Goal: Information Seeking & Learning: Learn about a topic

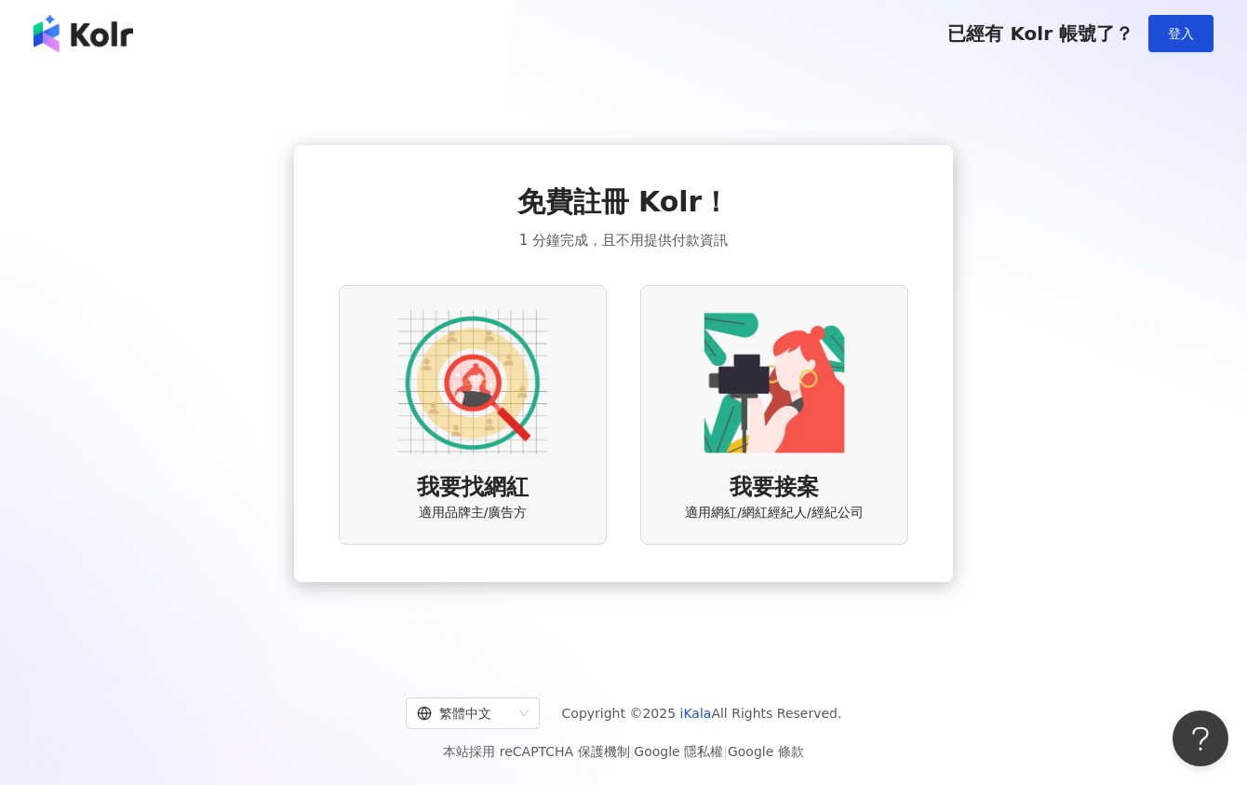
click at [479, 342] on img at bounding box center [472, 382] width 149 height 149
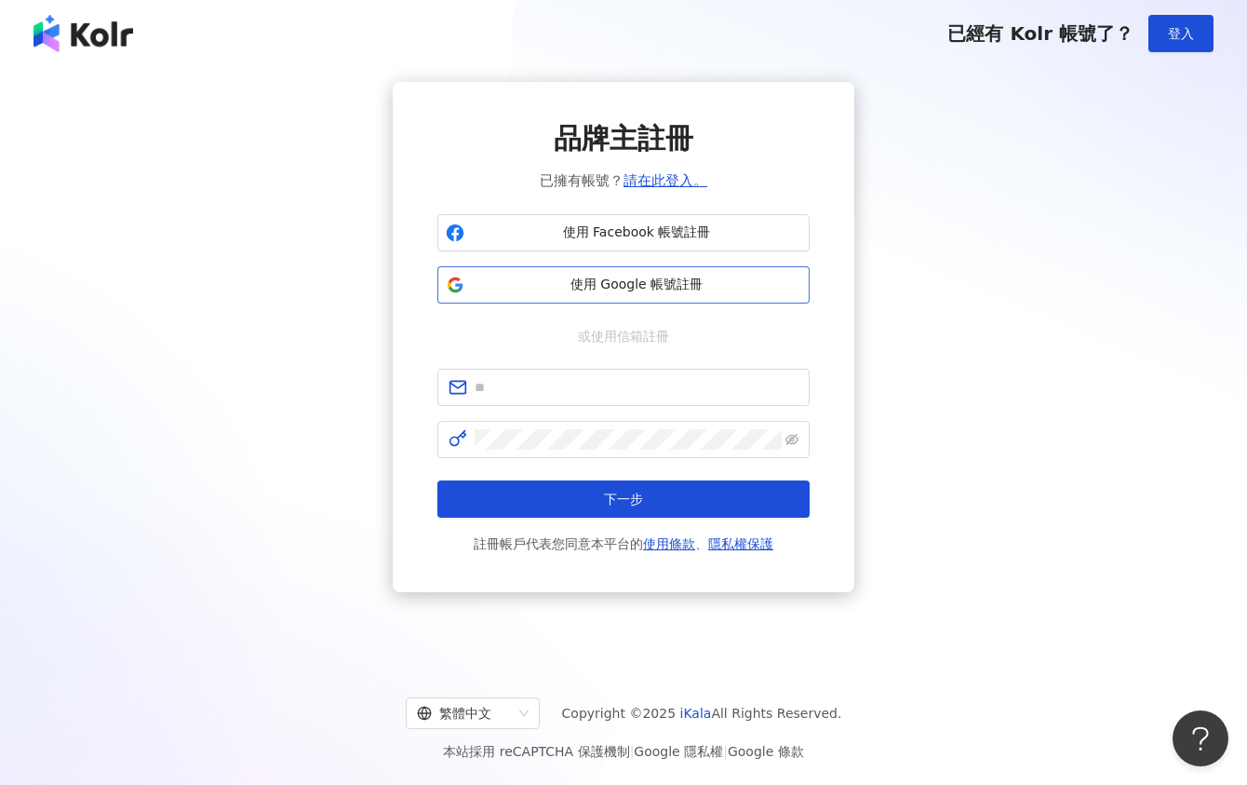
click at [575, 285] on span "使用 Google 帳號註冊" at bounding box center [637, 285] width 330 height 19
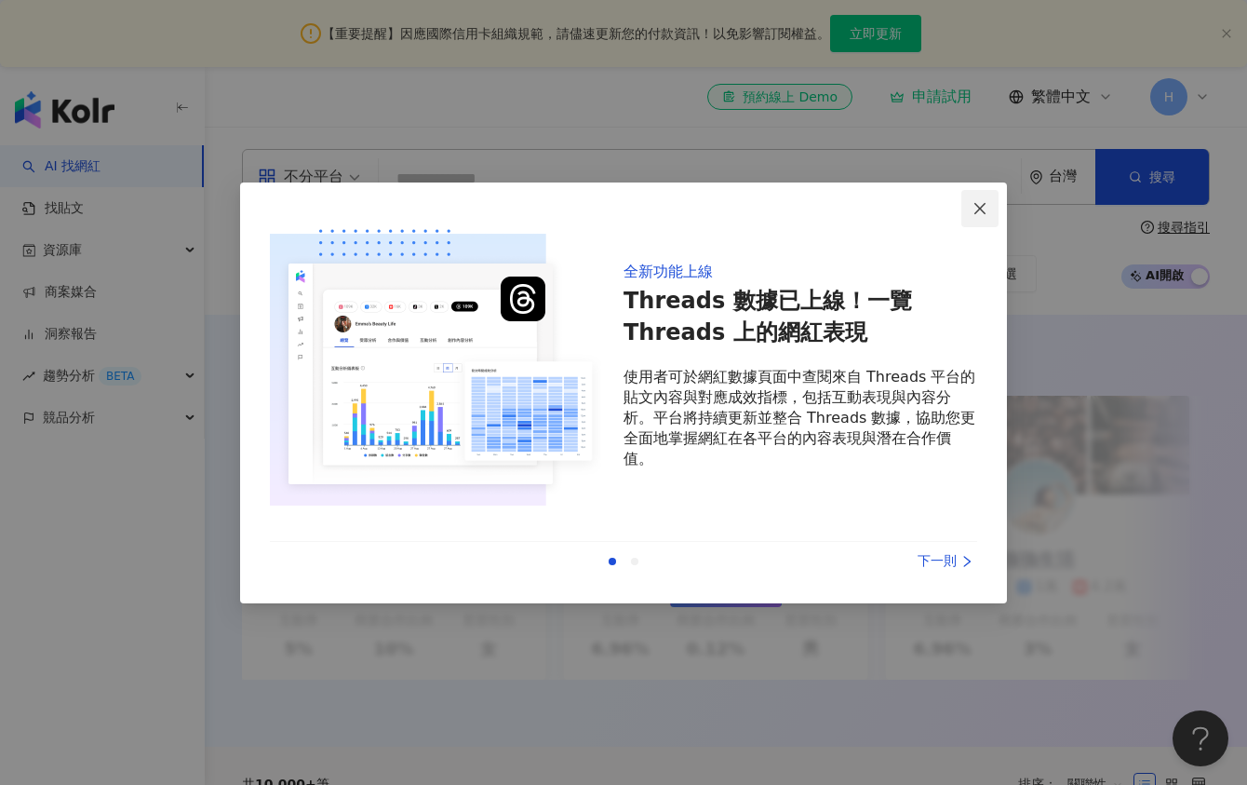
click at [981, 210] on icon "close" at bounding box center [980, 208] width 15 height 15
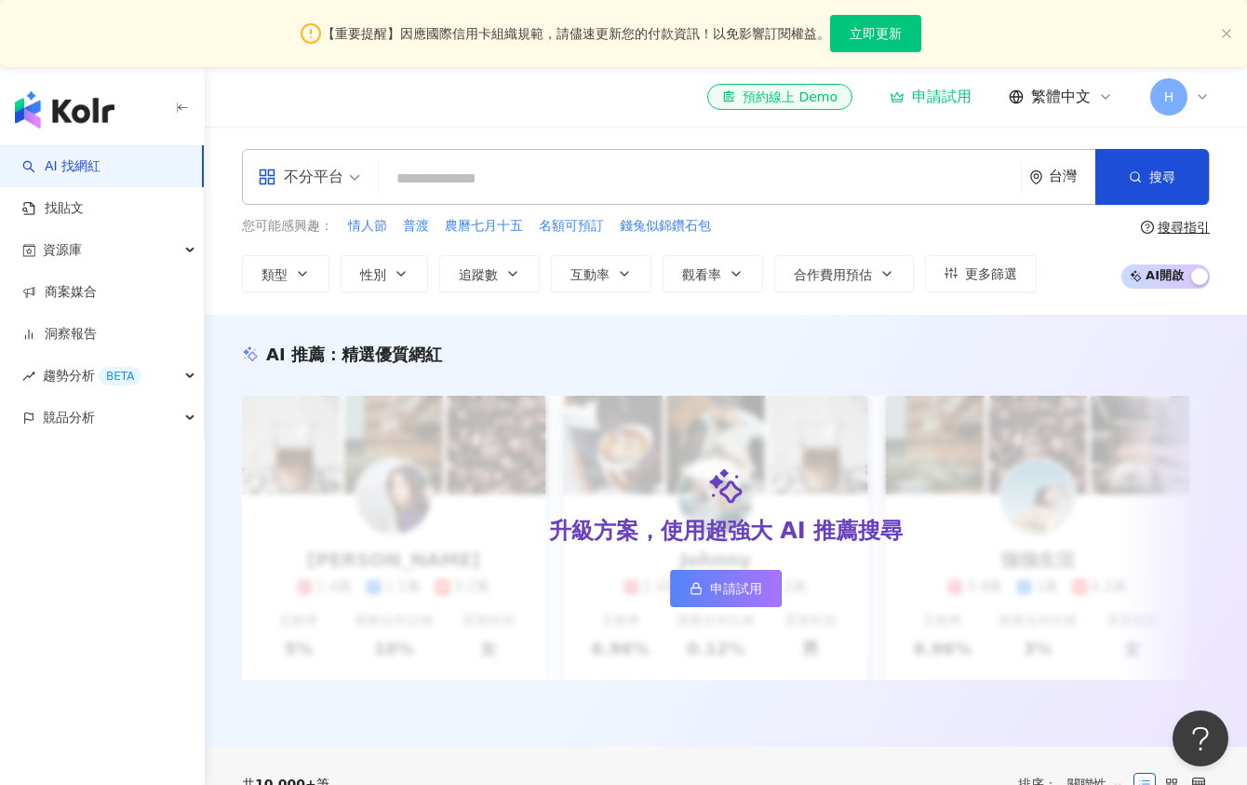
click at [337, 182] on div "不分平台" at bounding box center [301, 177] width 86 height 30
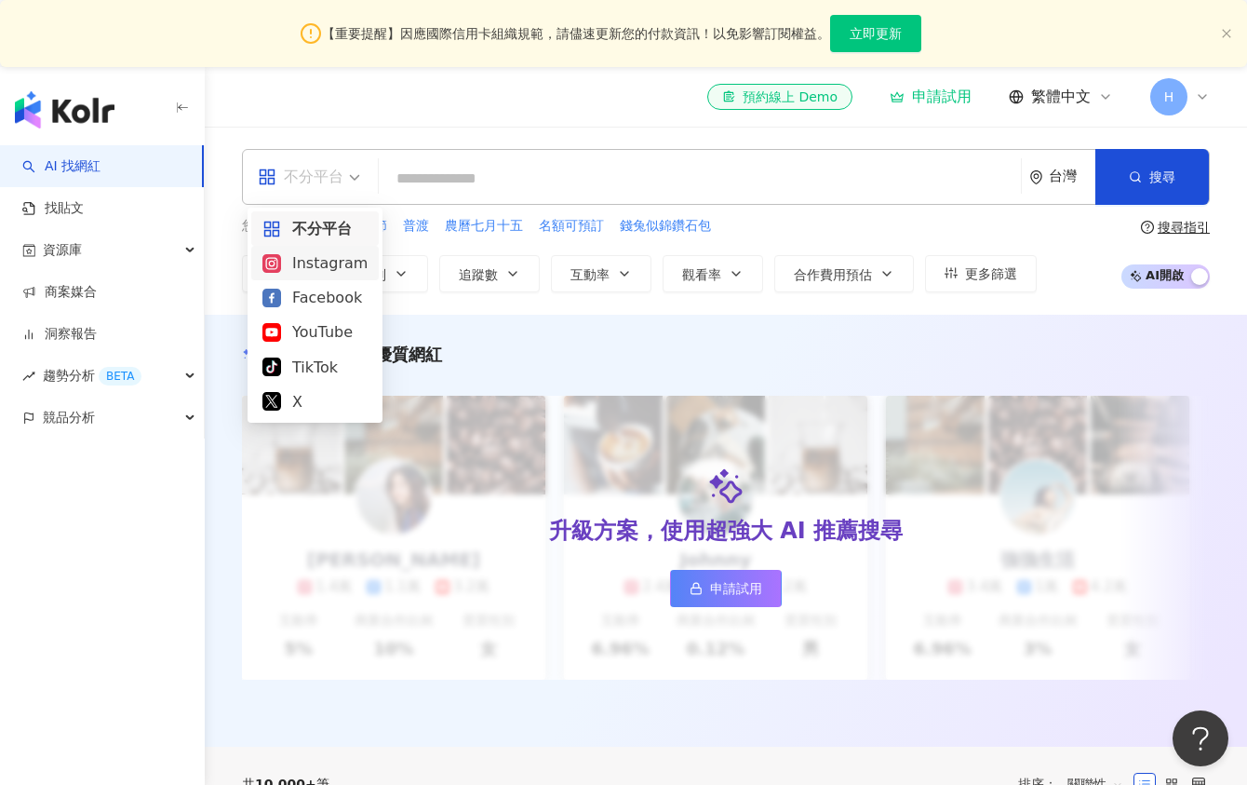
click at [328, 255] on div "Instagram" at bounding box center [314, 262] width 105 height 23
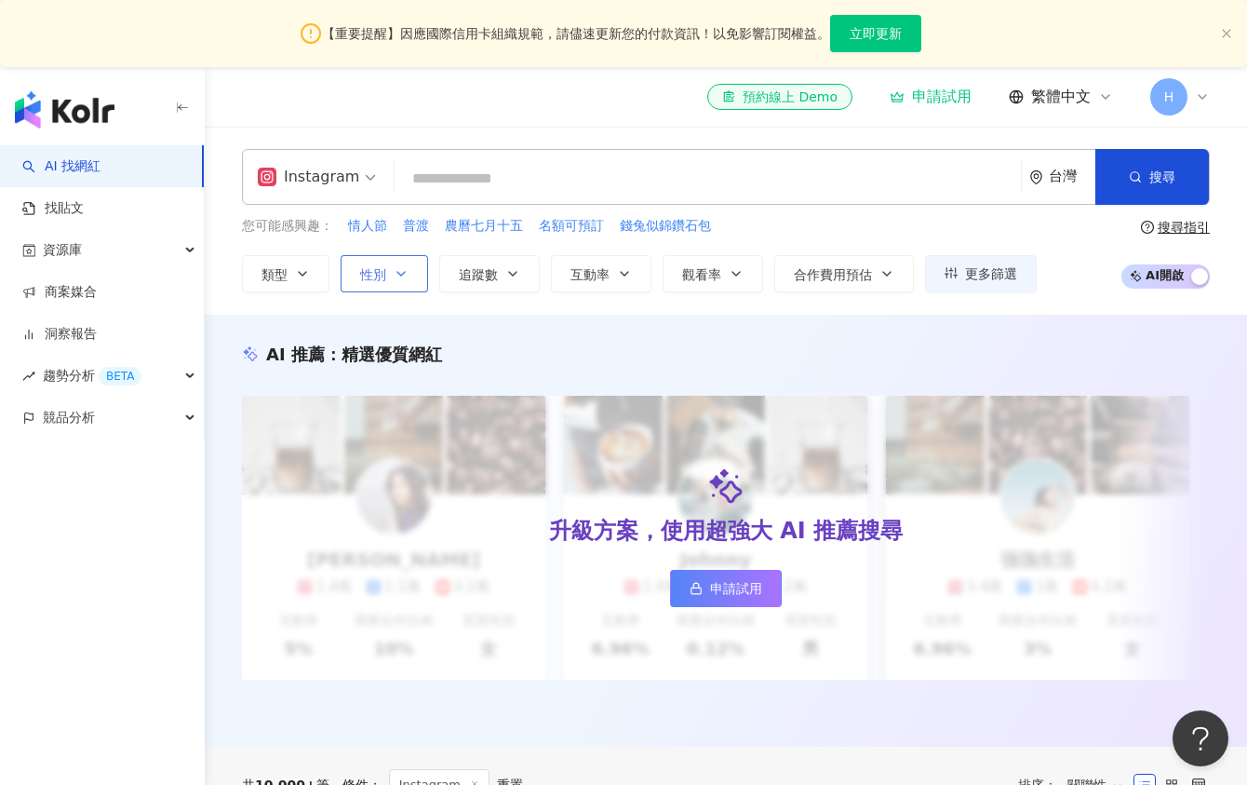
click at [389, 264] on button "性別" at bounding box center [384, 273] width 87 height 37
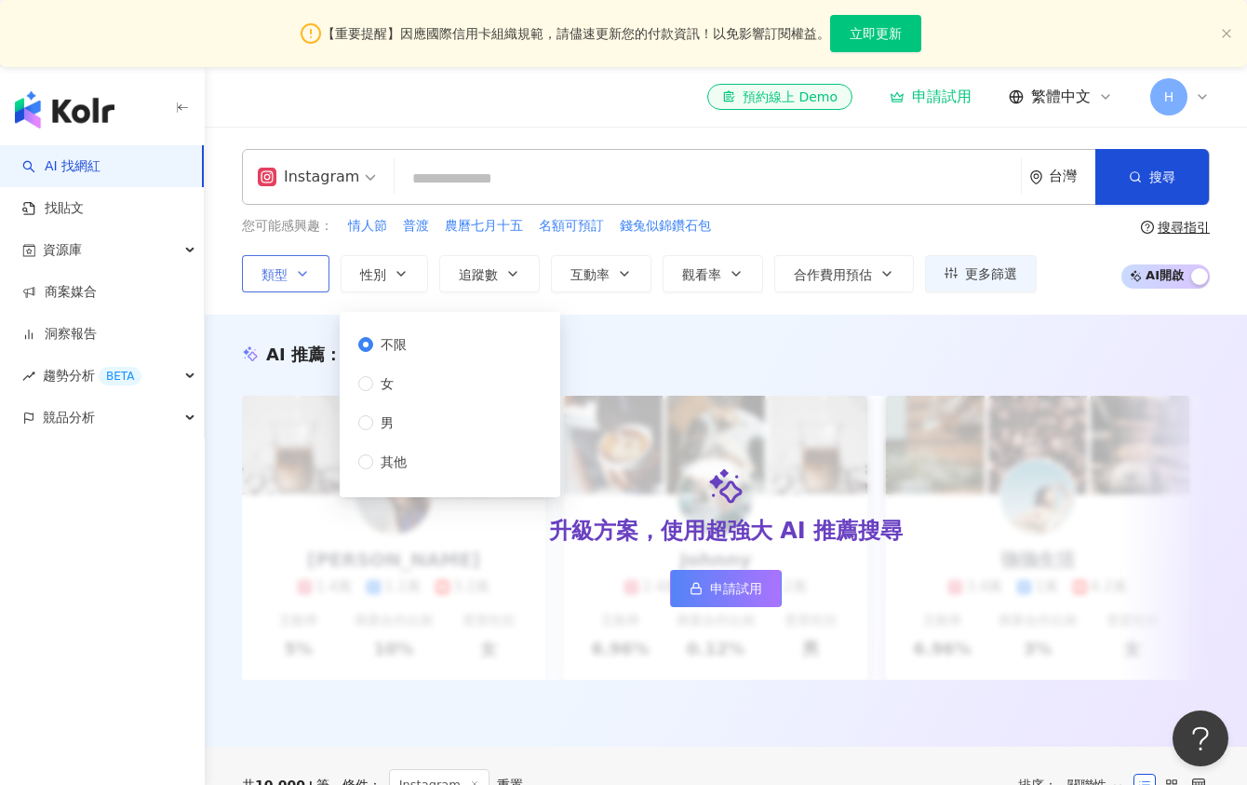
click at [288, 268] on button "類型" at bounding box center [285, 273] width 87 height 37
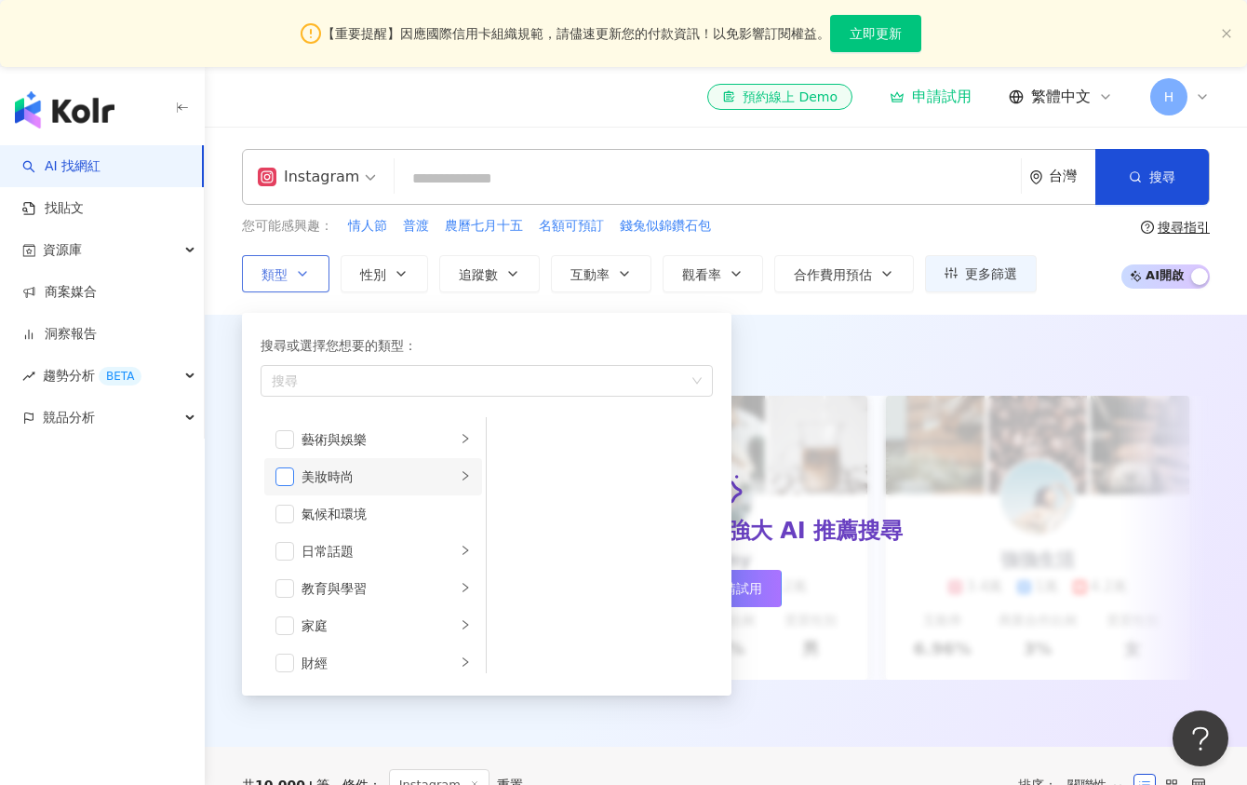
click at [287, 480] on span "button" at bounding box center [285, 476] width 19 height 19
click at [419, 478] on div "美妝時尚" at bounding box center [379, 476] width 155 height 20
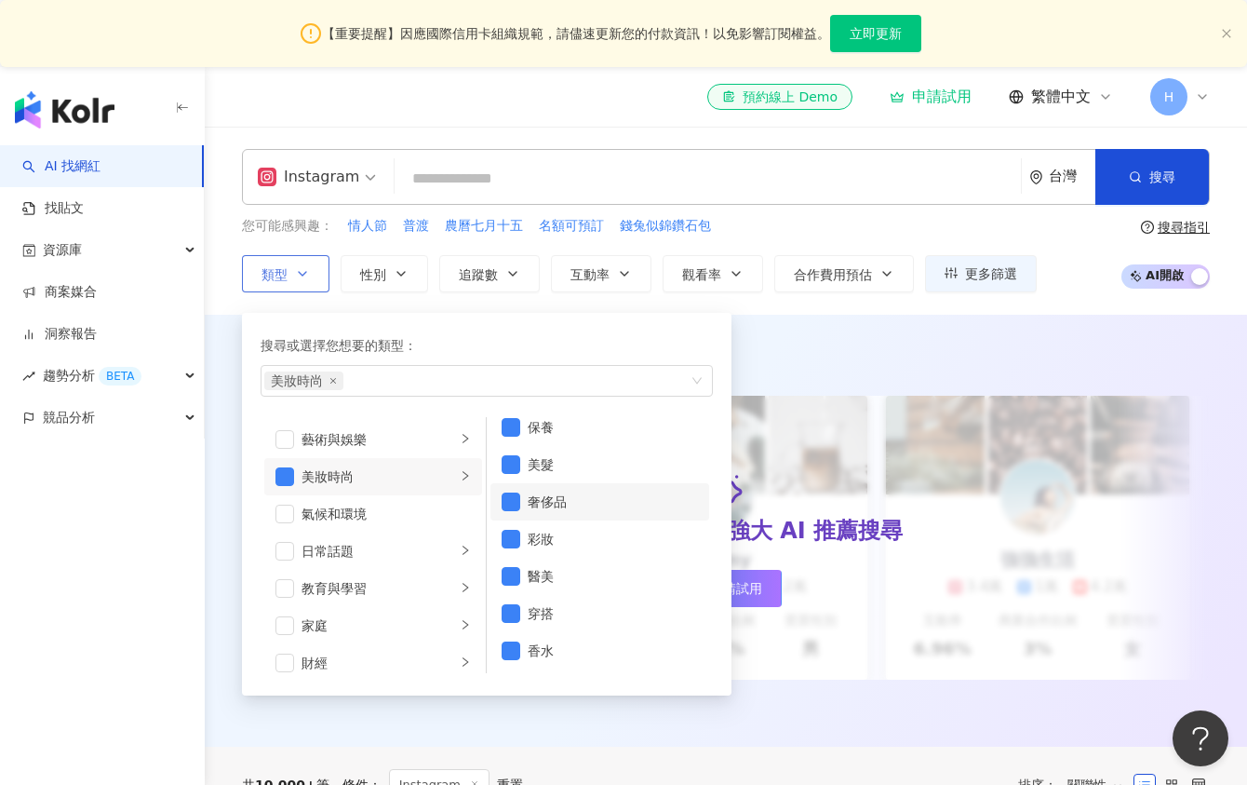
scroll to position [12, 0]
click at [383, 443] on div "藝術與娛樂" at bounding box center [379, 439] width 155 height 20
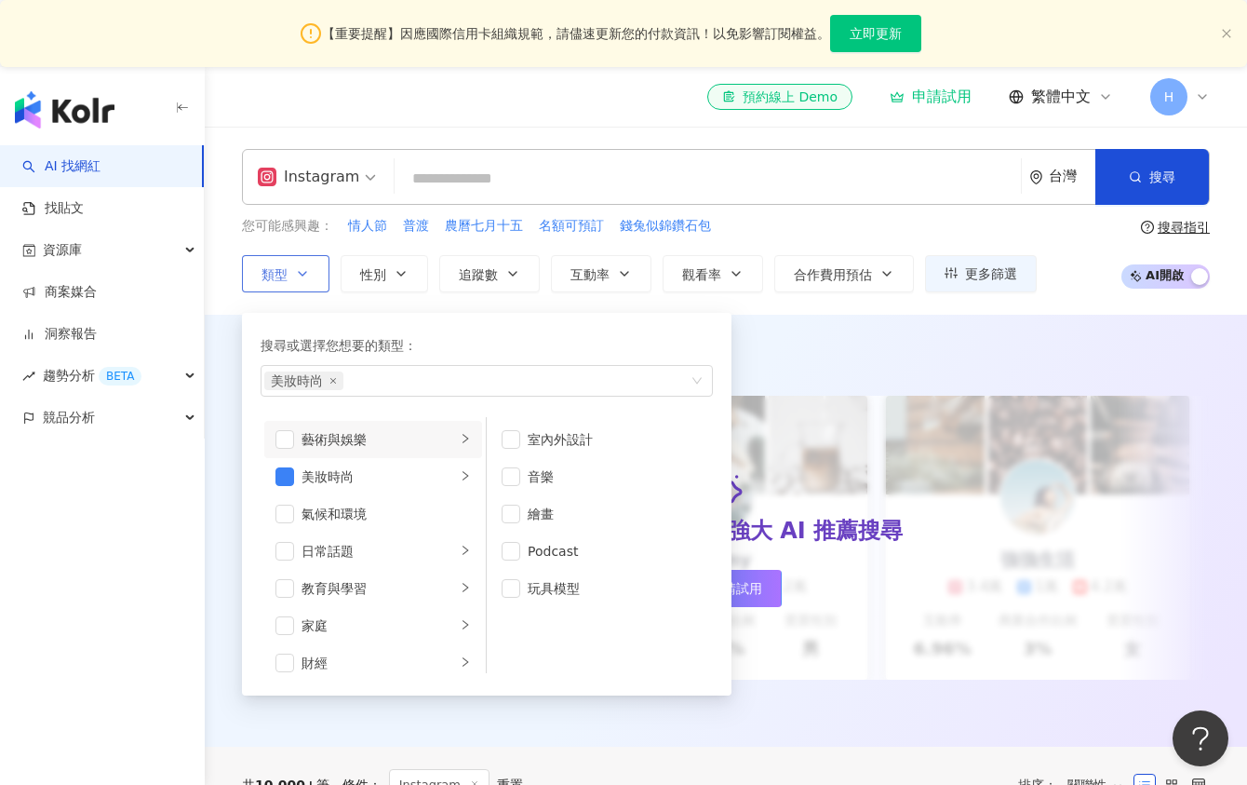
scroll to position [0, 0]
click at [1168, 178] on span "搜尋" at bounding box center [1163, 176] width 26 height 15
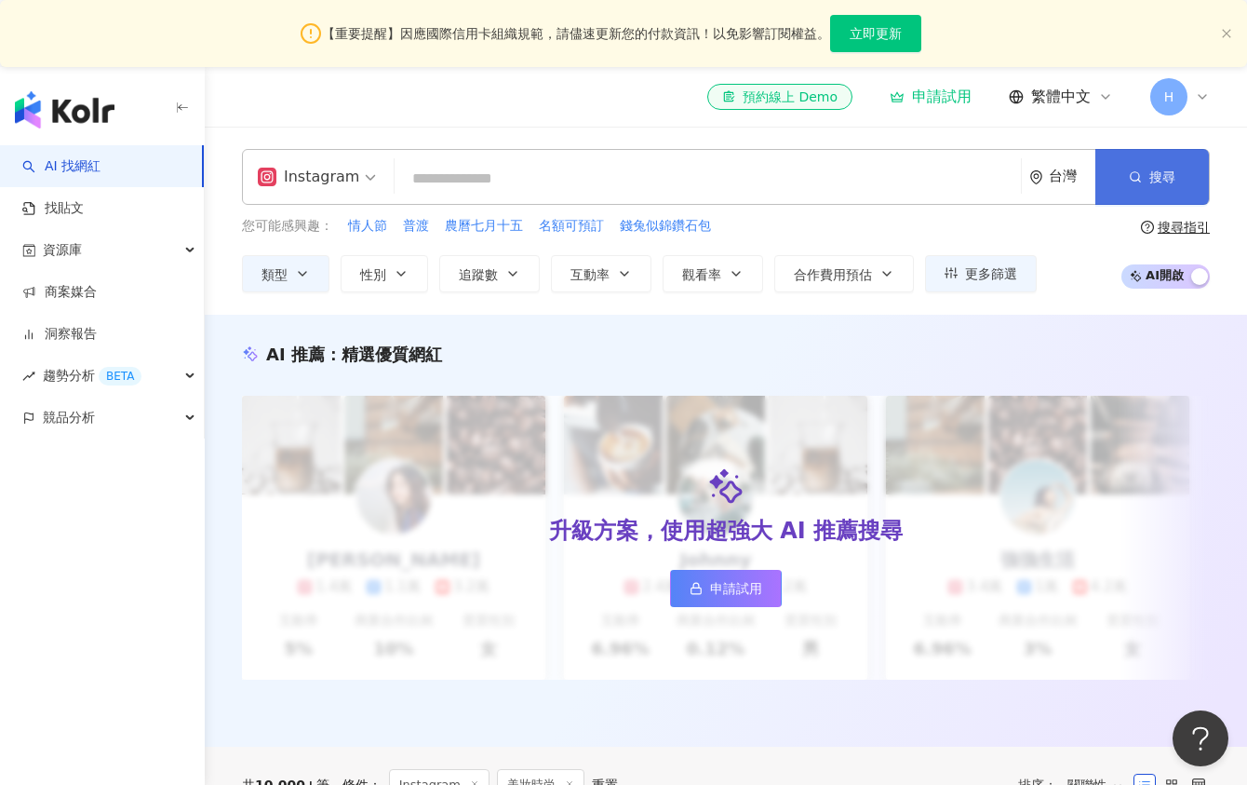
click at [1170, 171] on span "搜尋" at bounding box center [1163, 176] width 26 height 15
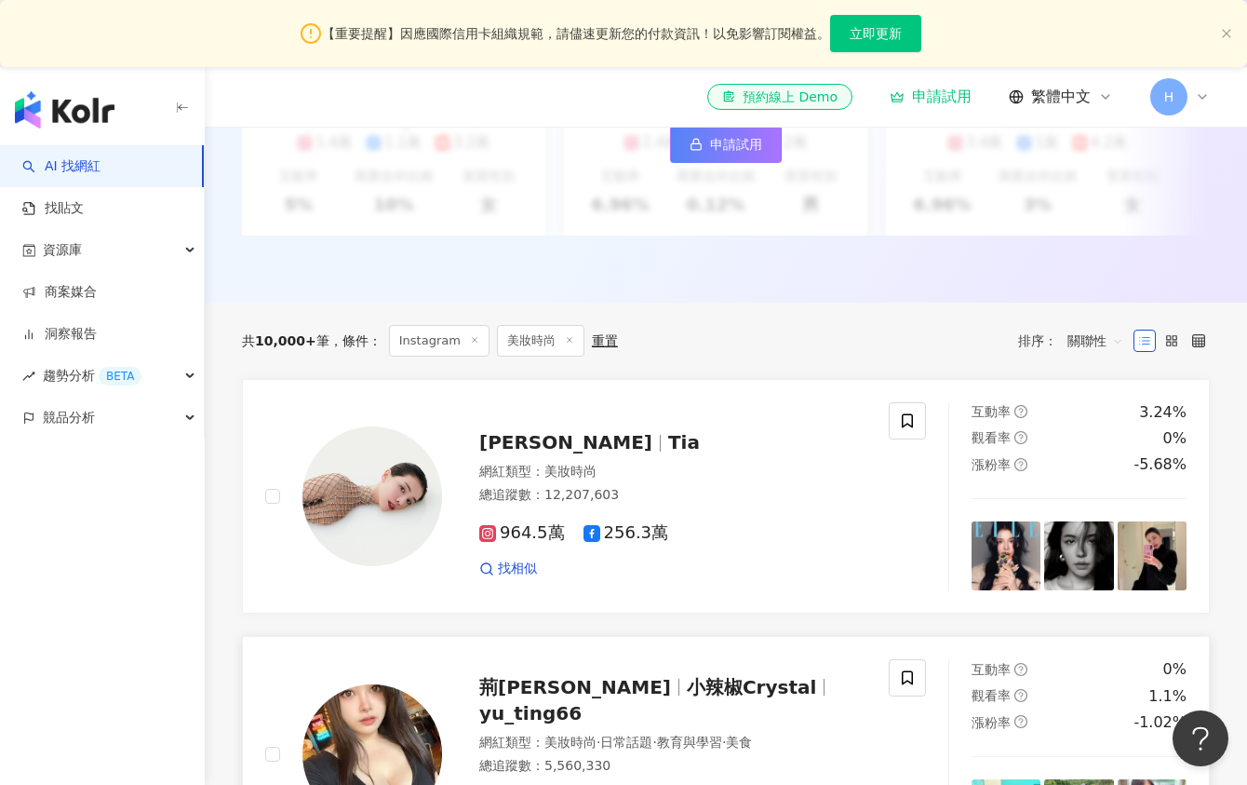
scroll to position [108, 0]
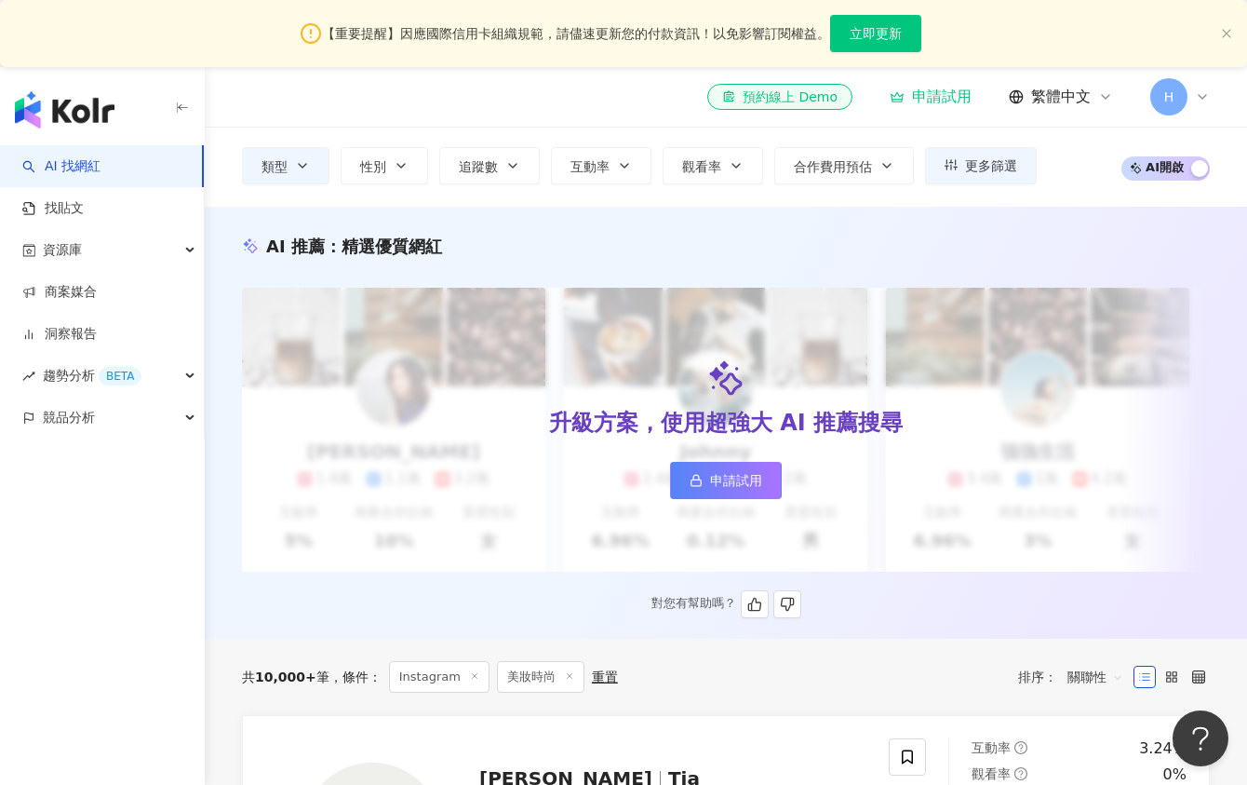
click at [733, 497] on link "申請試用" at bounding box center [726, 480] width 112 height 37
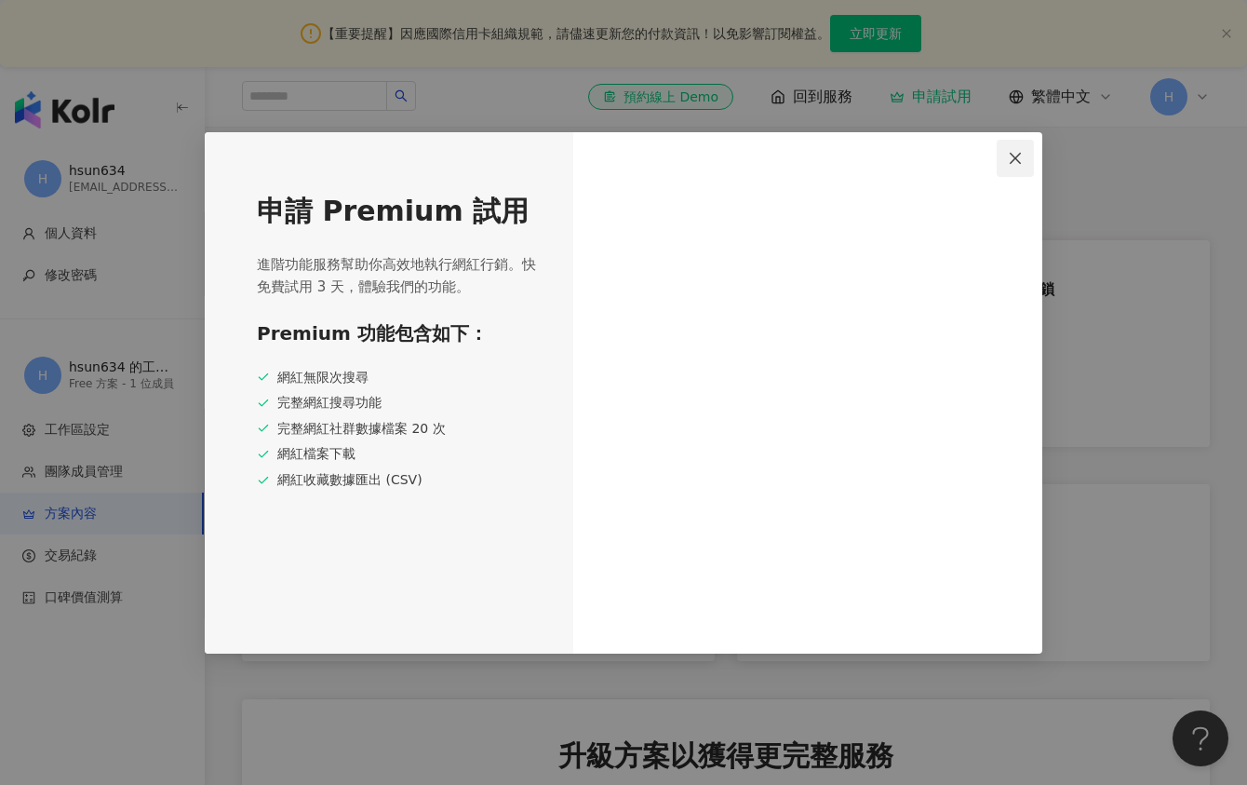
click at [1014, 162] on icon "close" at bounding box center [1015, 158] width 15 height 15
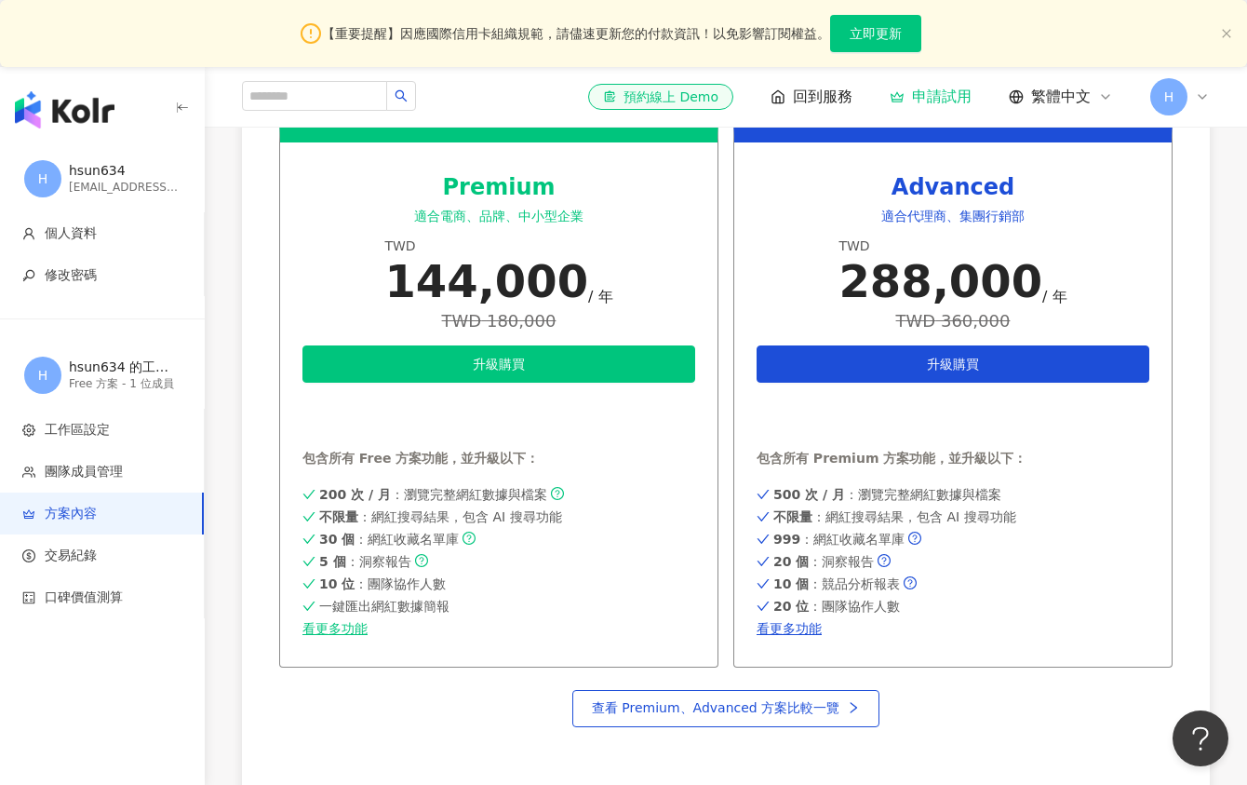
scroll to position [414, 0]
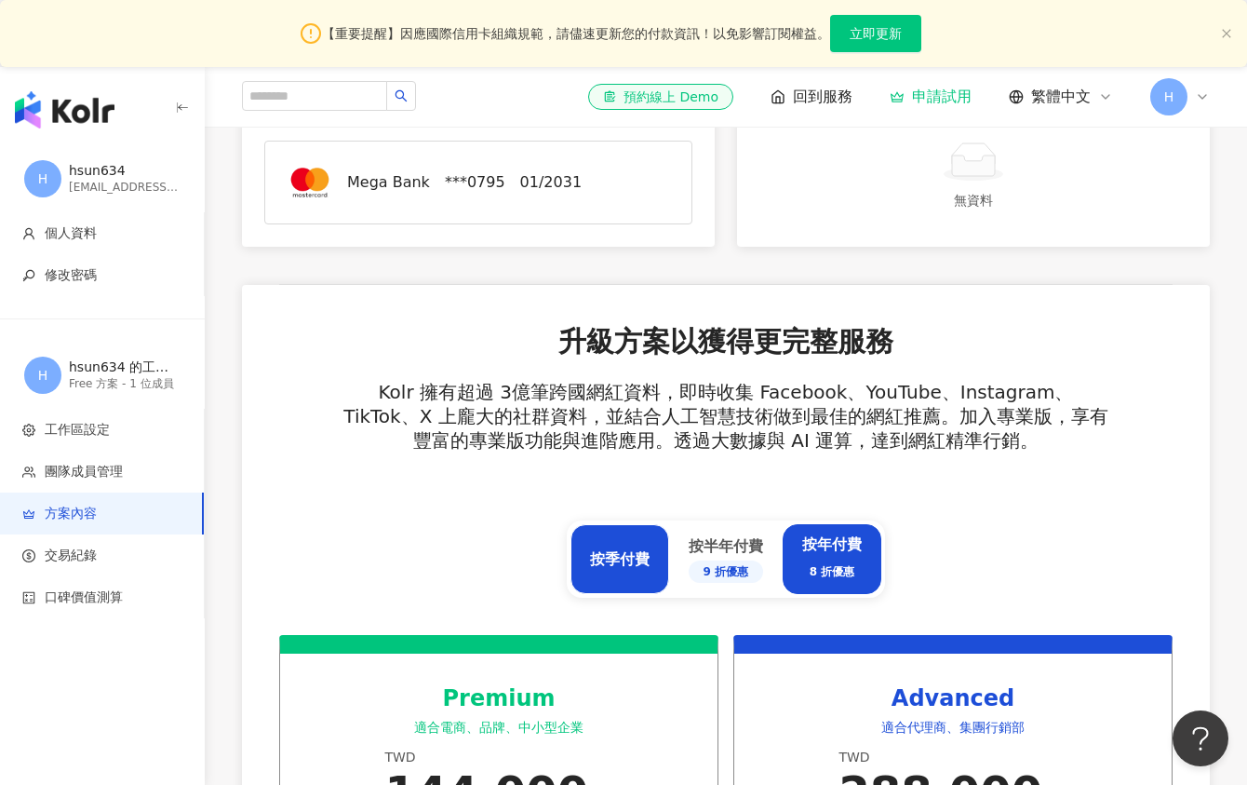
click at [654, 541] on div "按季付費" at bounding box center [620, 559] width 99 height 70
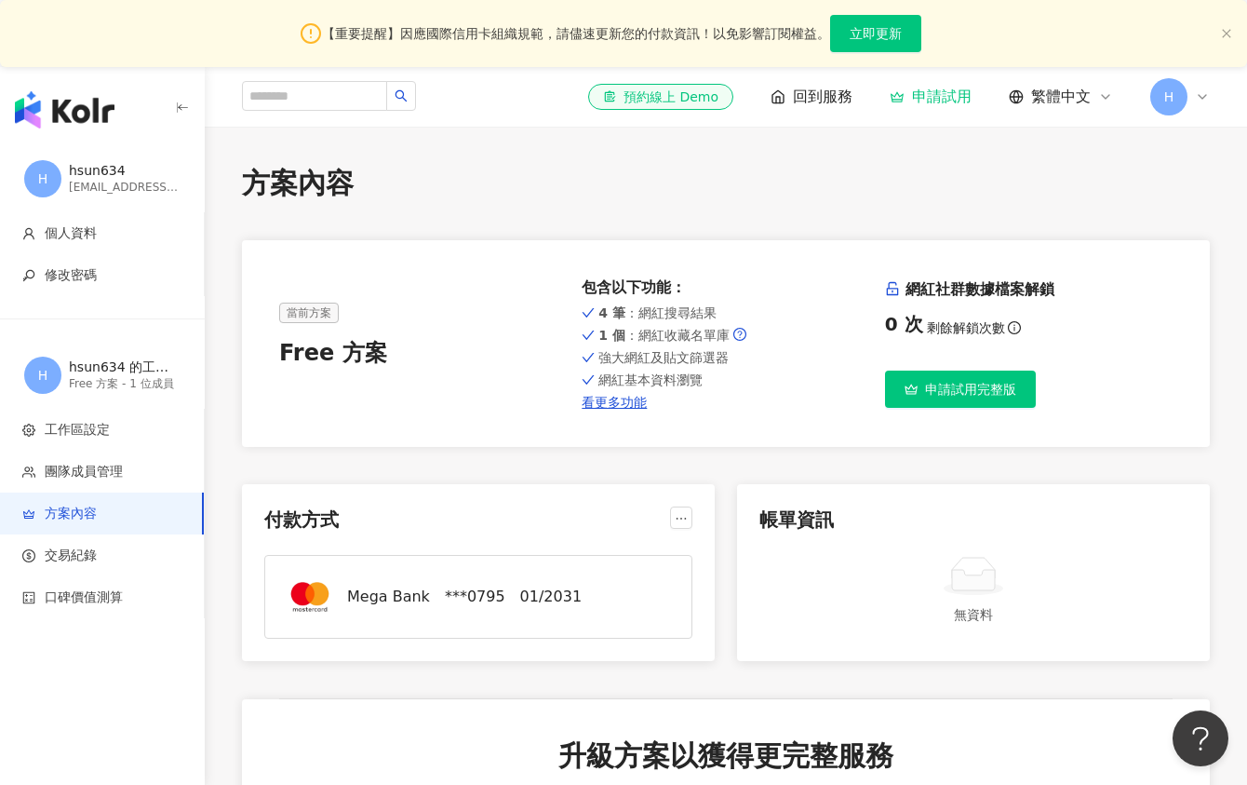
scroll to position [0, 0]
click at [612, 402] on link "看更多功能" at bounding box center [726, 402] width 288 height 15
click at [948, 387] on span "申請試用完整版" at bounding box center [970, 389] width 91 height 15
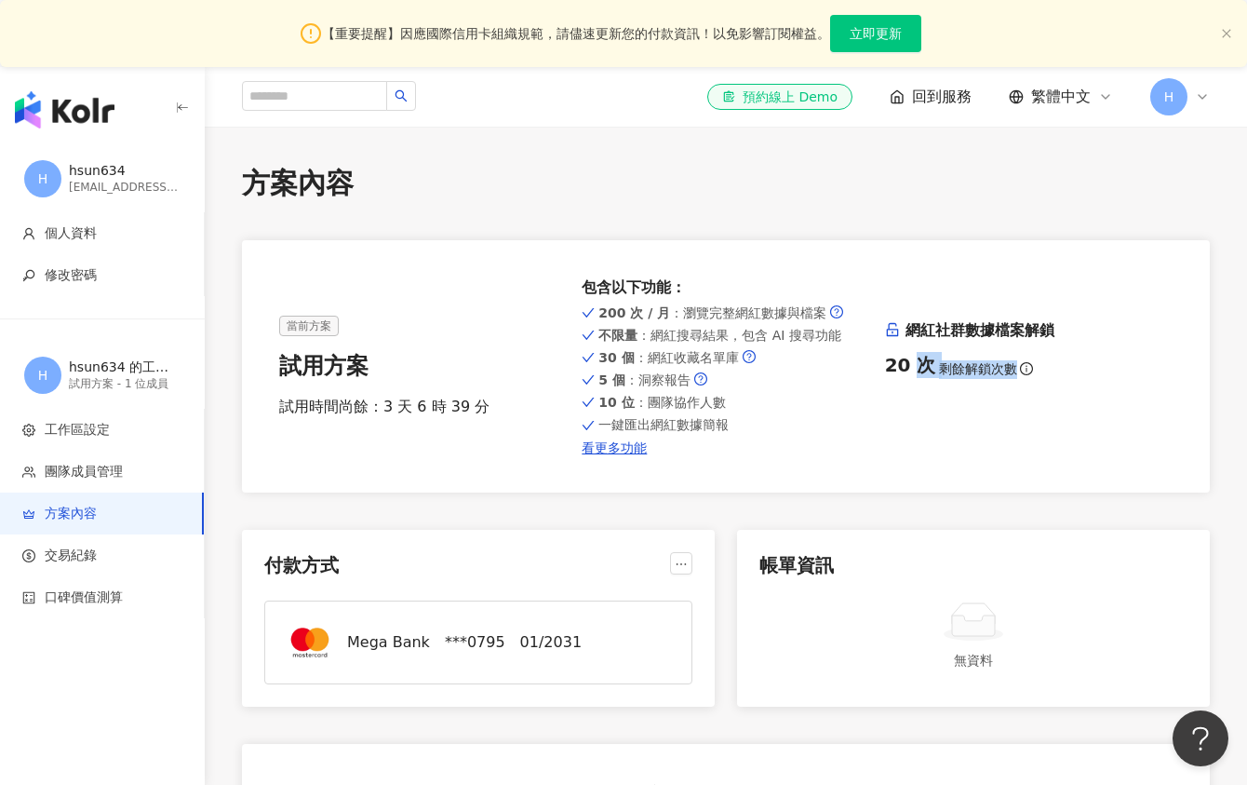
drag, startPoint x: 912, startPoint y: 365, endPoint x: 1026, endPoint y: 367, distance: 113.6
click at [1026, 367] on div "20 次 剩餘解鎖次數" at bounding box center [1029, 365] width 288 height 26
click at [1020, 370] on icon "info-circle" at bounding box center [1026, 368] width 13 height 13
click at [1000, 397] on div "網紅社群數據檔案解鎖 20 次 剩餘解鎖次數" at bounding box center [1029, 365] width 288 height 91
click at [937, 95] on span "回到服務" at bounding box center [942, 97] width 60 height 20
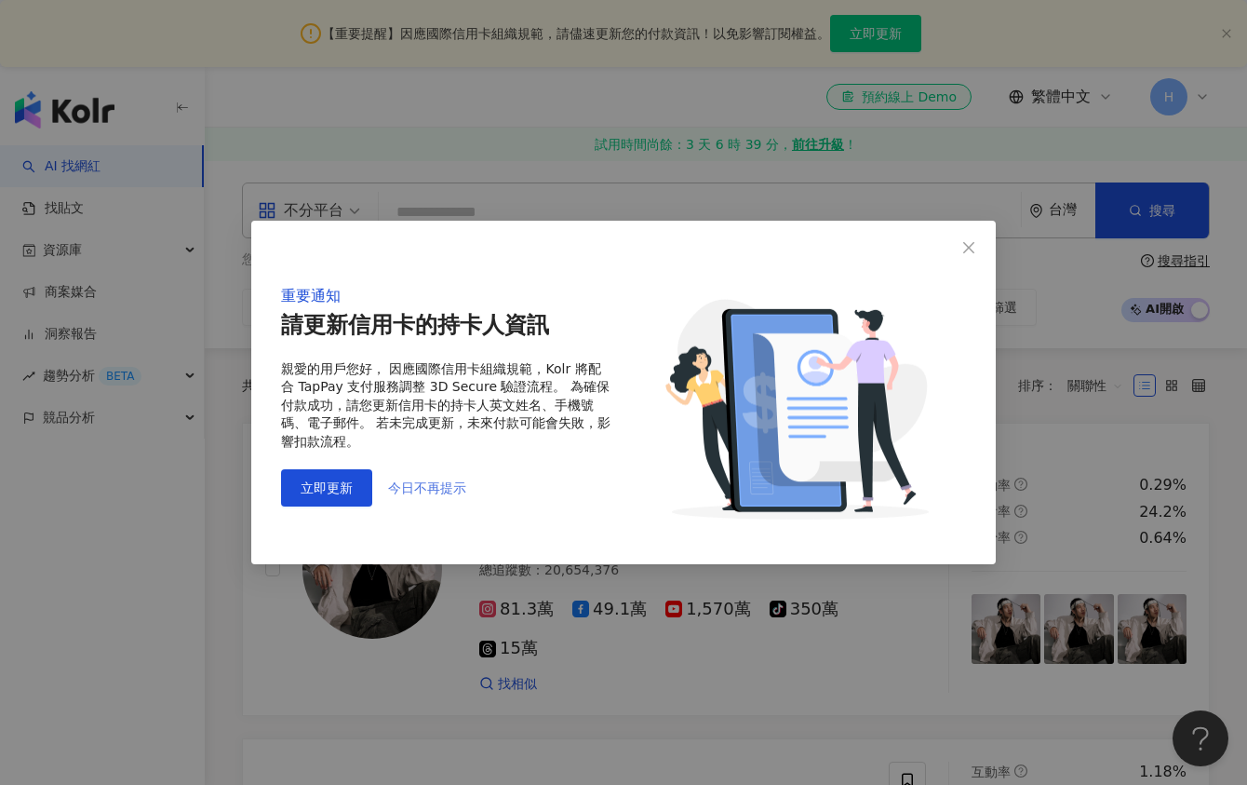
click at [422, 486] on span "今日不再提示" at bounding box center [427, 487] width 78 height 15
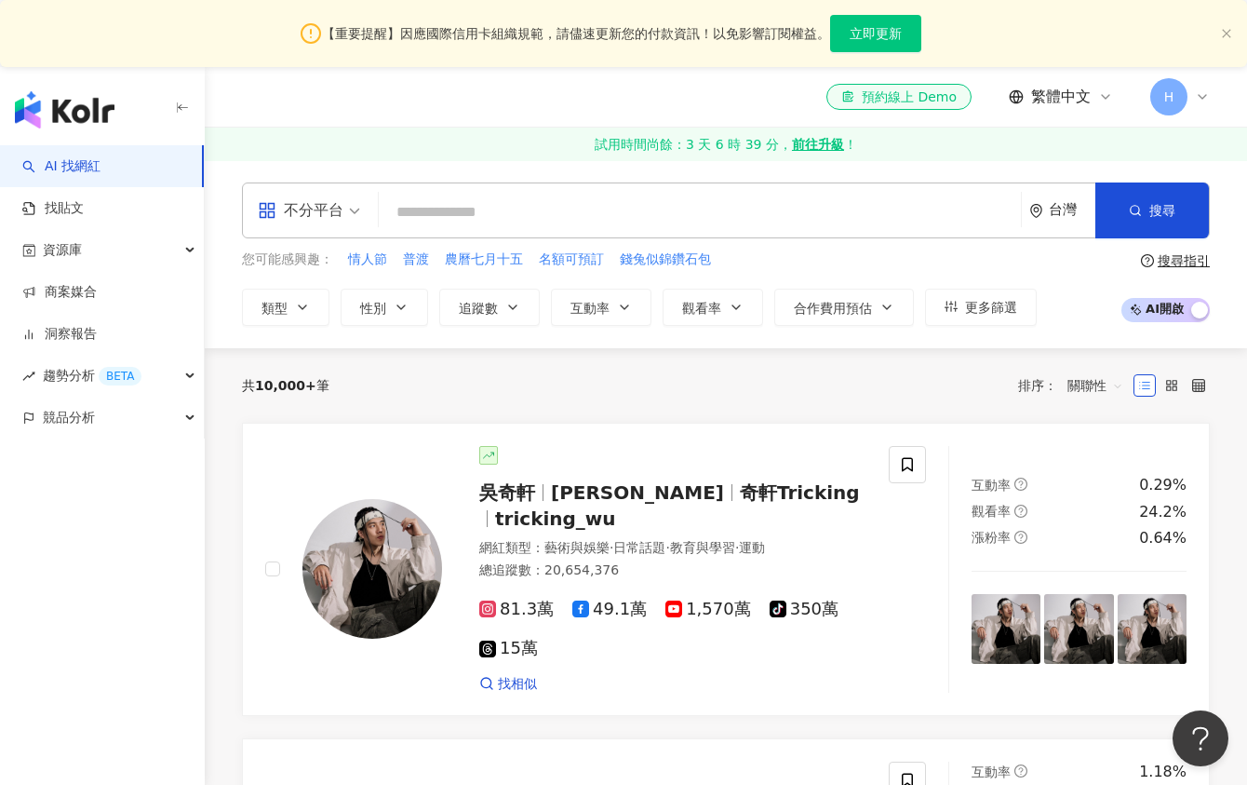
click at [322, 200] on div "不分平台" at bounding box center [301, 210] width 86 height 30
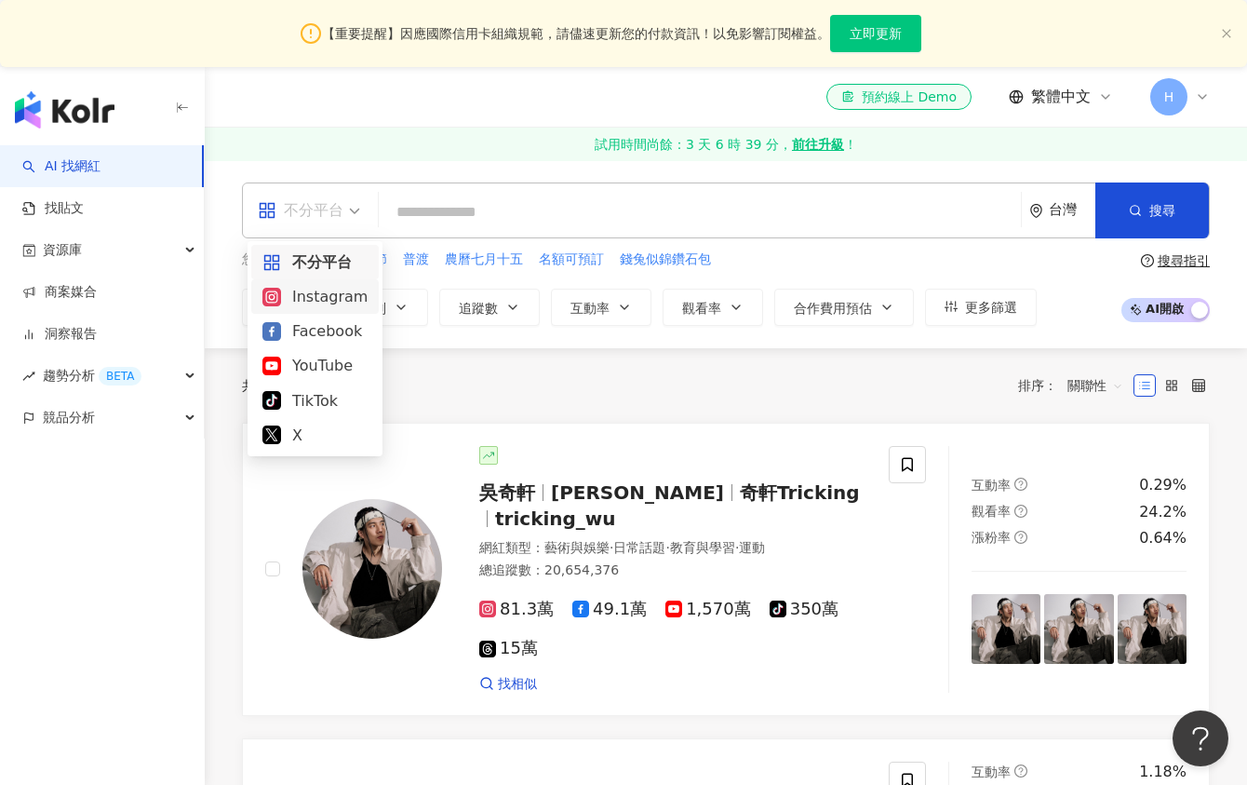
click at [313, 291] on div "Instagram" at bounding box center [314, 296] width 105 height 23
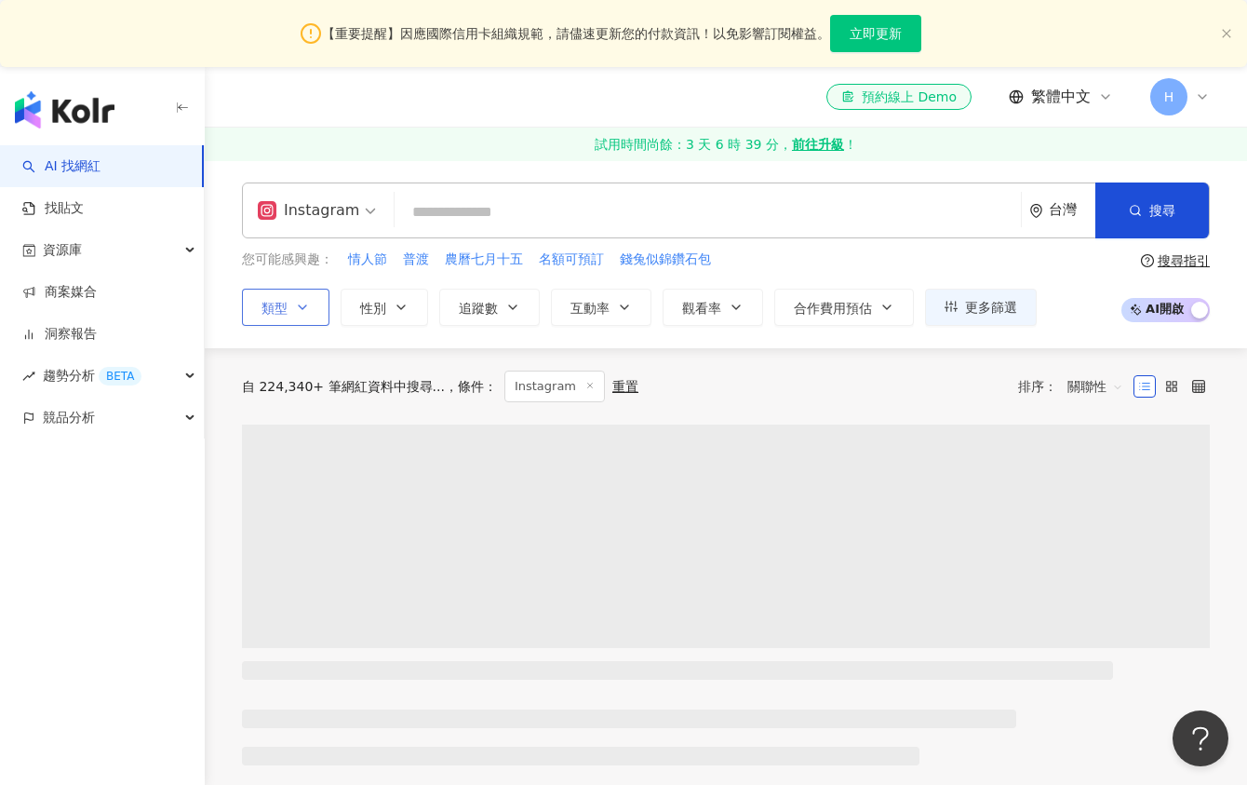
click at [289, 316] on button "類型" at bounding box center [285, 307] width 87 height 37
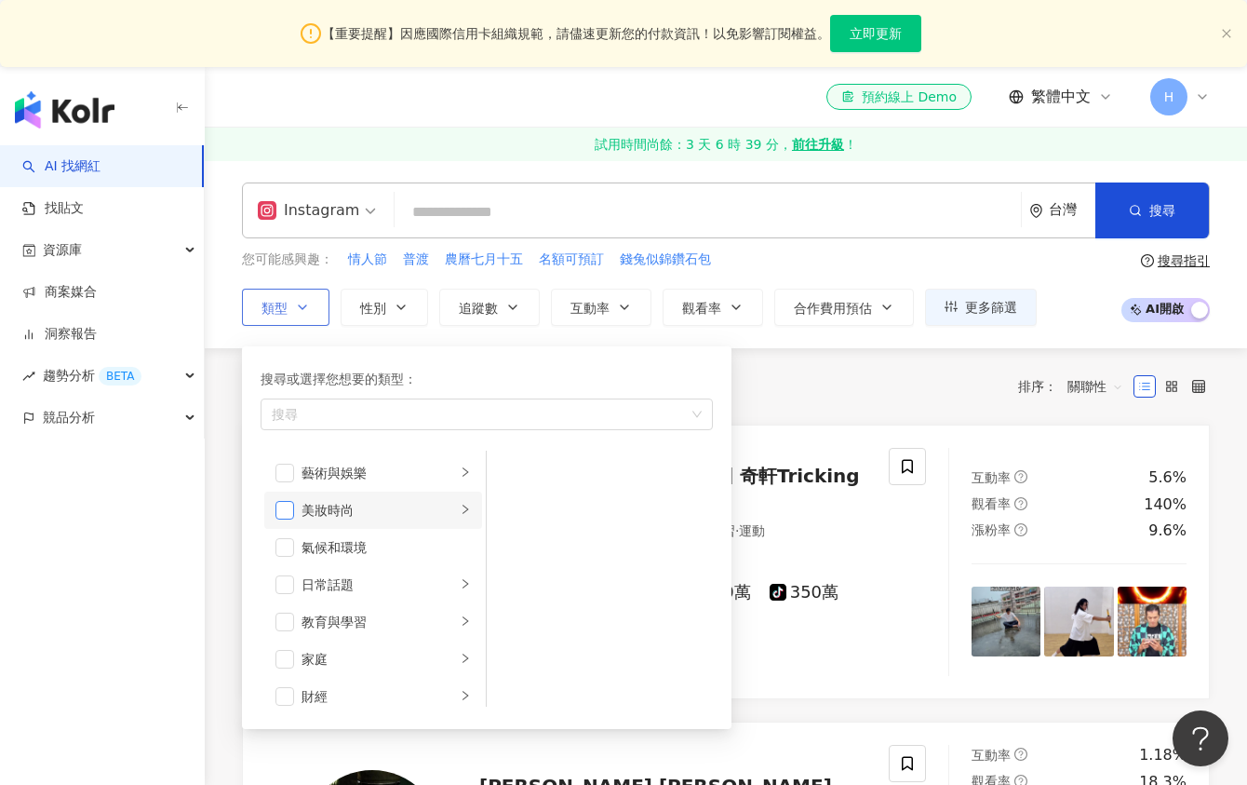
click at [284, 512] on span "button" at bounding box center [285, 510] width 19 height 19
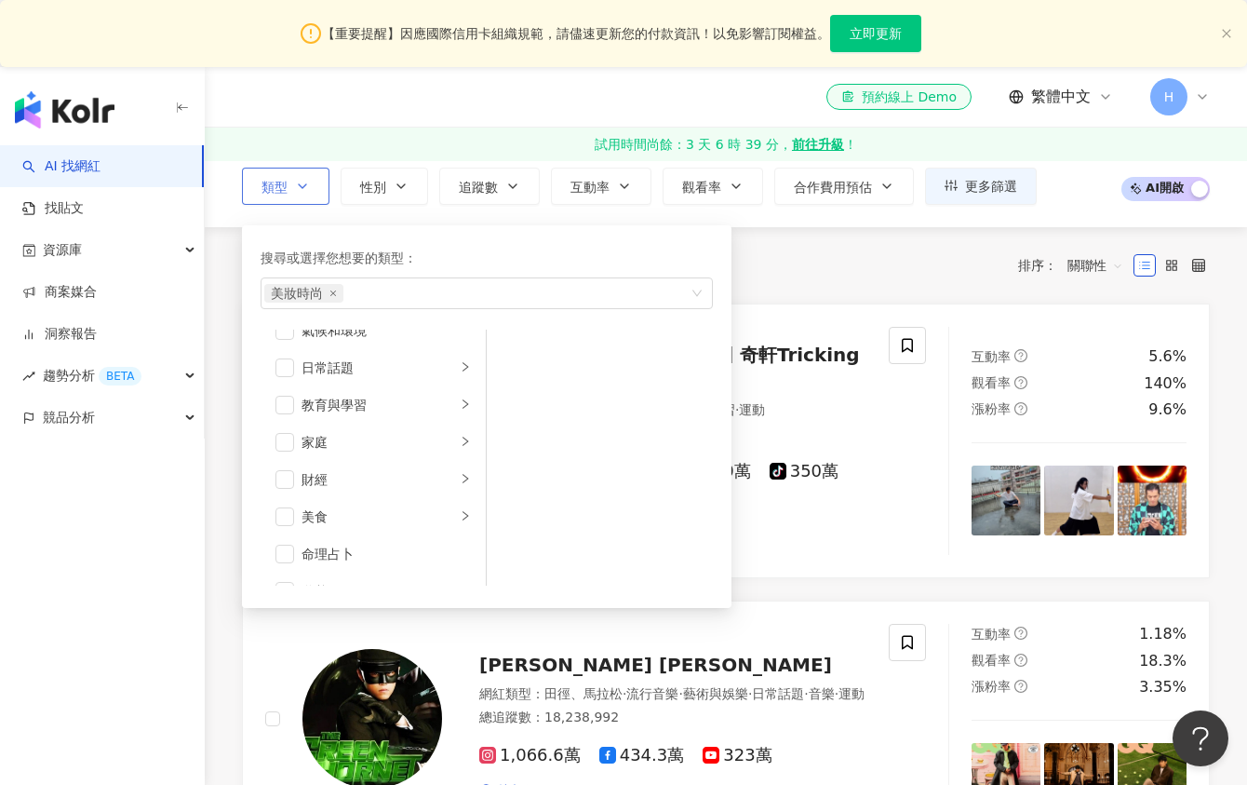
scroll to position [81, 0]
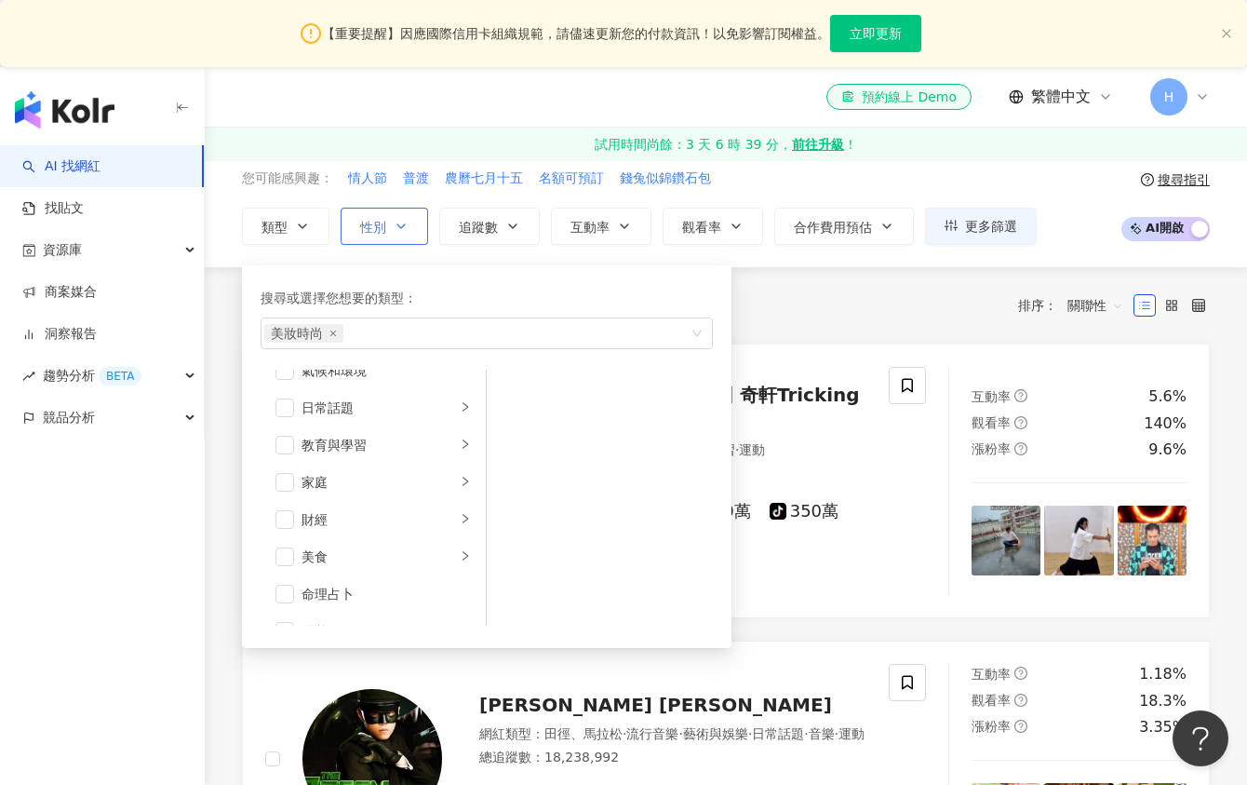
click at [394, 226] on icon "button" at bounding box center [401, 226] width 15 height 15
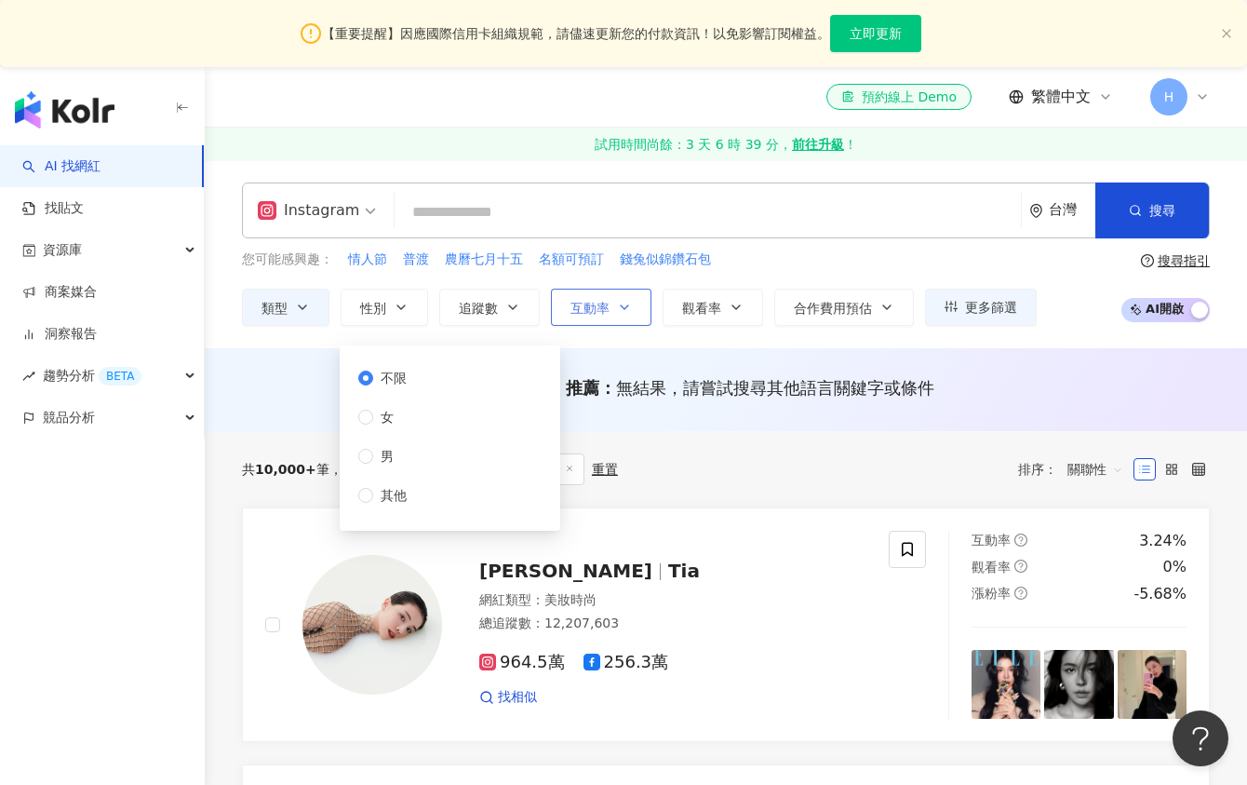
click at [634, 307] on button "互動率" at bounding box center [601, 307] width 101 height 37
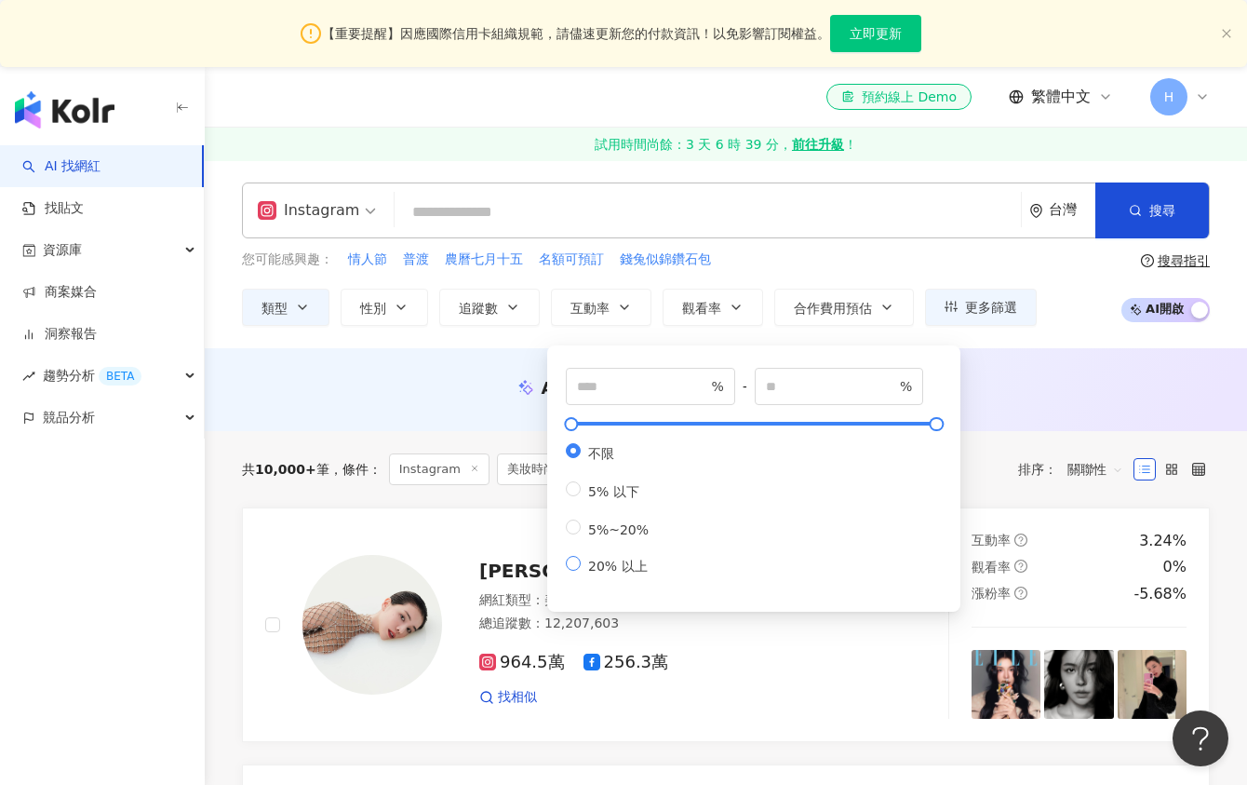
click at [578, 565] on span at bounding box center [573, 563] width 15 height 15
type input "**"
click at [940, 280] on div "您可能感興趣： 情人節 普渡 農曆七月十五 名額可預訂 錢兔似錦鑽石包 類型 性別 追蹤數 互動率 觀看率 合作費用預估 更多篩選 不限 女 男 其他 ** …" at bounding box center [639, 287] width 795 height 76
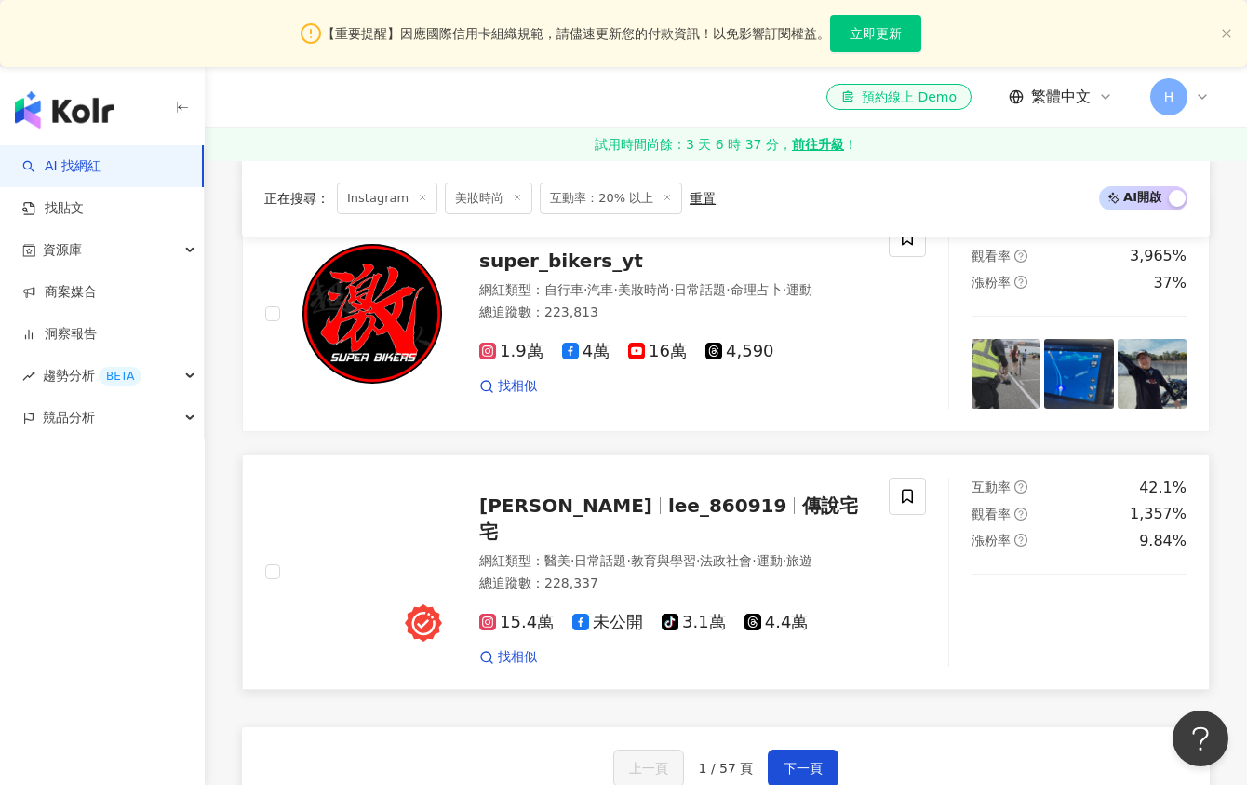
scroll to position [3345, 0]
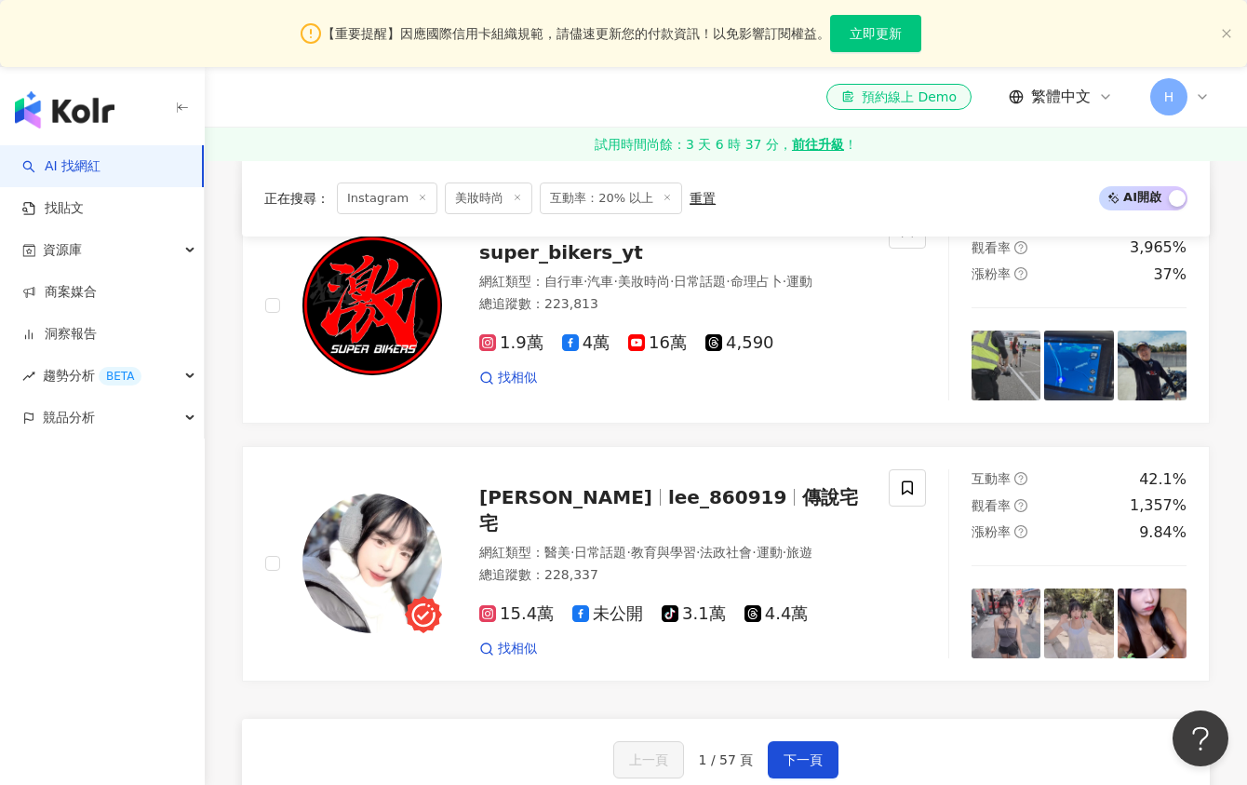
click at [815, 719] on div "上一頁 1 / 57 頁 下一頁 找不到網紅？ 回報建立" at bounding box center [726, 786] width 968 height 134
click at [811, 752] on span "下一頁" at bounding box center [803, 759] width 39 height 15
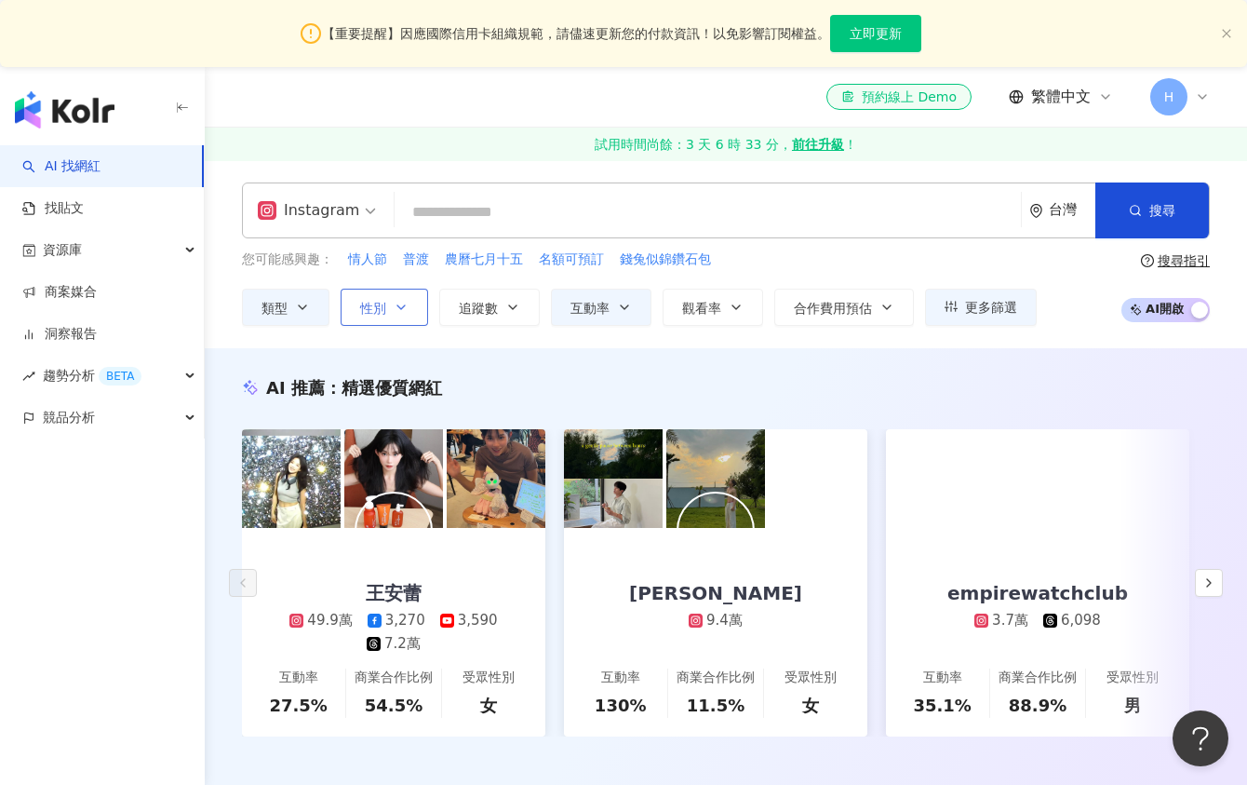
scroll to position [0, 0]
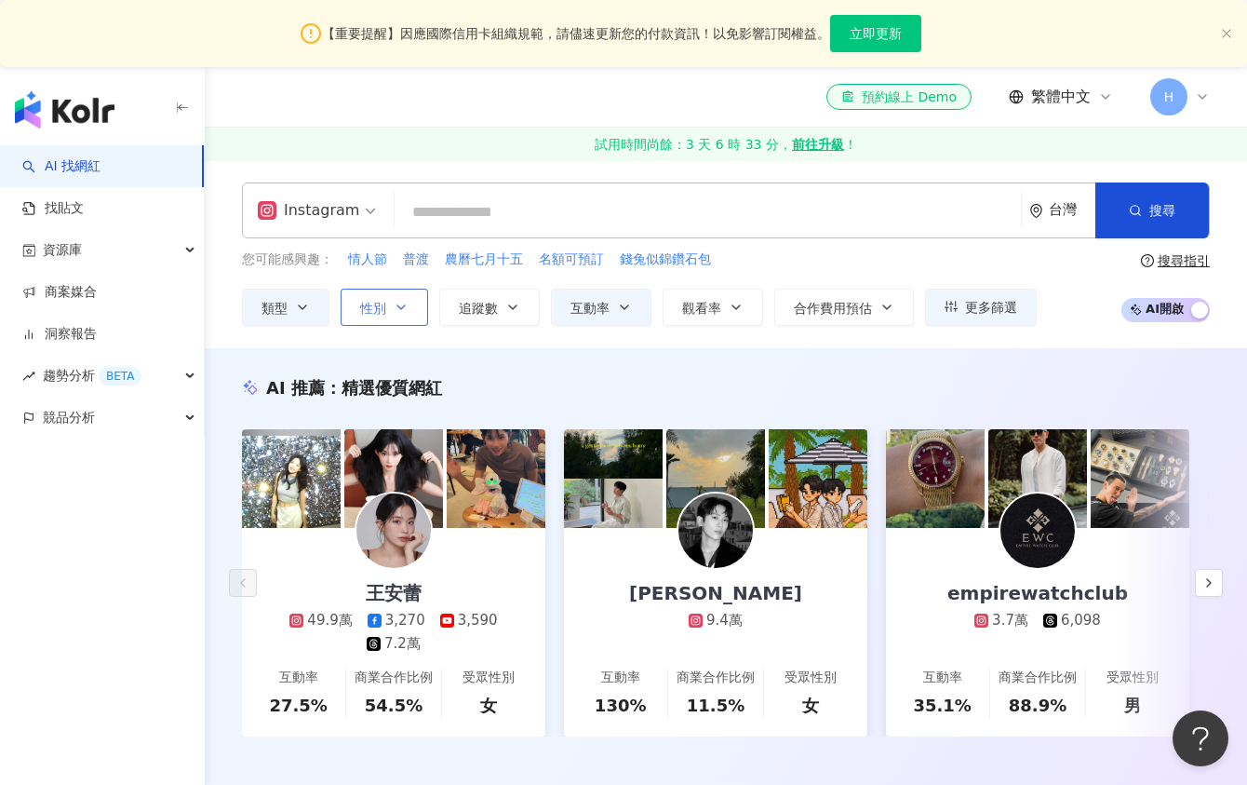
click at [397, 307] on icon "button" at bounding box center [400, 307] width 7 height 4
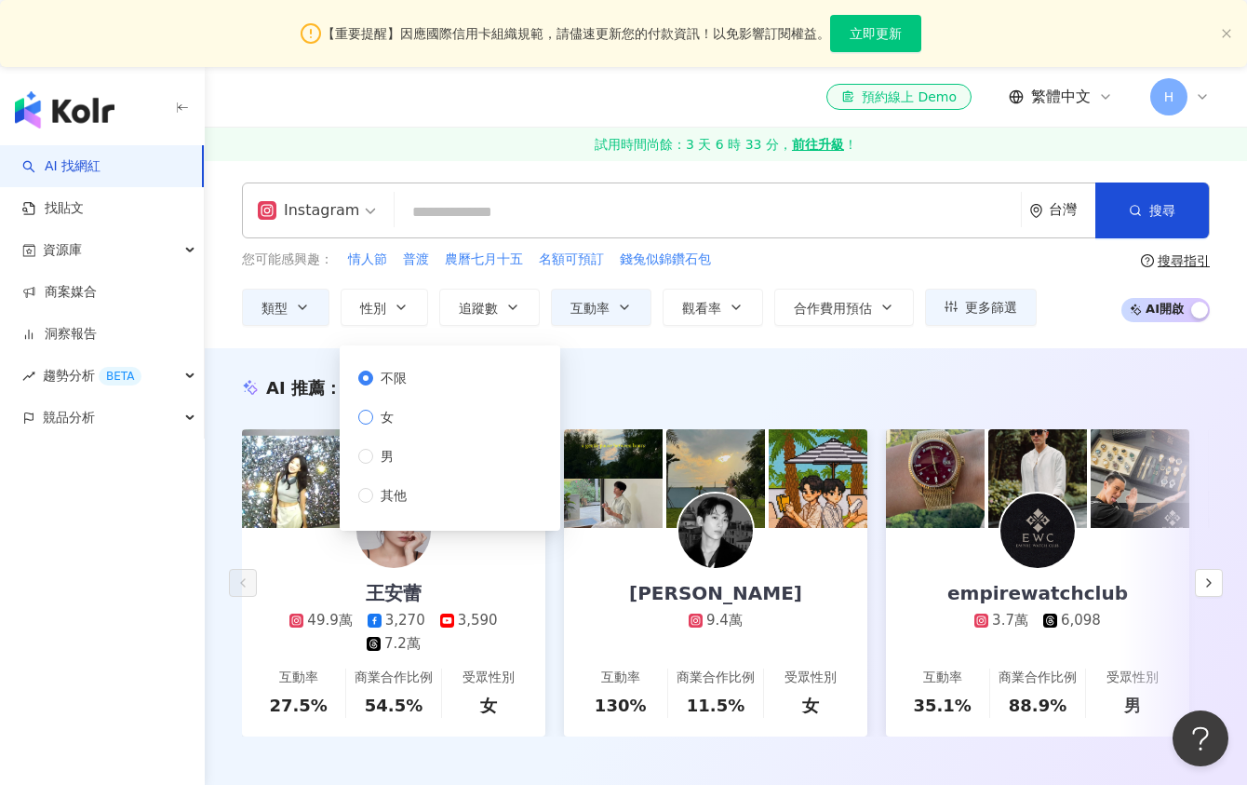
click at [383, 420] on span "女" at bounding box center [387, 417] width 28 height 20
click at [505, 300] on icon "button" at bounding box center [512, 307] width 15 height 15
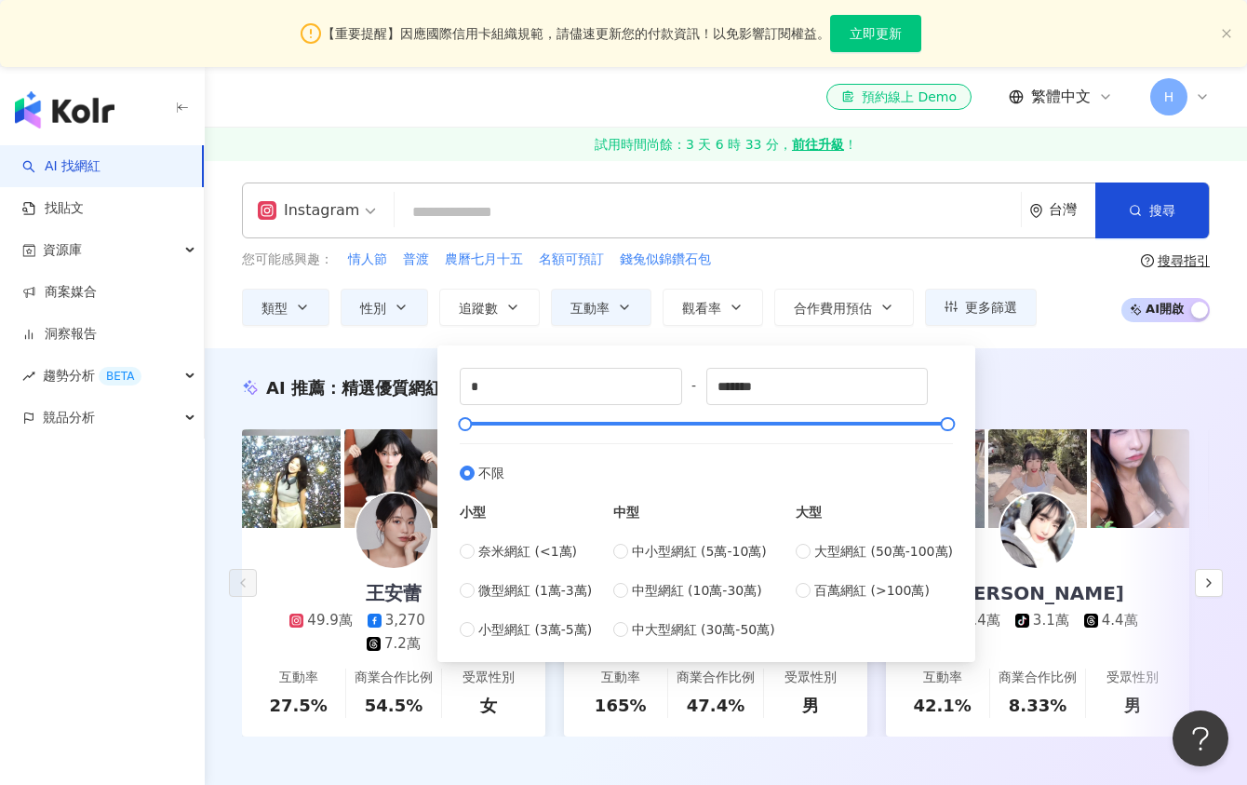
click at [1004, 350] on div "AI 推薦 ： 精選優質網紅 王安蕾 49.9萬 3,270 3,590 7.2萬 互動率 27.5% 商業合作比例 54.5% 受眾性別 女 Ariel 4…" at bounding box center [726, 575] width 1042 height 455
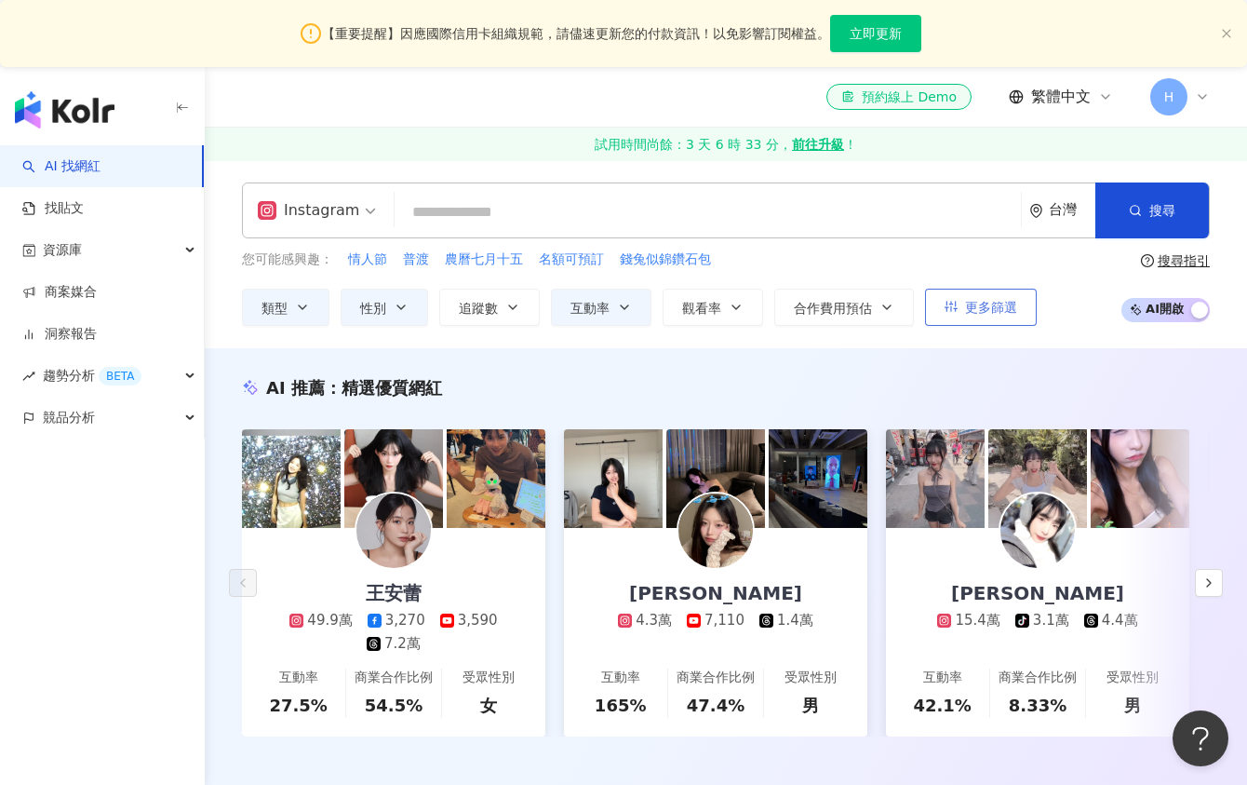
click at [992, 310] on span "更多篩選" at bounding box center [991, 307] width 52 height 15
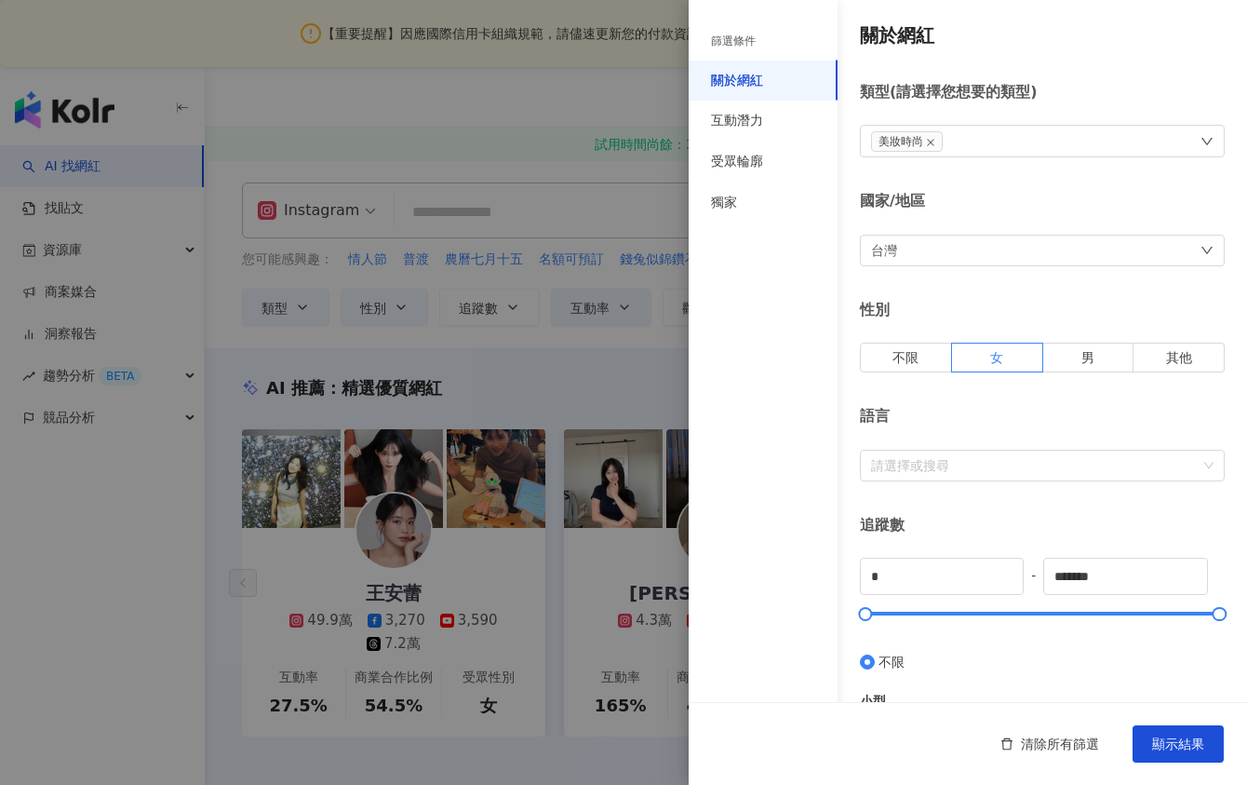
click at [681, 364] on div at bounding box center [623, 392] width 1247 height 785
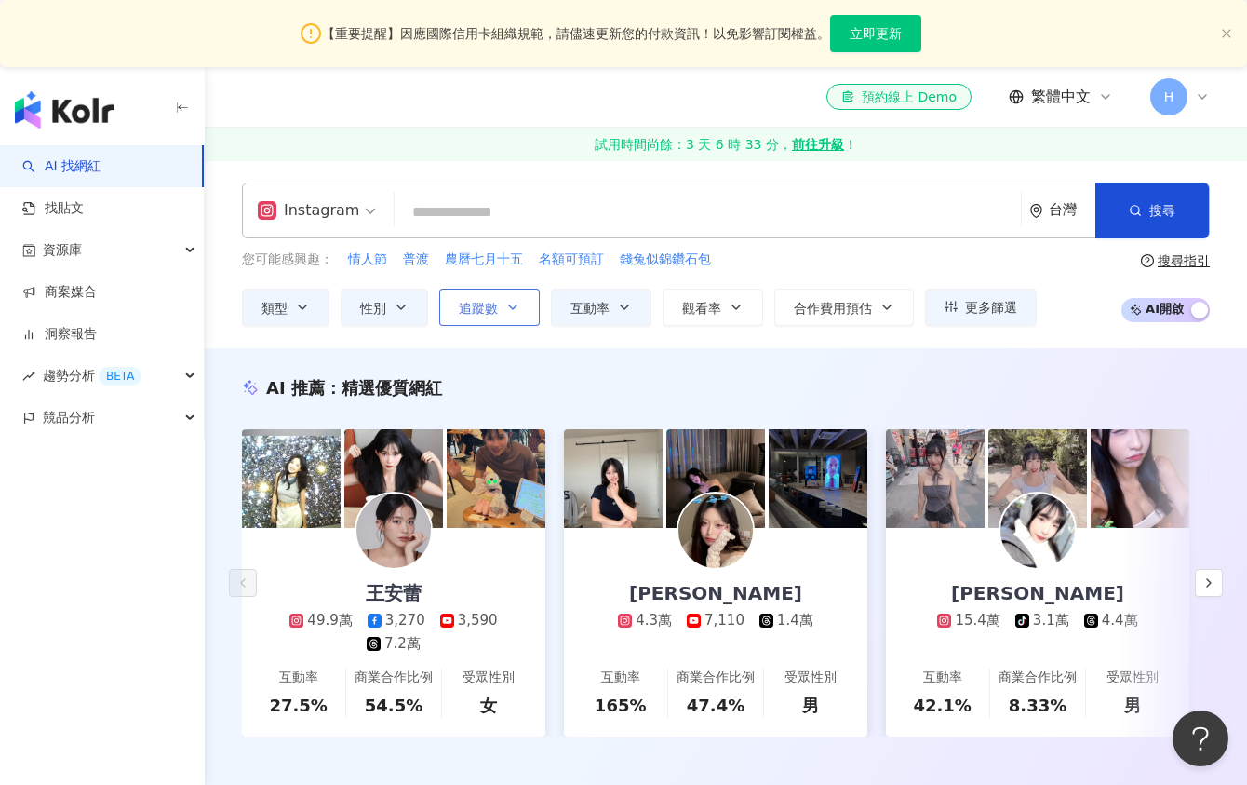
click at [492, 309] on span "追蹤數" at bounding box center [478, 308] width 39 height 15
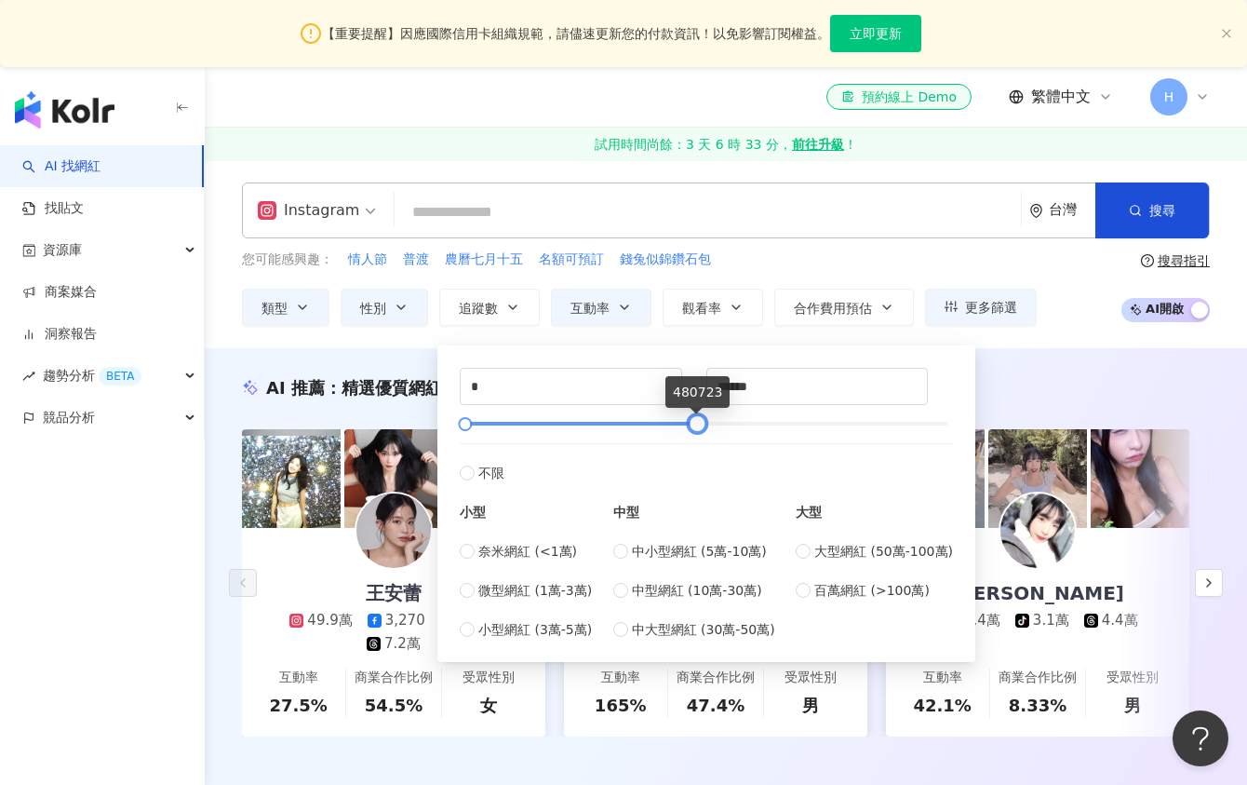
type input "******"
drag, startPoint x: 940, startPoint y: 420, endPoint x: 698, endPoint y: 431, distance: 242.3
click at [698, 429] on div at bounding box center [706, 423] width 483 height 11
click at [628, 550] on span at bounding box center [620, 551] width 15 height 15
type input "*****"
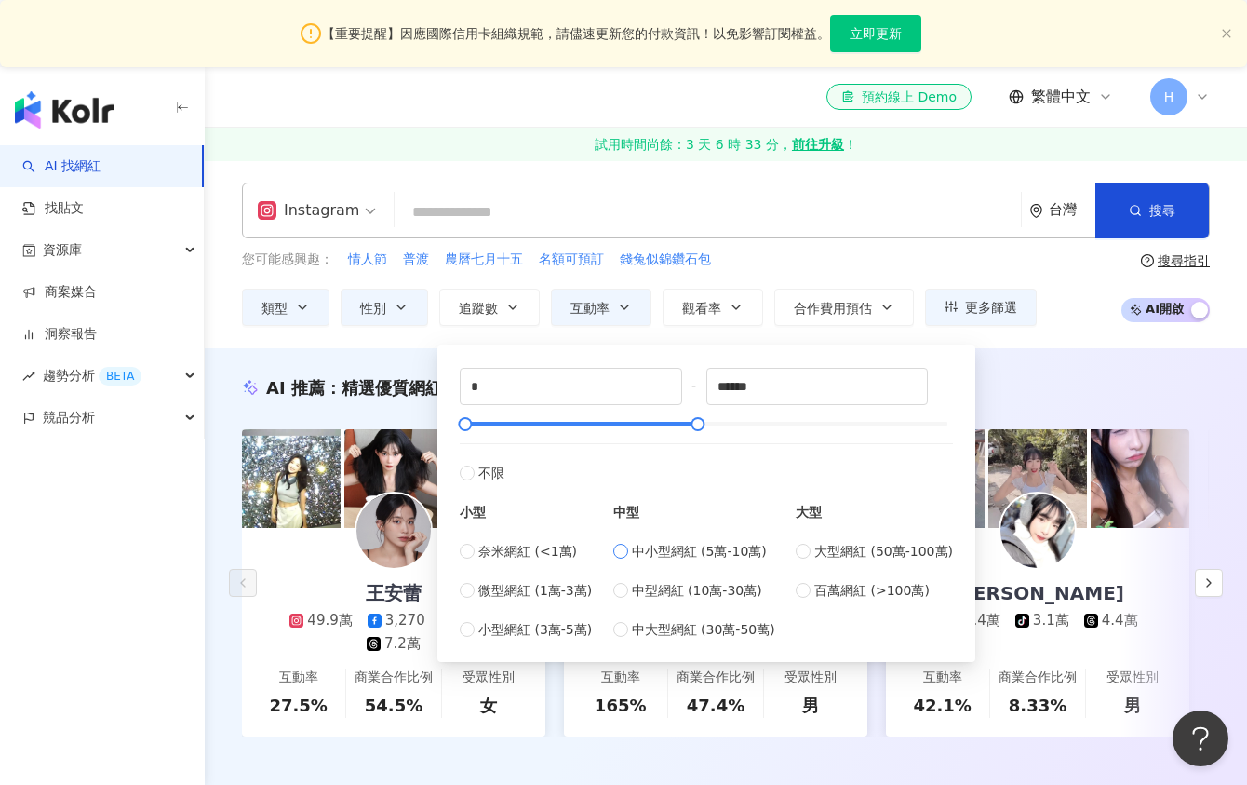
type input "*****"
click at [1164, 194] on button "搜尋" at bounding box center [1153, 210] width 114 height 56
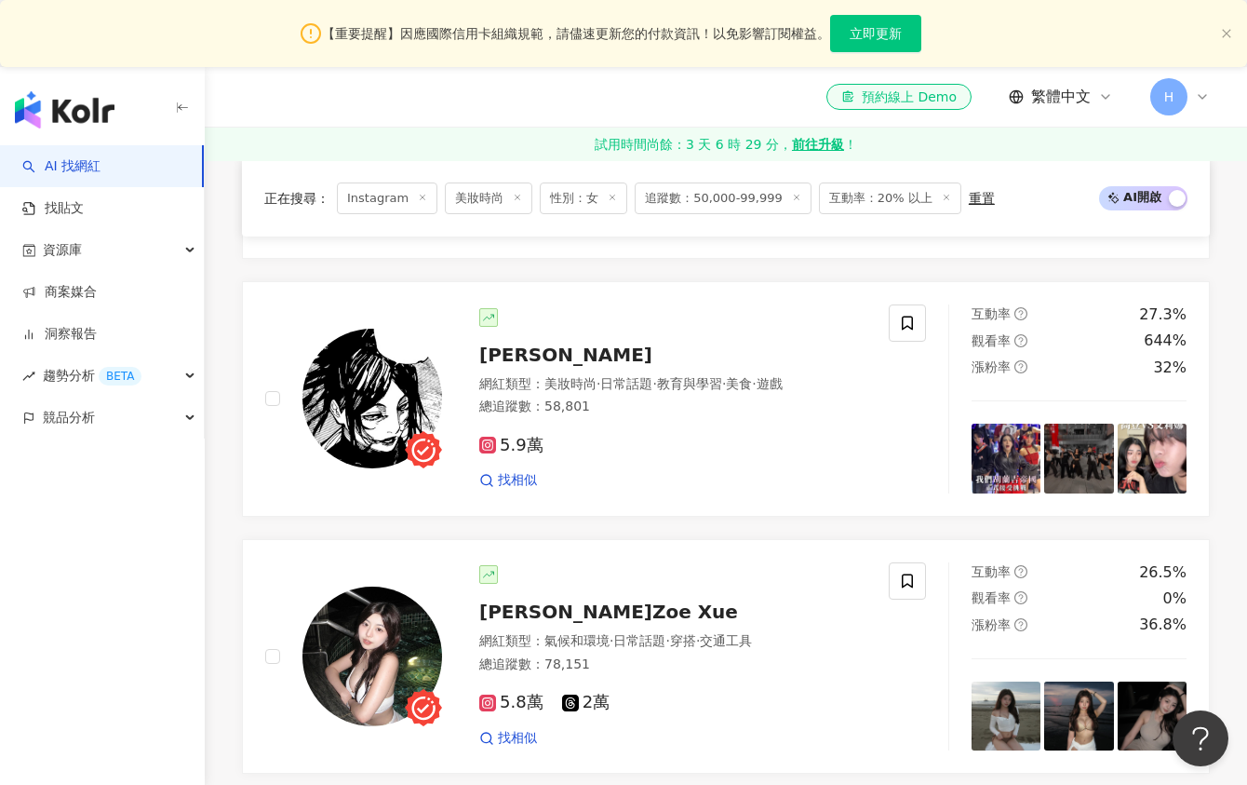
scroll to position [1635, 0]
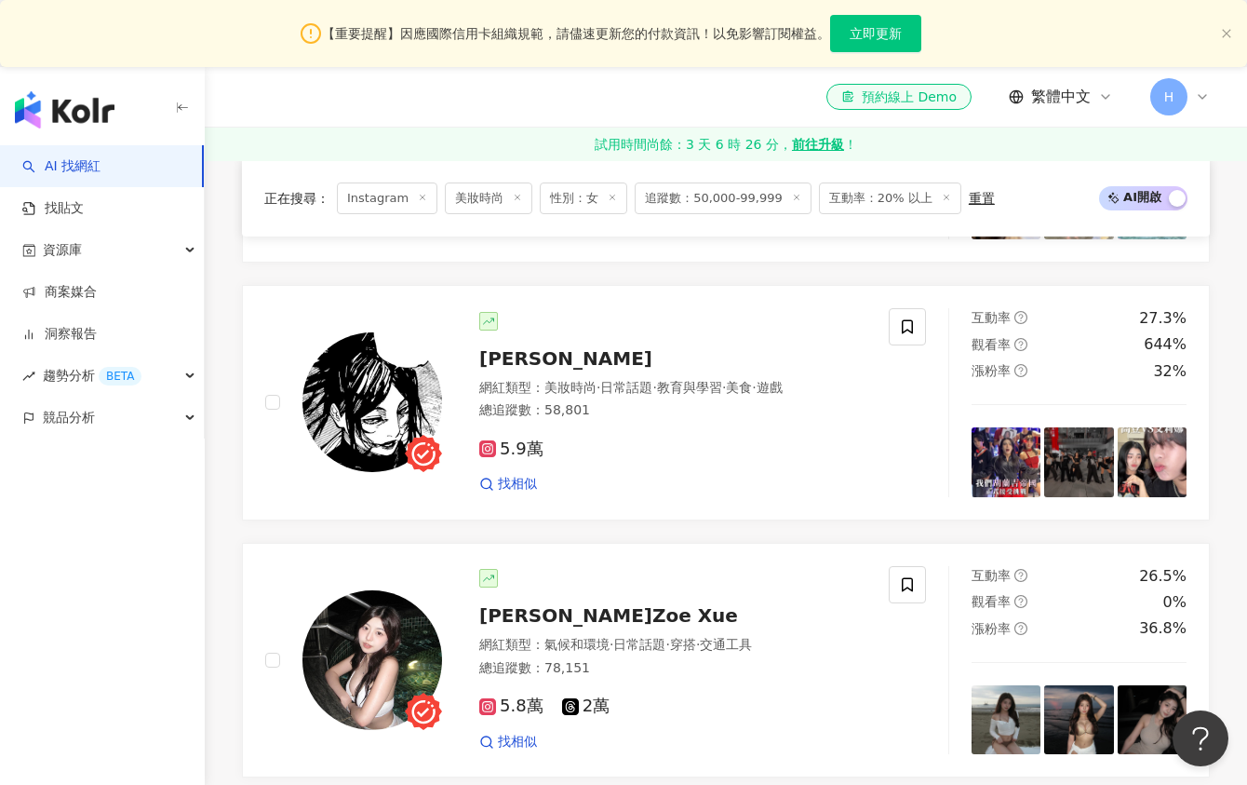
click at [696, 203] on span "追蹤數：50,000-99,999" at bounding box center [723, 198] width 177 height 32
click at [765, 197] on span "追蹤數：50,000-99,999" at bounding box center [723, 198] width 177 height 32
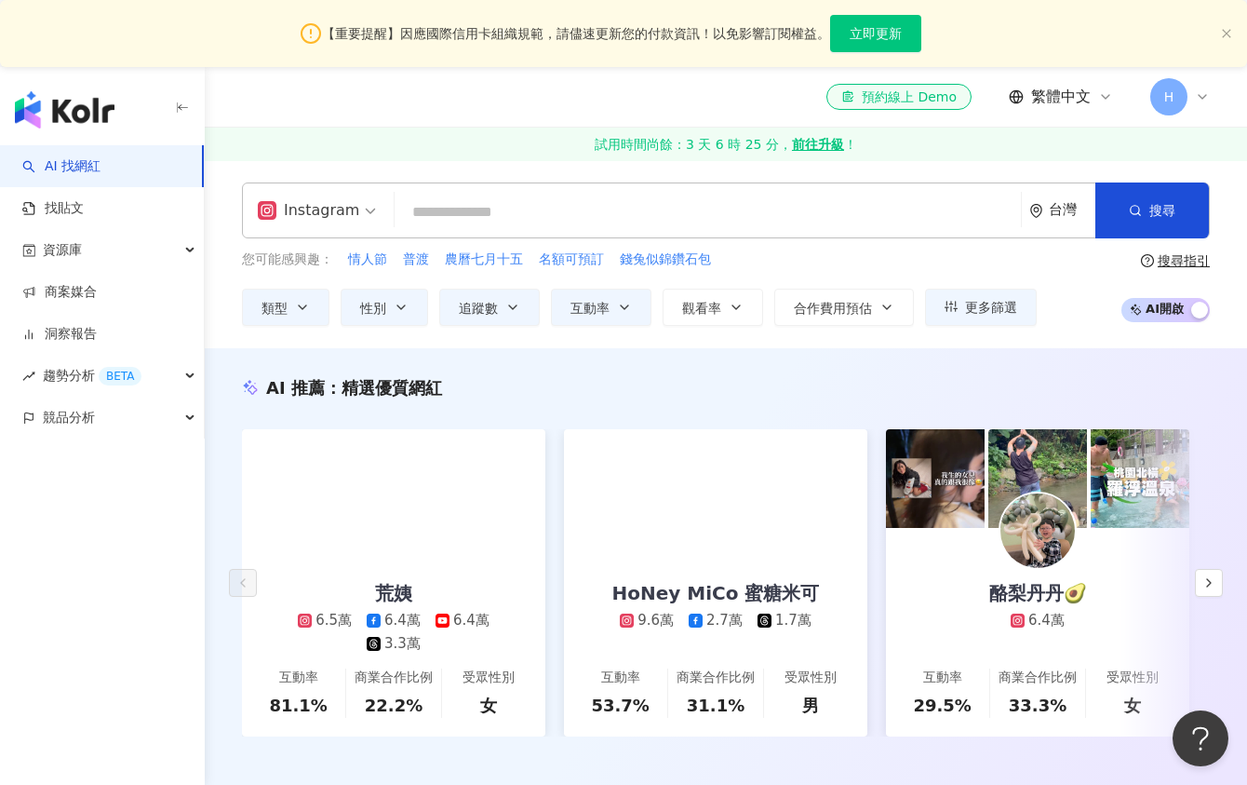
scroll to position [0, 0]
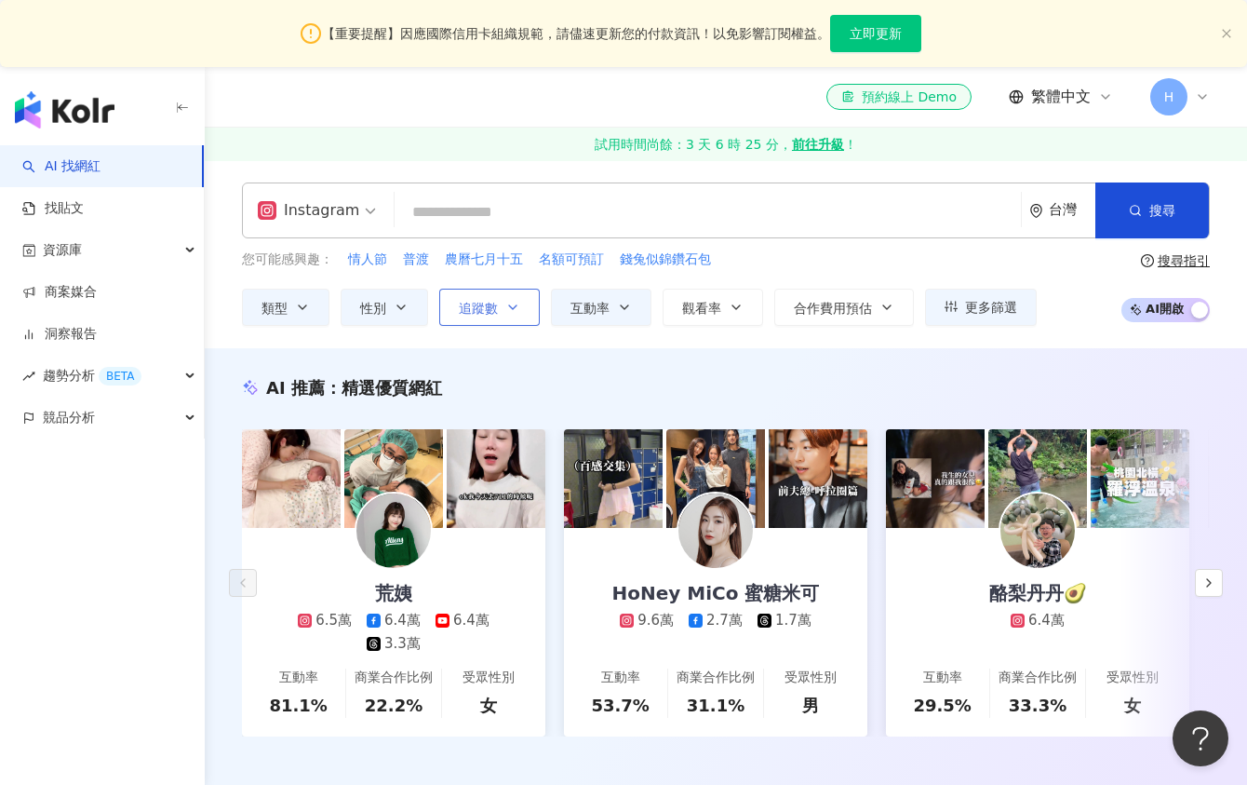
click at [467, 303] on span "追蹤數" at bounding box center [478, 308] width 39 height 15
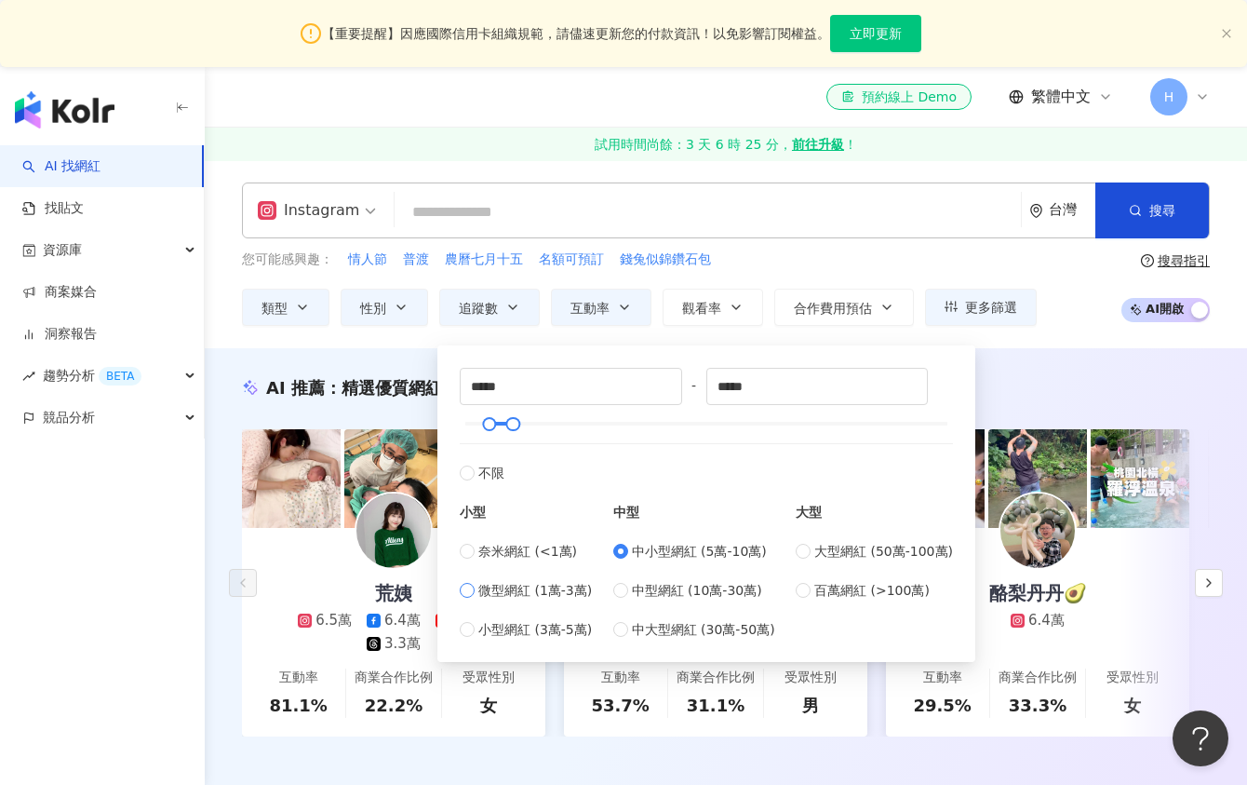
click at [507, 588] on span "微型網紅 (1萬-3萬)" at bounding box center [535, 590] width 114 height 20
type input "*****"
click at [1159, 228] on button "搜尋" at bounding box center [1153, 210] width 114 height 56
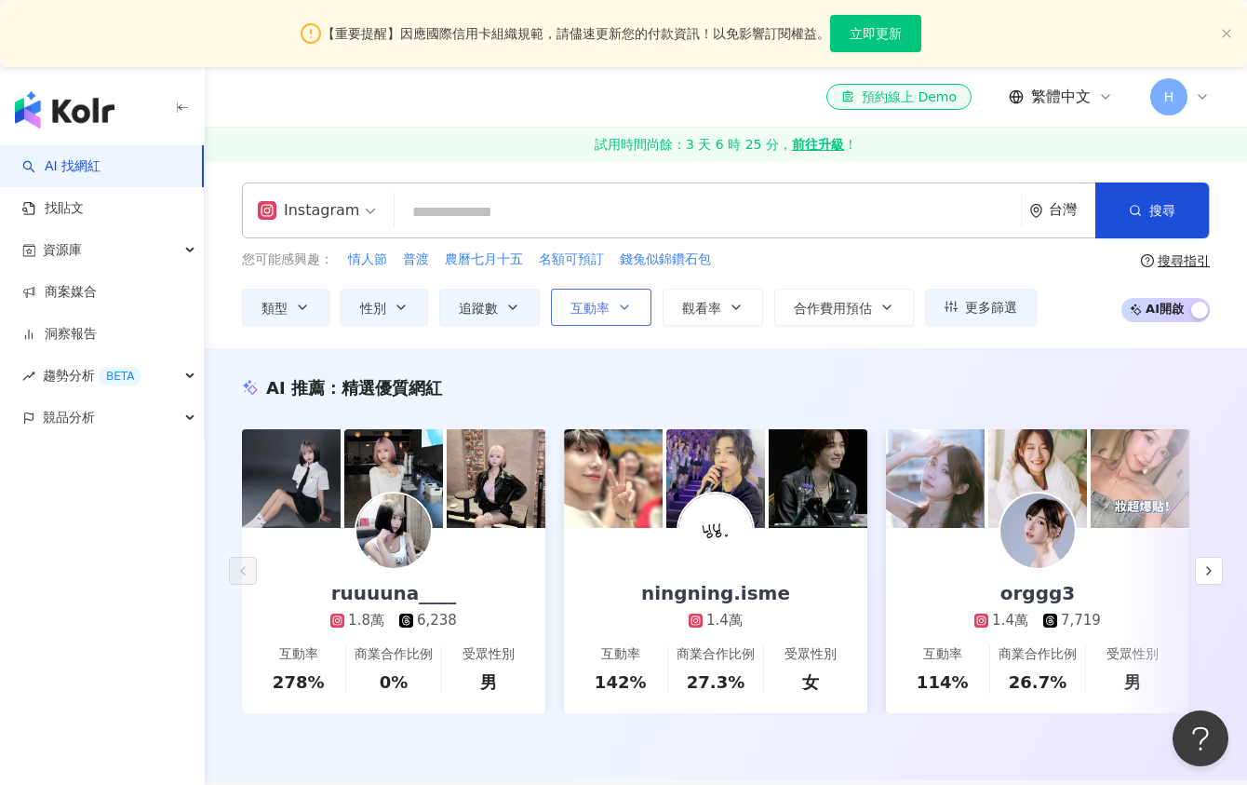
click at [609, 302] on button "互動率" at bounding box center [601, 307] width 101 height 37
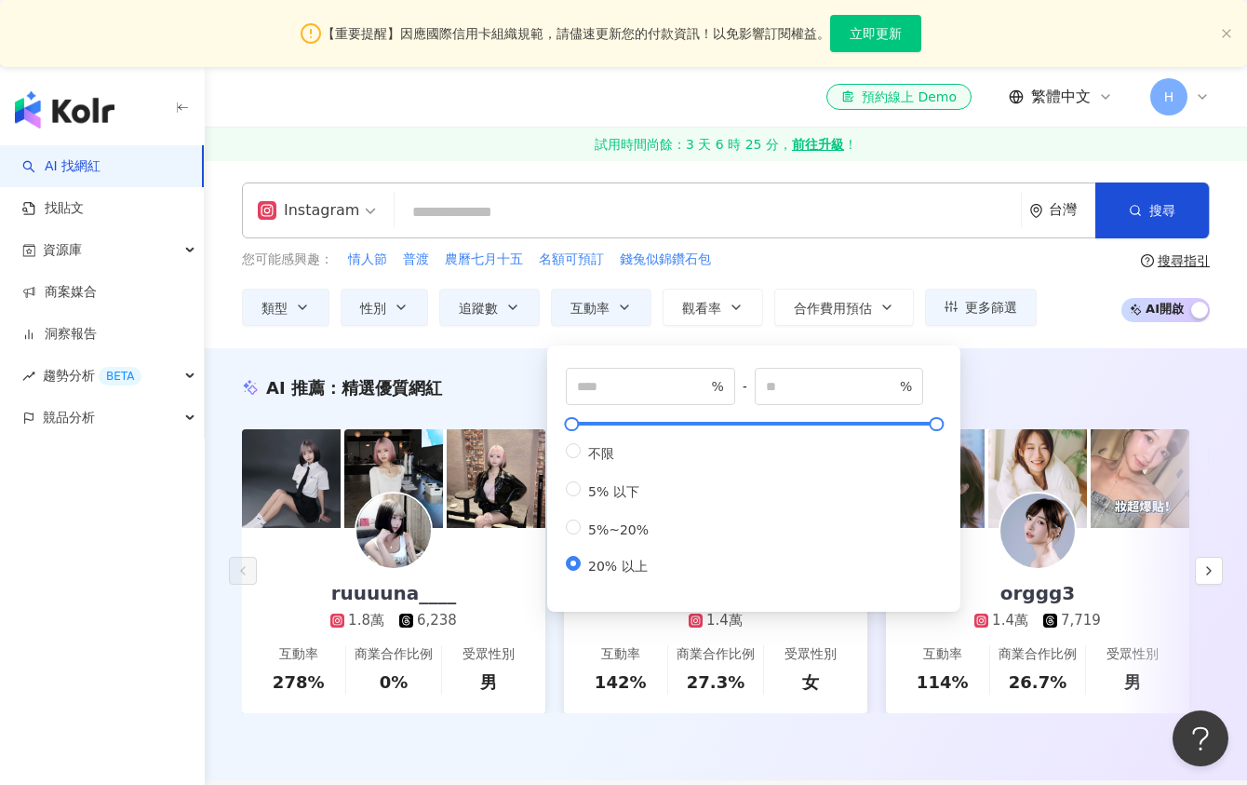
click at [986, 263] on div "您可能感興趣： 情人節 普渡 農曆七月十五 名額可預訂 錢兔似錦鑽石包" at bounding box center [639, 259] width 795 height 20
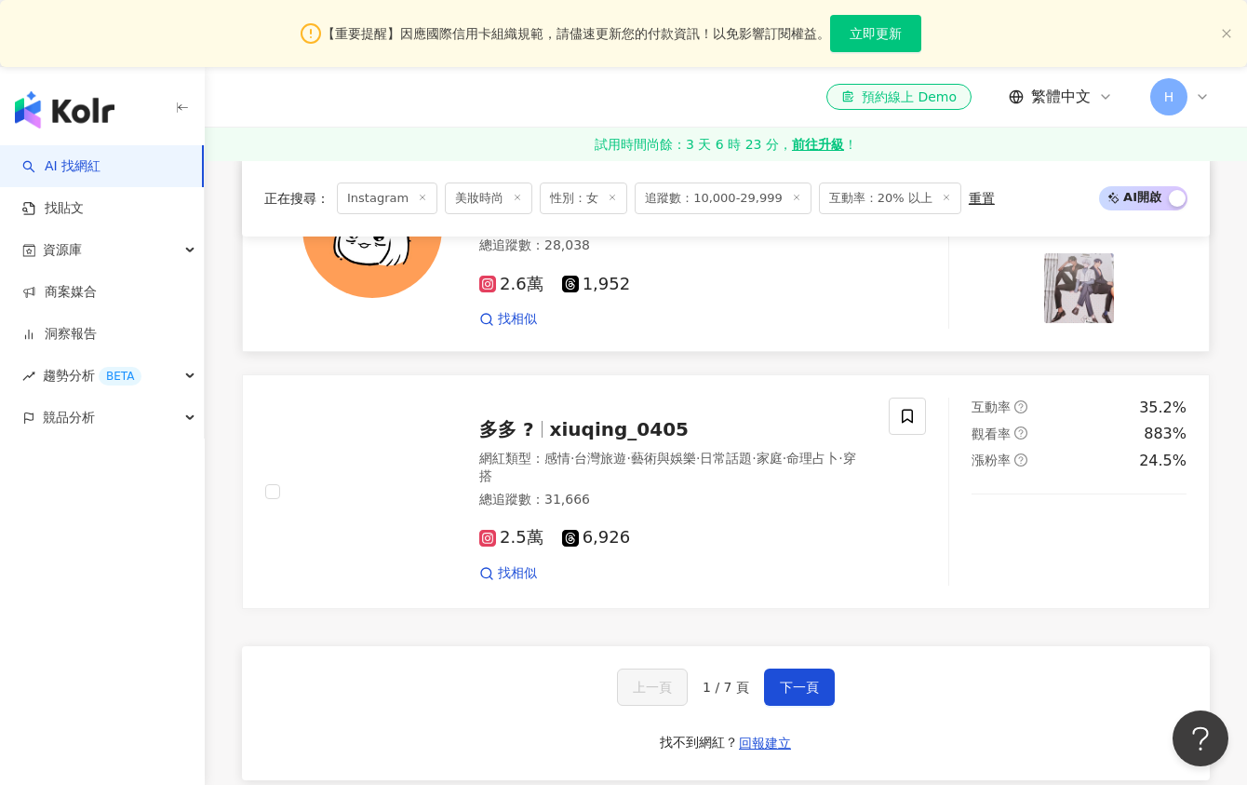
scroll to position [3463, 0]
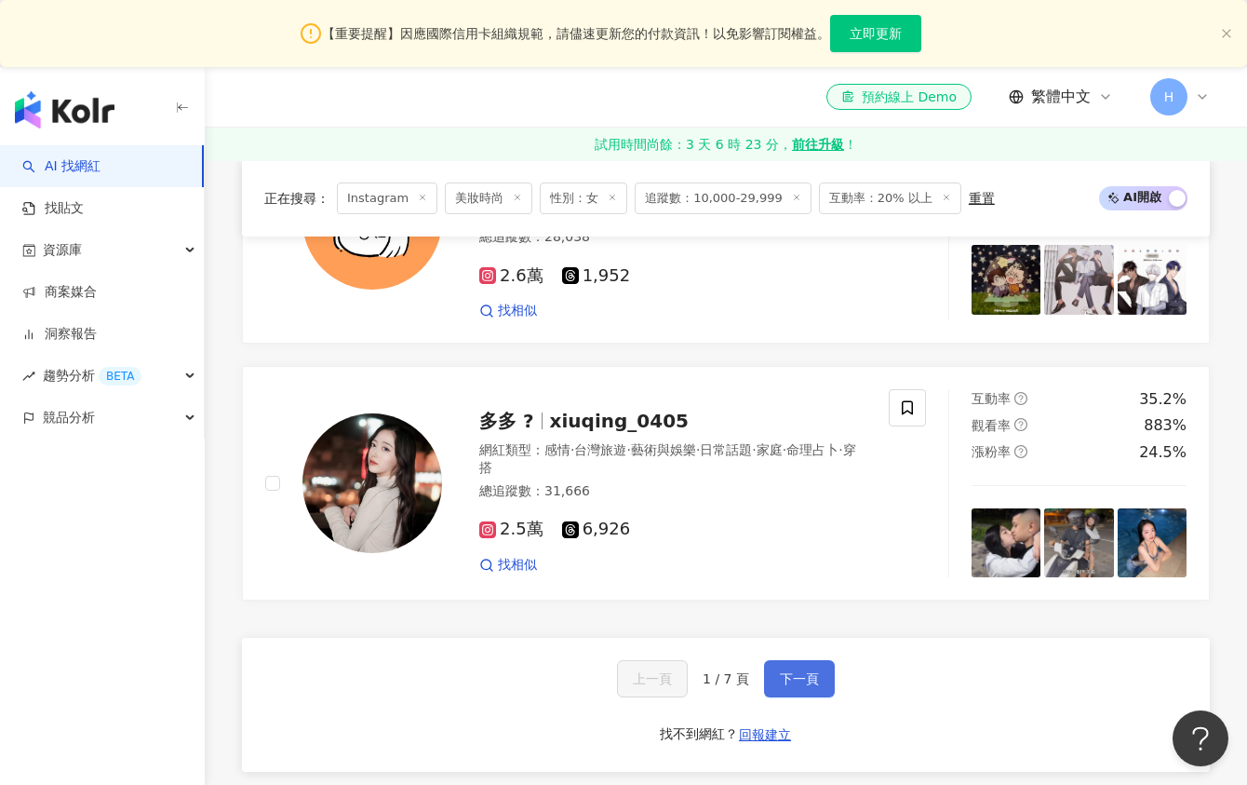
click at [813, 671] on span "下一頁" at bounding box center [799, 678] width 39 height 15
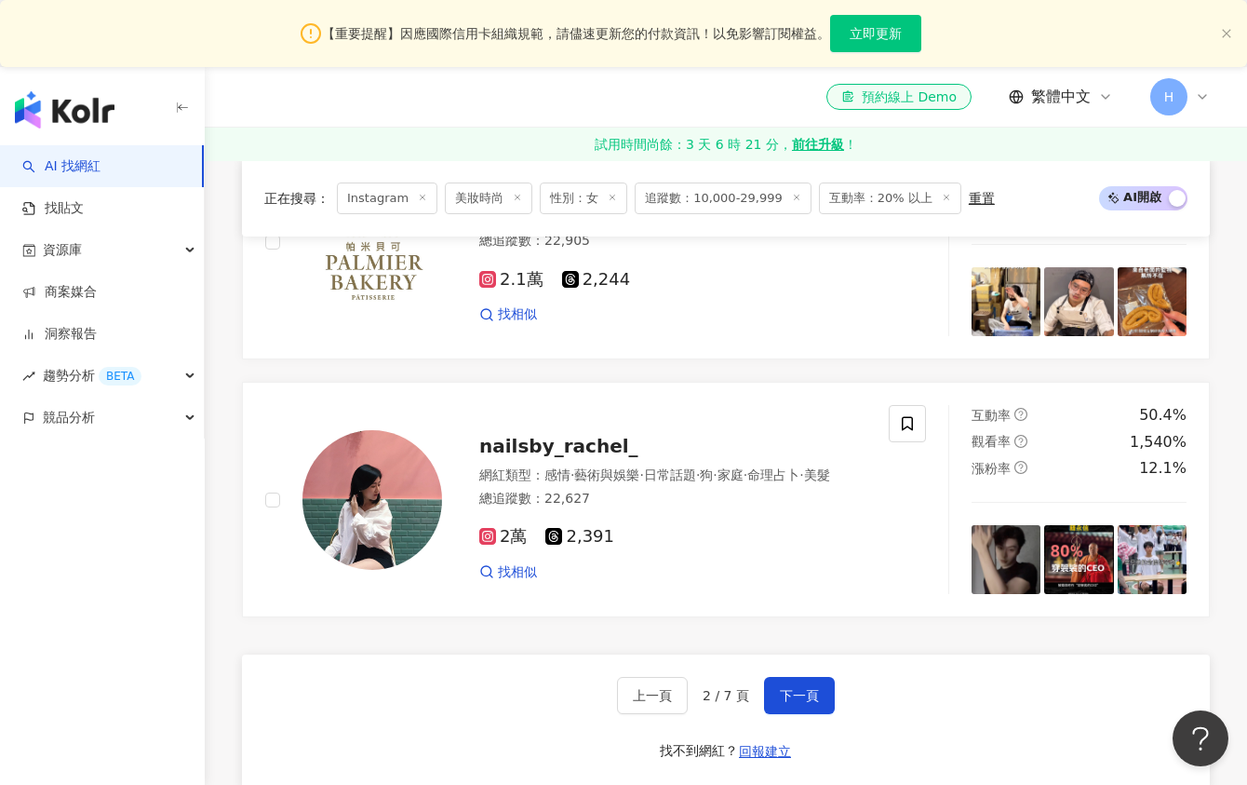
scroll to position [3307, 0]
click at [790, 687] on span "下一頁" at bounding box center [799, 694] width 39 height 15
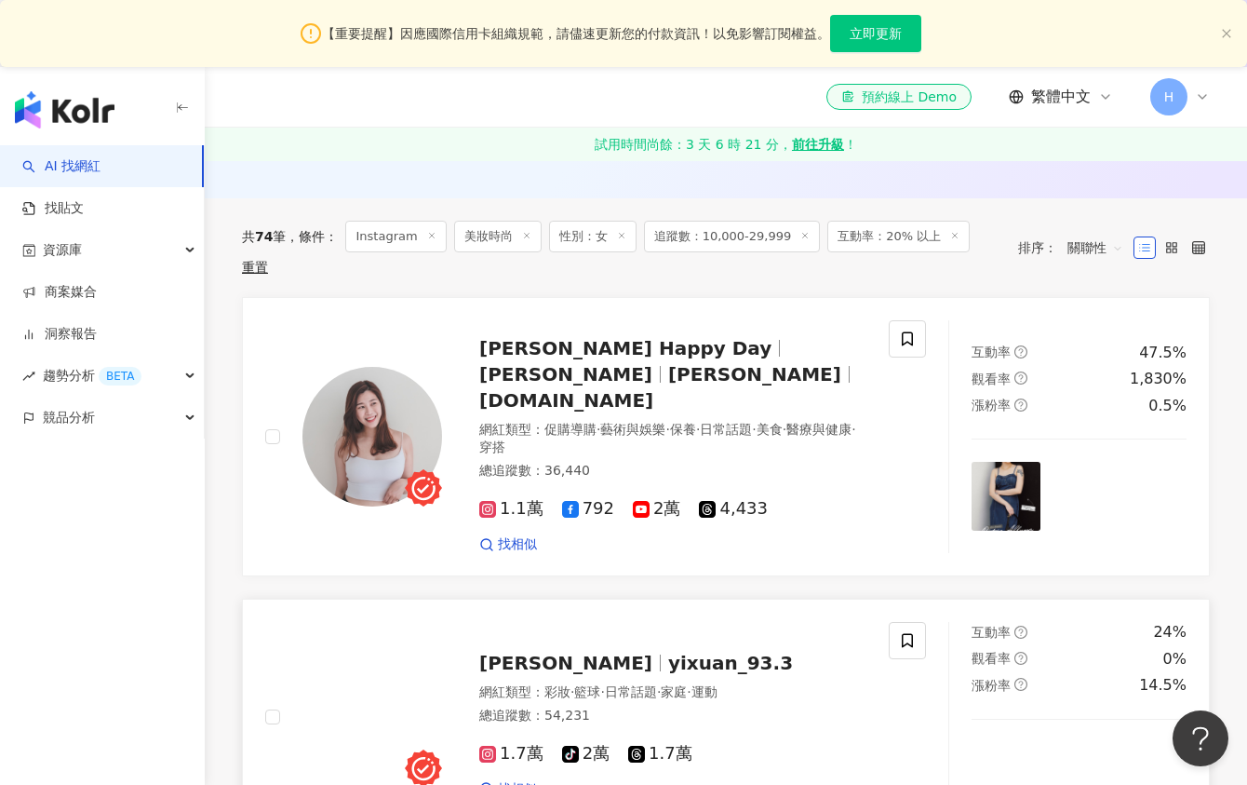
scroll to position [582, 0]
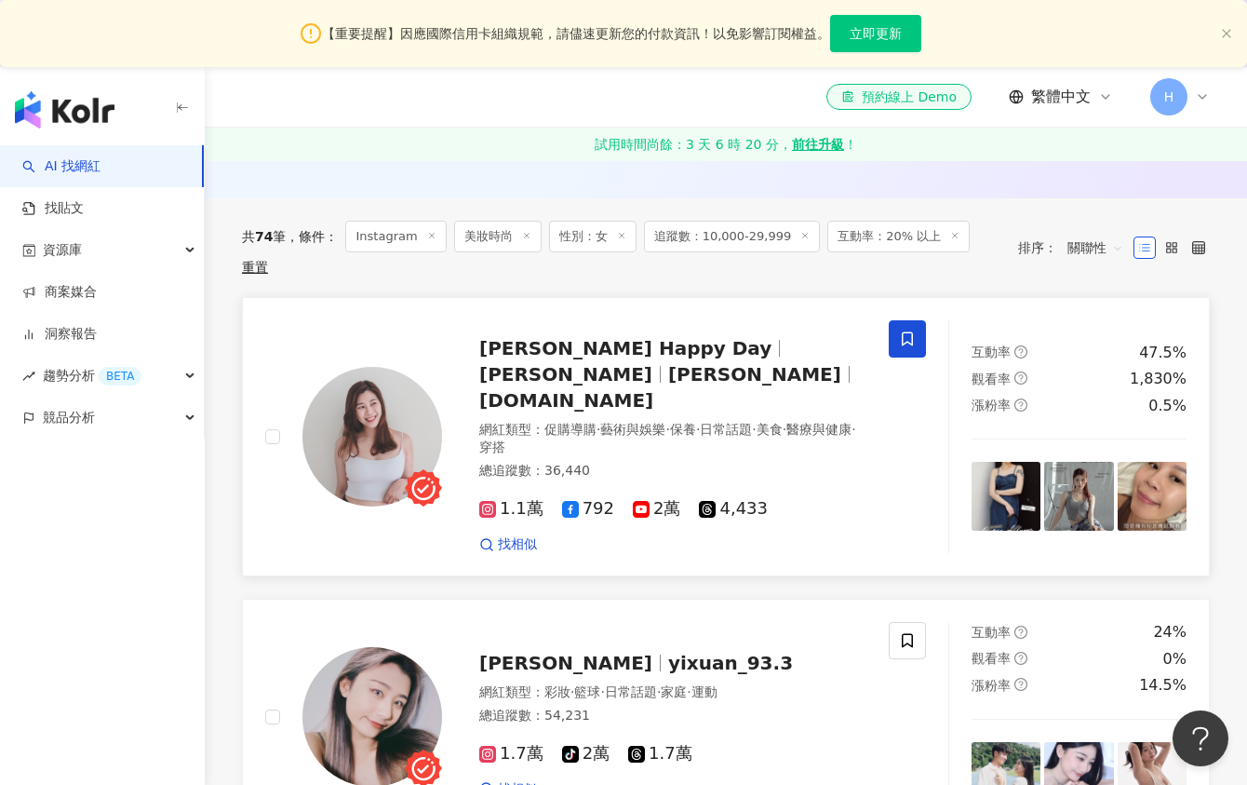
click at [914, 320] on span at bounding box center [907, 338] width 37 height 37
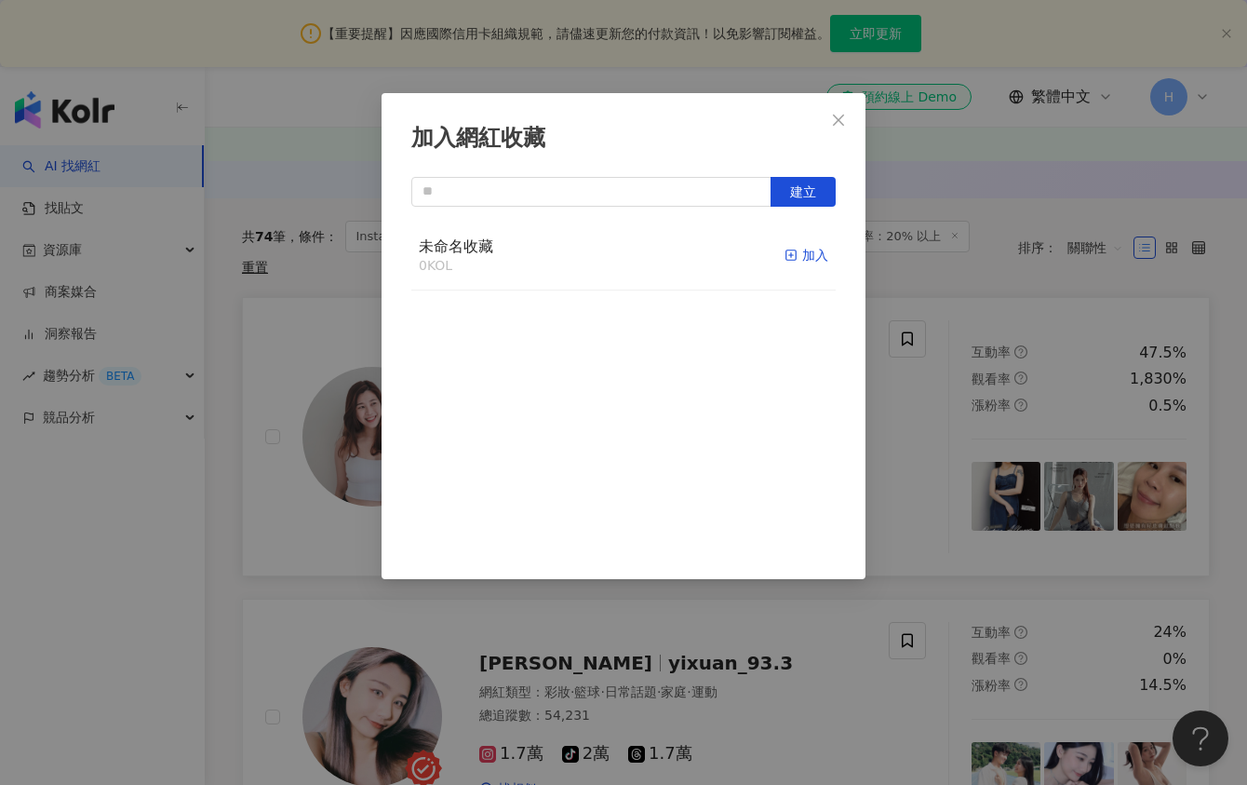
click at [794, 253] on icon "button" at bounding box center [791, 255] width 13 height 13
click at [843, 119] on icon "close" at bounding box center [838, 120] width 15 height 15
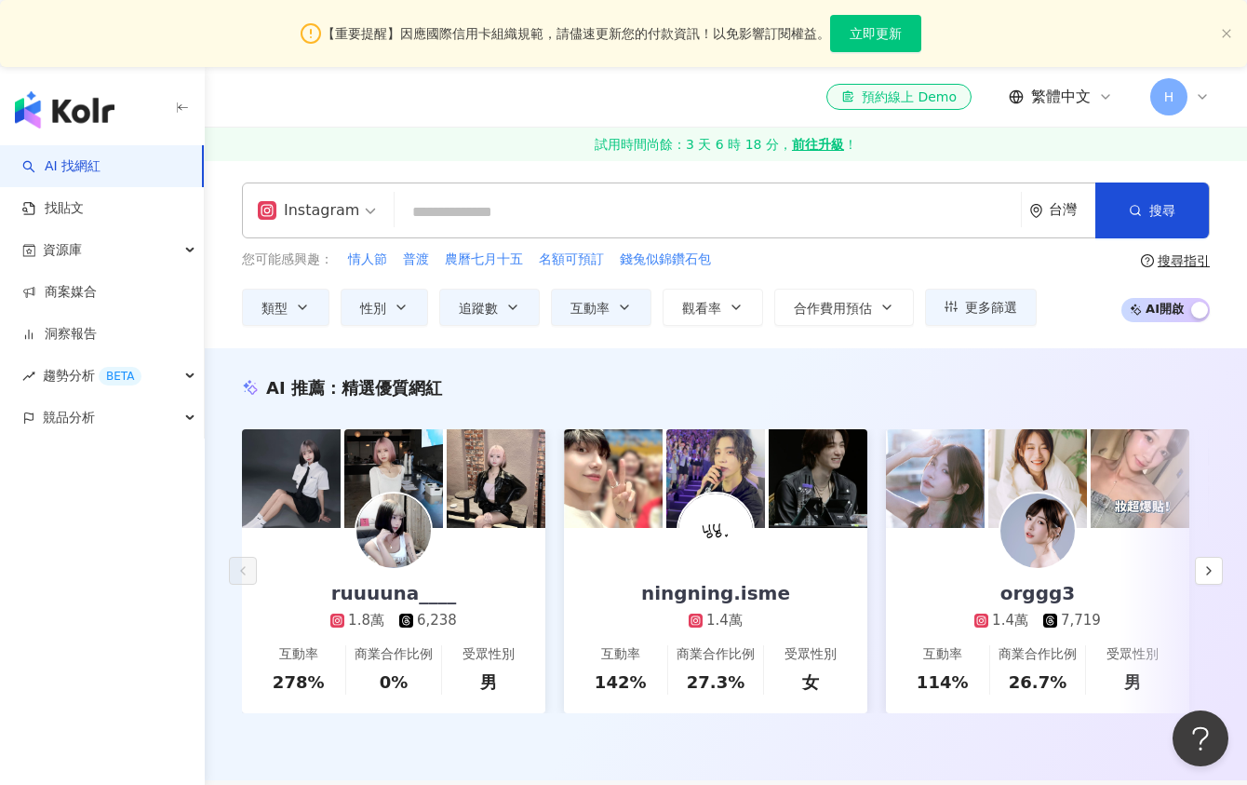
scroll to position [0, 0]
click at [283, 292] on button "類型" at bounding box center [285, 307] width 87 height 37
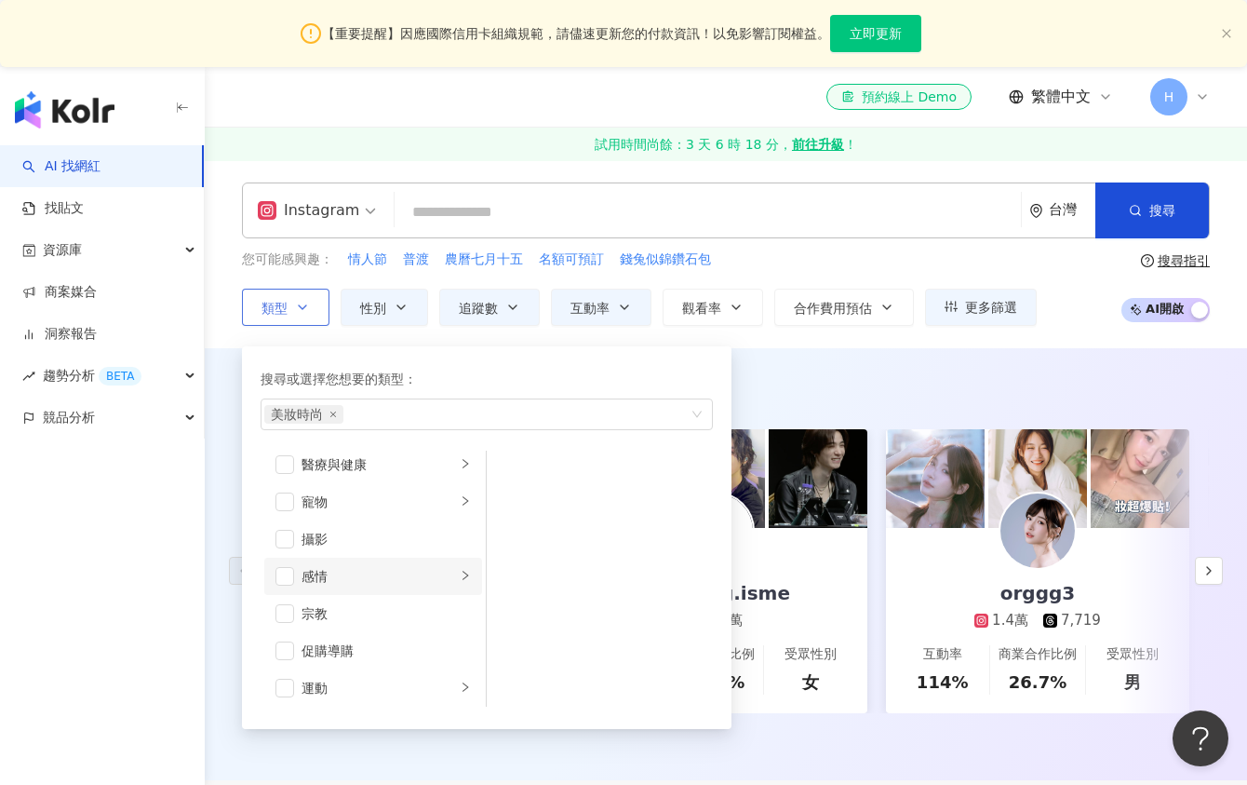
scroll to position [499, 0]
click at [284, 645] on span "button" at bounding box center [285, 644] width 19 height 19
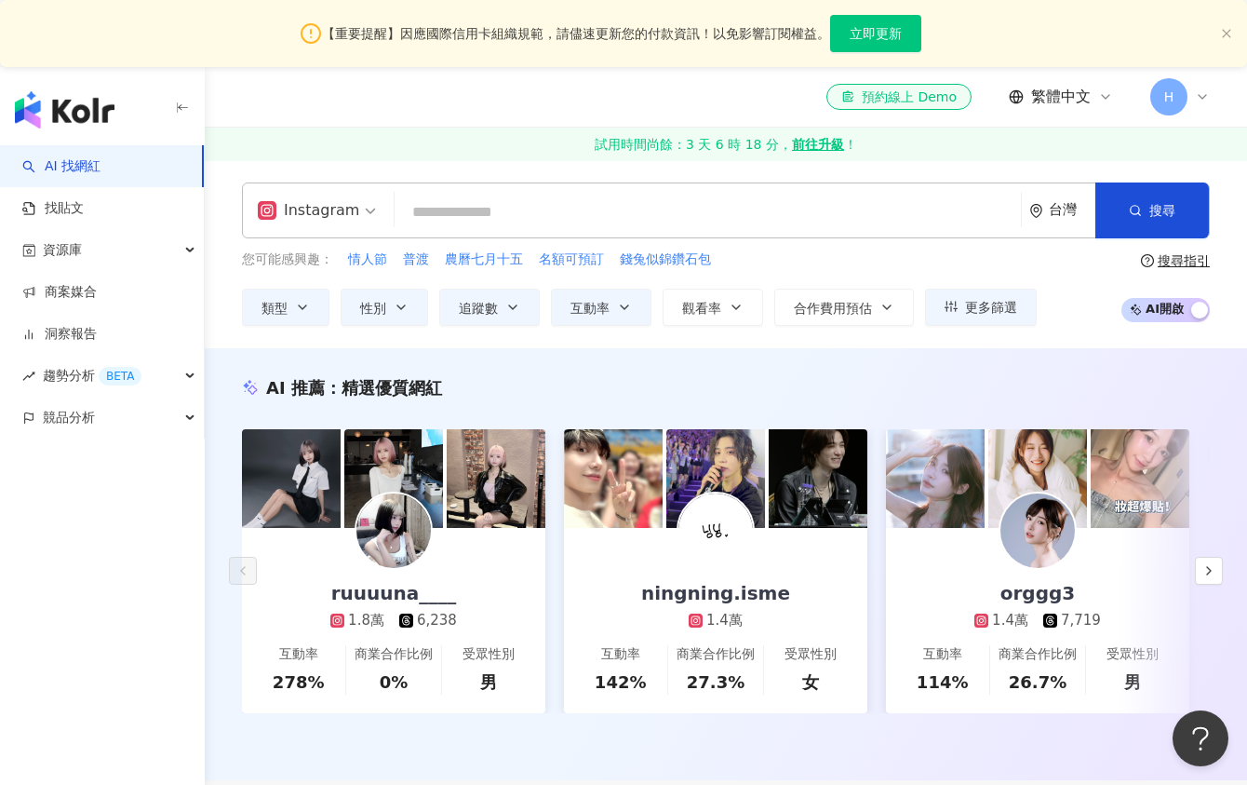
click at [800, 374] on div "AI 推薦 ： 精選優質網紅 ruuuuna____ 1.8萬 6,238 互動率 278% 商業合作比例 0% 受眾性別 男 ningning.isme 1…" at bounding box center [726, 564] width 1042 height 432
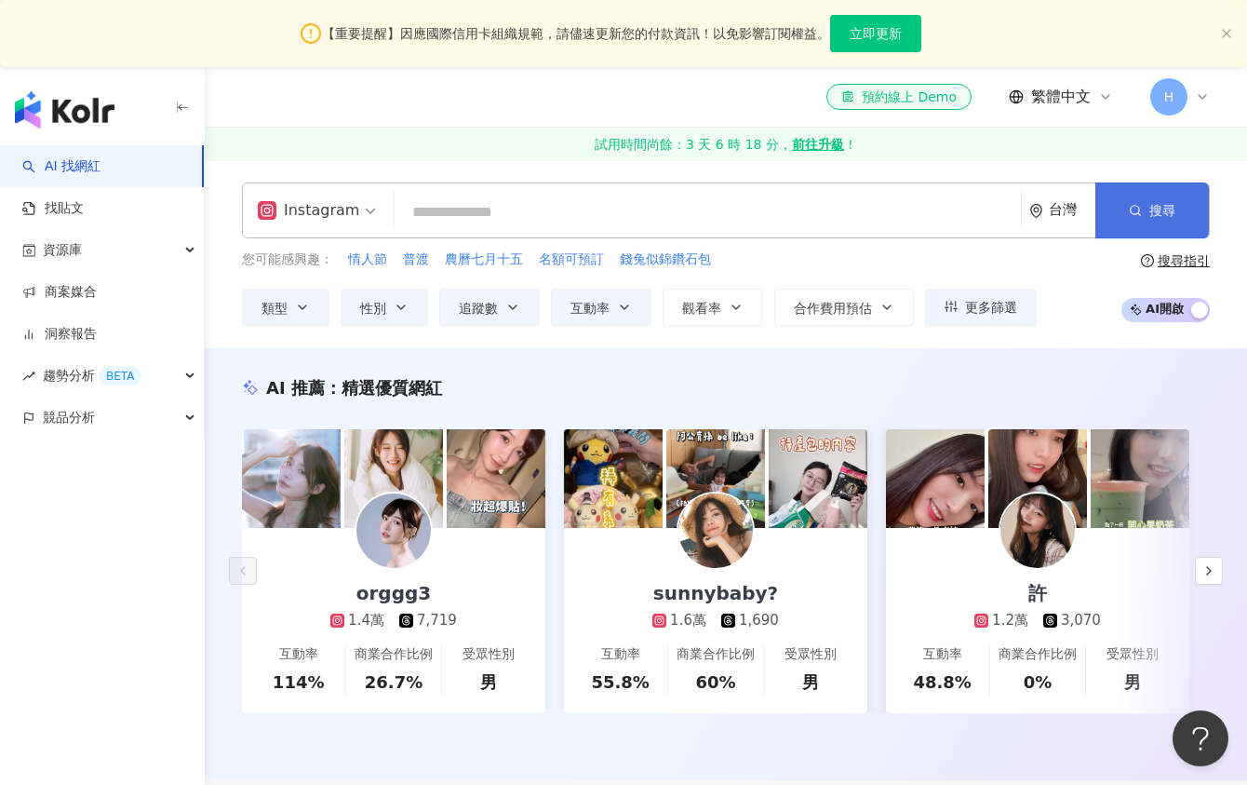
click at [1168, 218] on button "搜尋" at bounding box center [1153, 210] width 114 height 56
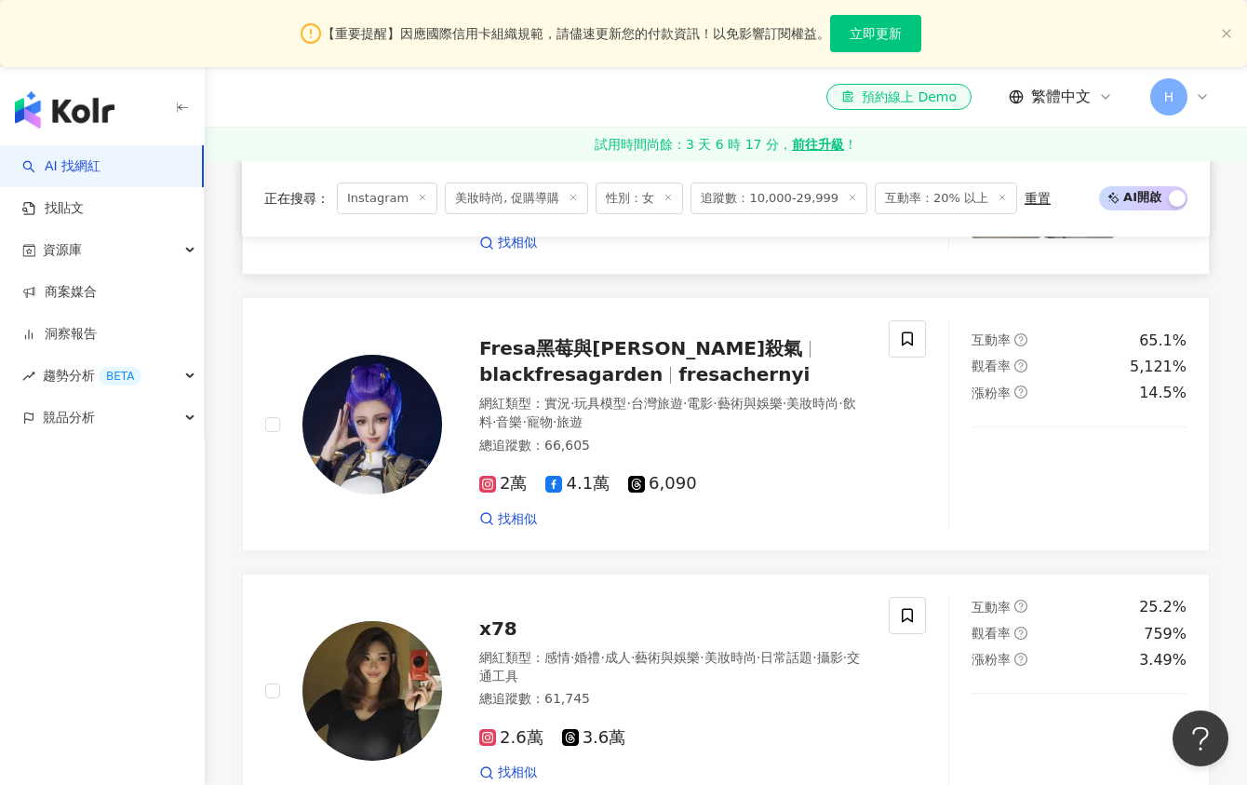
scroll to position [1687, 0]
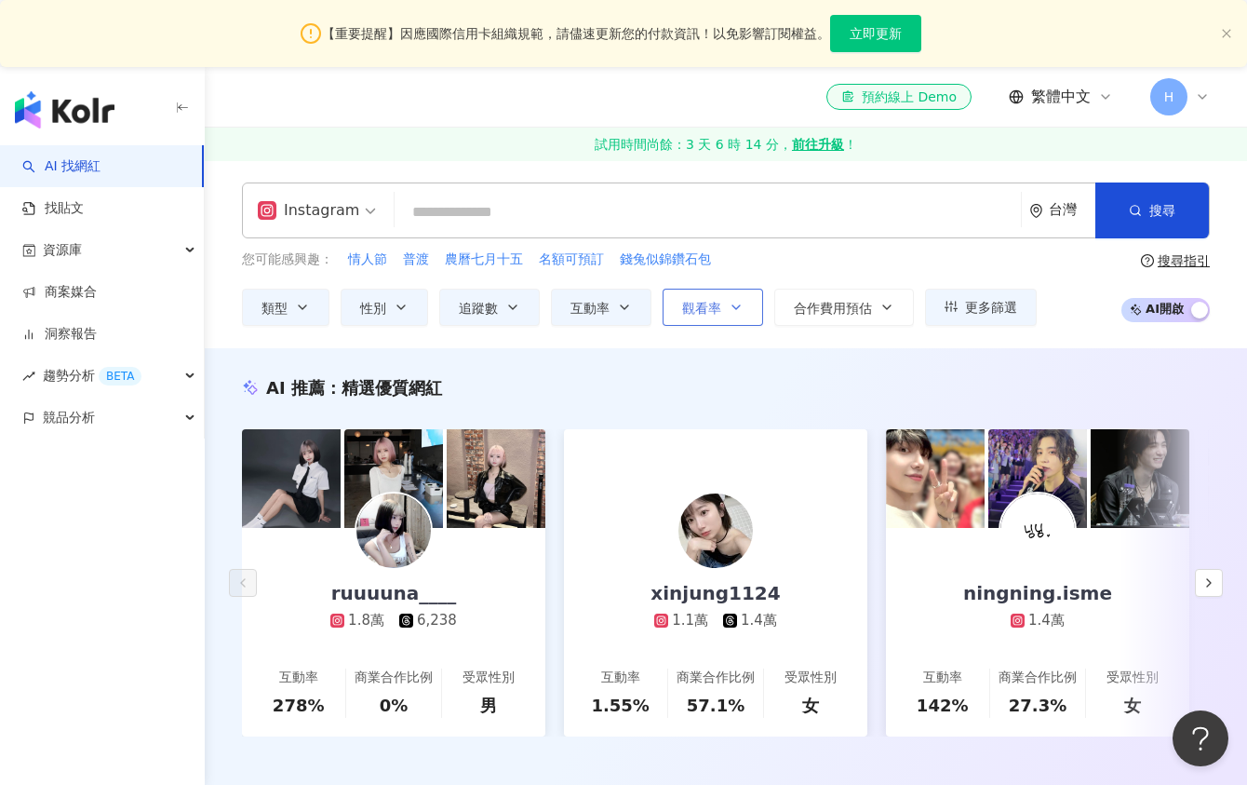
scroll to position [0, 0]
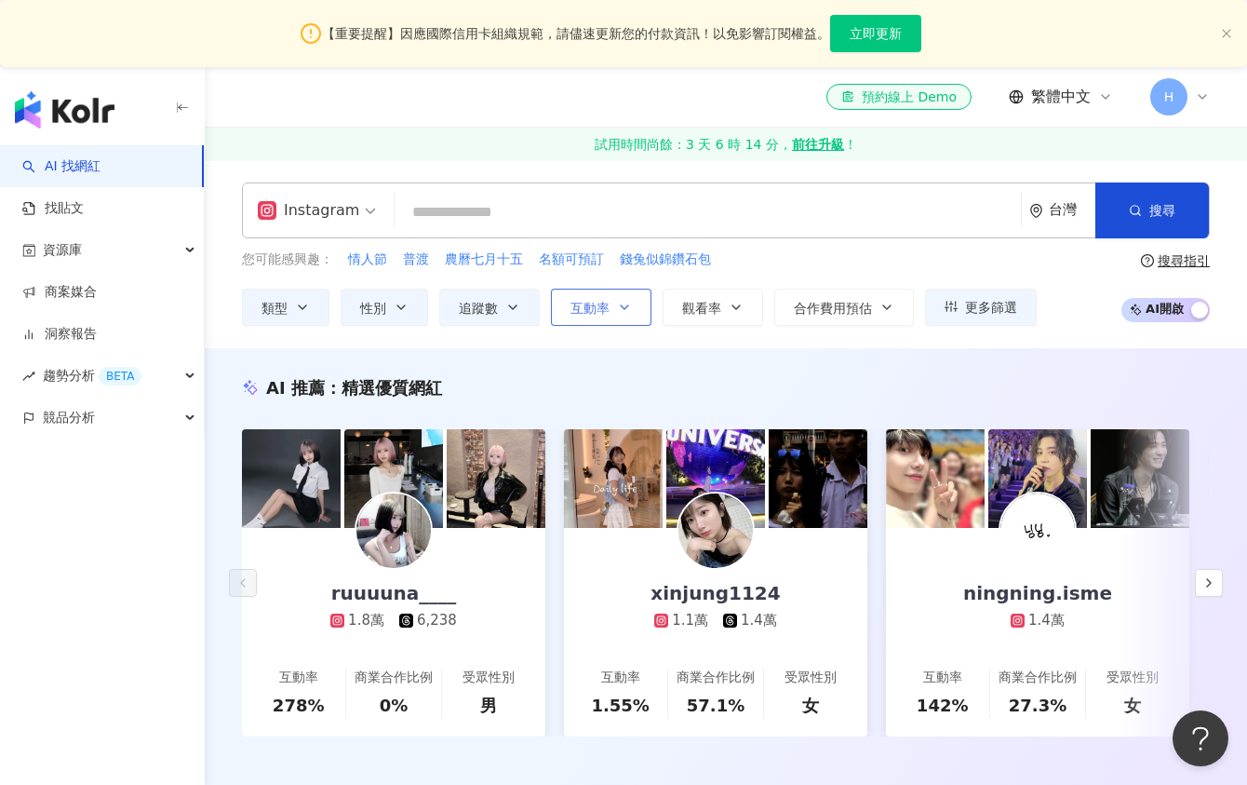
click at [609, 304] on button "互動率" at bounding box center [601, 307] width 101 height 37
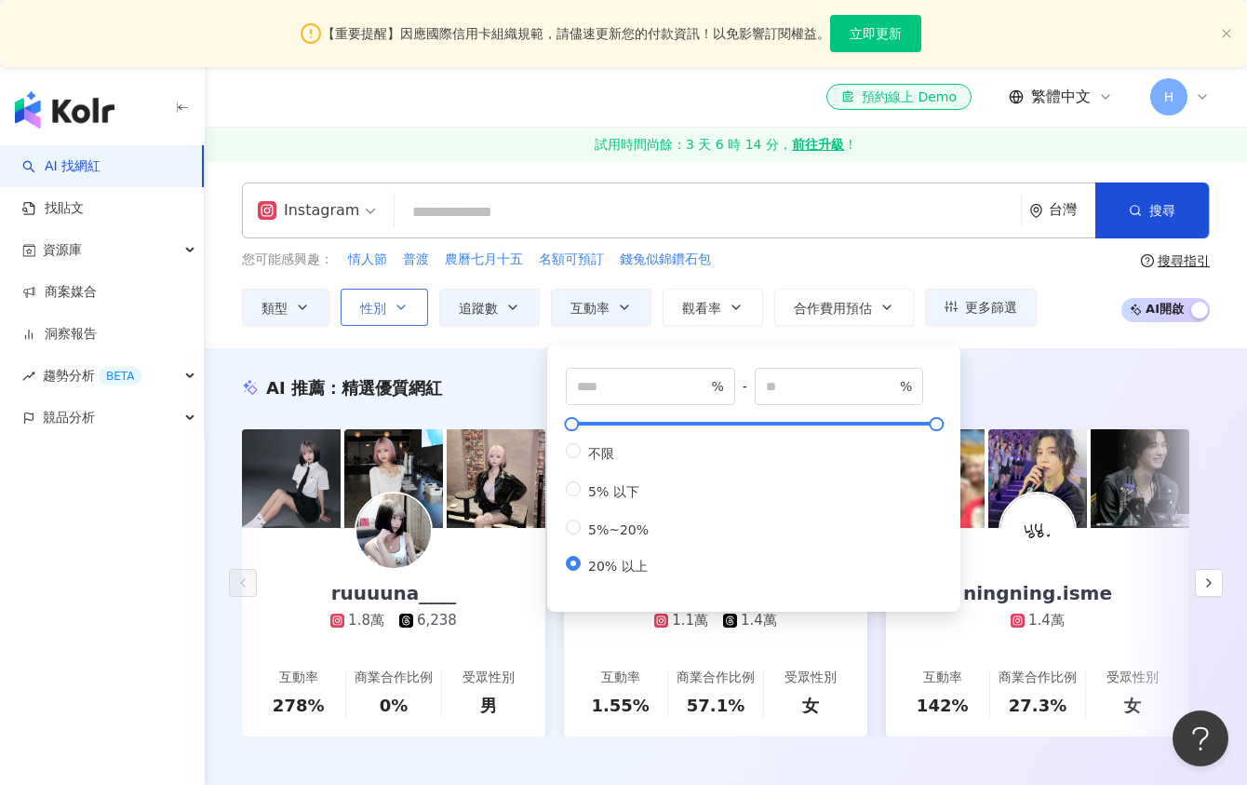
click at [397, 300] on icon "button" at bounding box center [401, 307] width 15 height 15
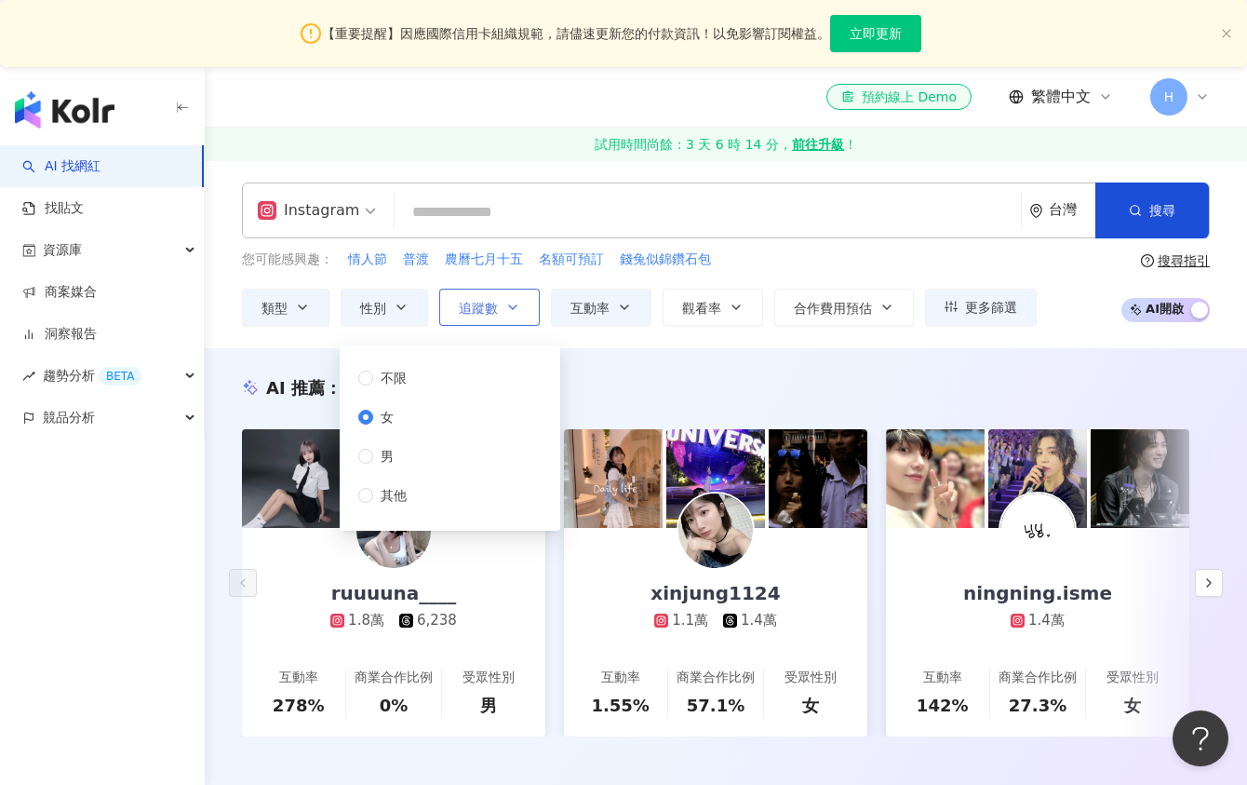
click at [481, 311] on span "追蹤數" at bounding box center [478, 308] width 39 height 15
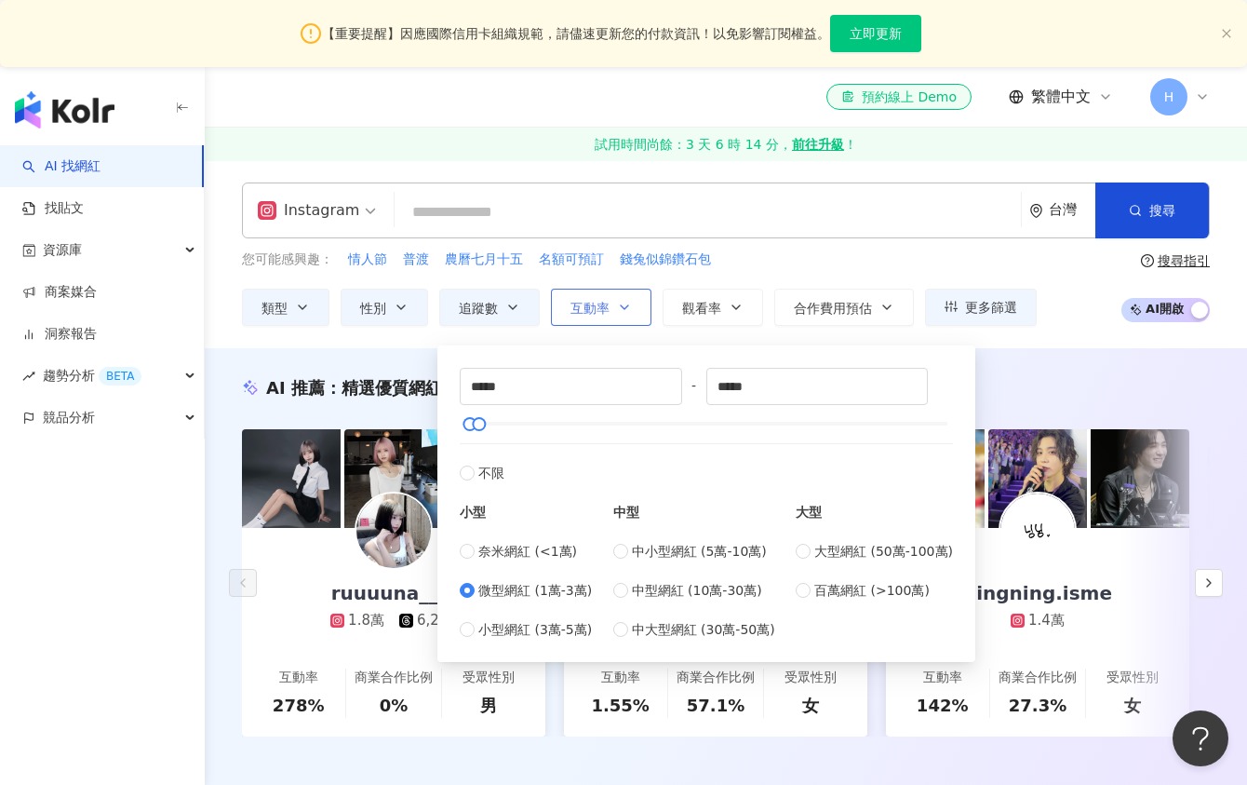
click at [591, 313] on span "互動率" at bounding box center [590, 308] width 39 height 15
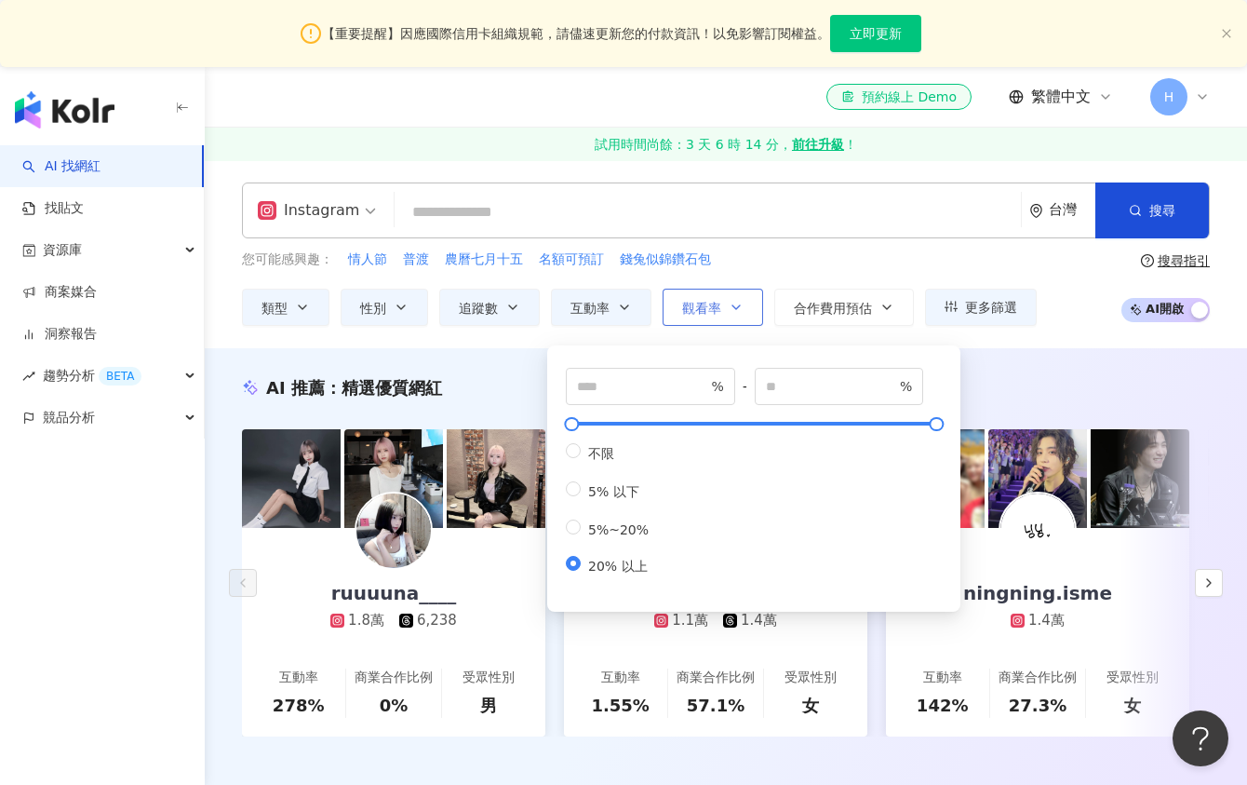
click at [729, 312] on icon "button" at bounding box center [736, 307] width 15 height 15
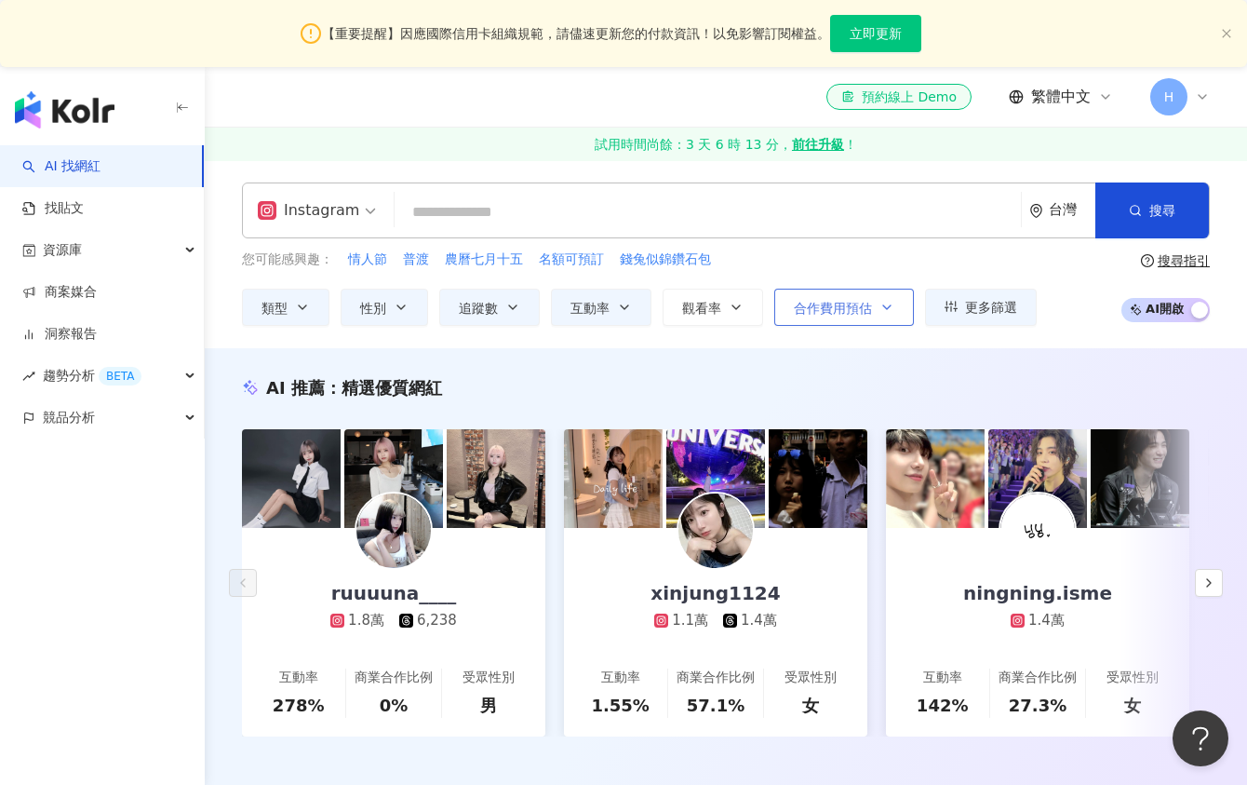
click at [821, 311] on span "合作費用預估" at bounding box center [833, 308] width 78 height 15
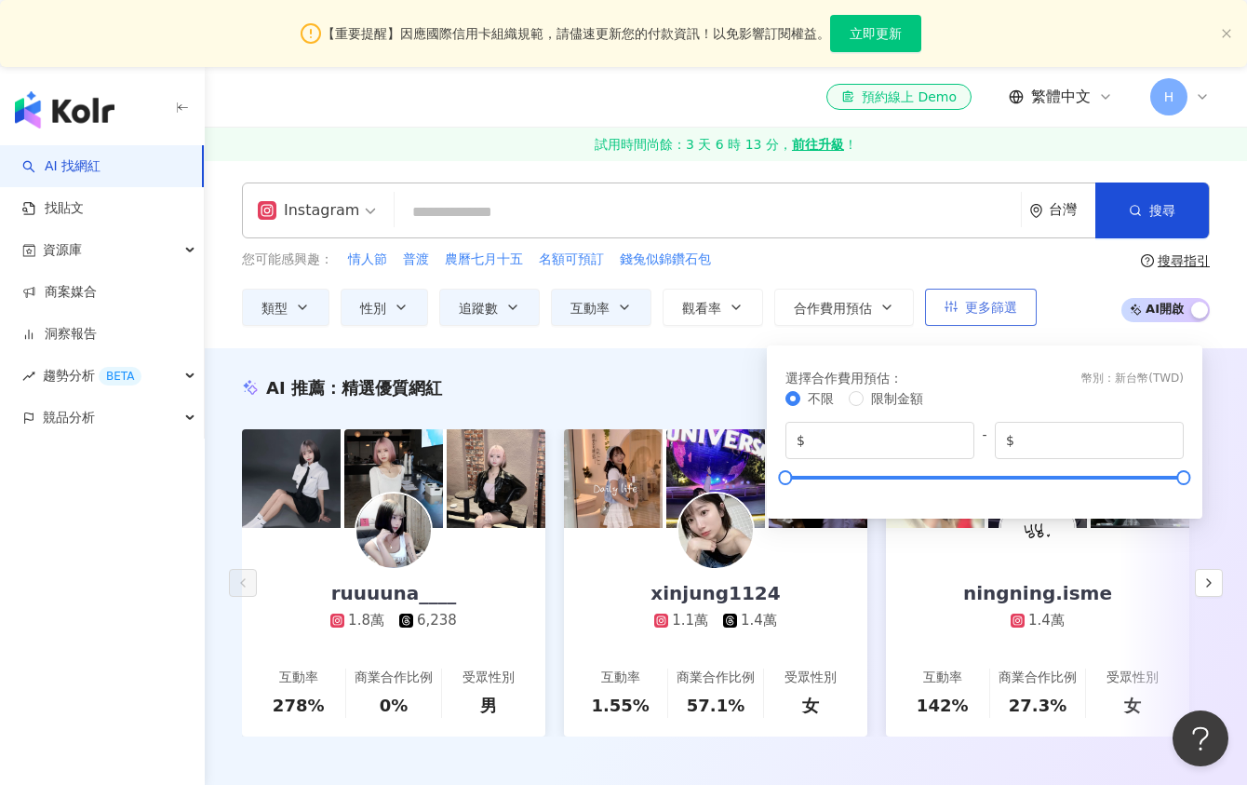
click at [995, 304] on span "更多篩選" at bounding box center [991, 307] width 52 height 15
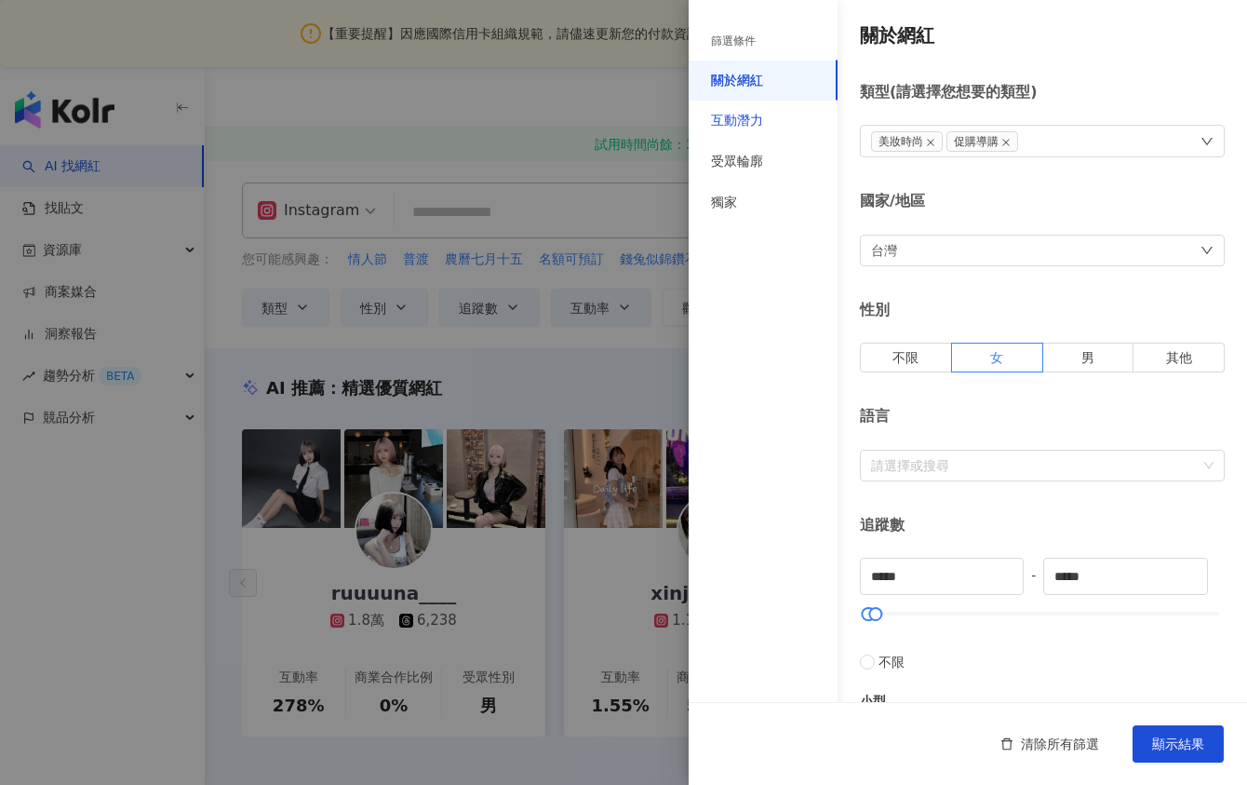
click at [756, 118] on div "互動潛力" at bounding box center [737, 121] width 52 height 19
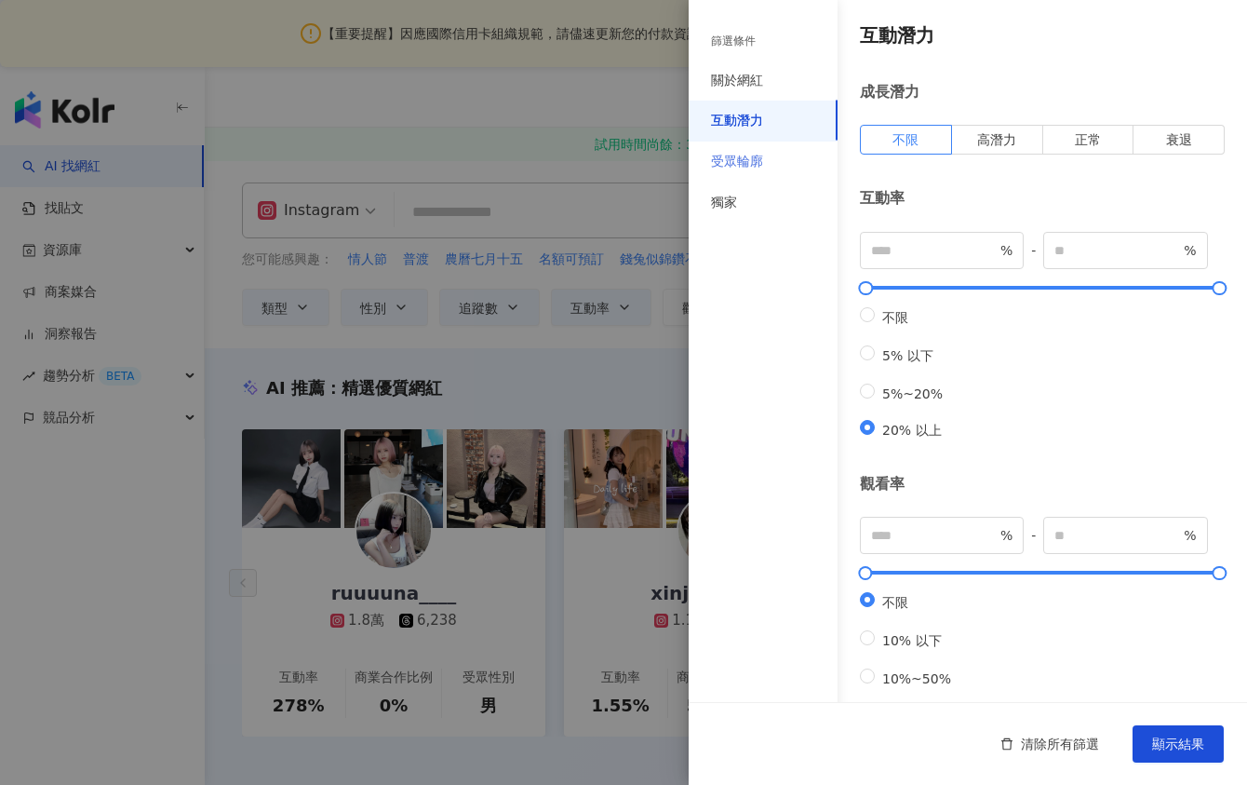
click at [767, 160] on div "受眾輪廓" at bounding box center [763, 161] width 149 height 41
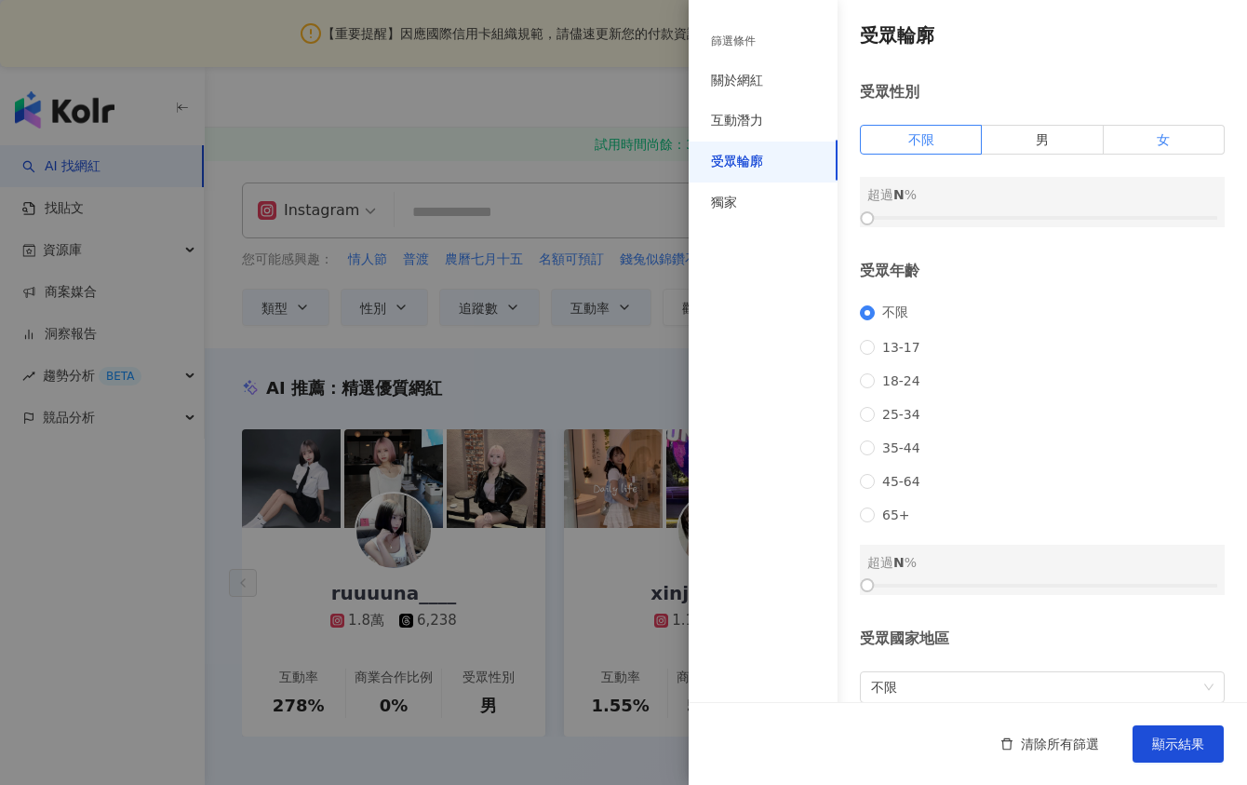
click at [1183, 137] on label "女" at bounding box center [1164, 140] width 121 height 30
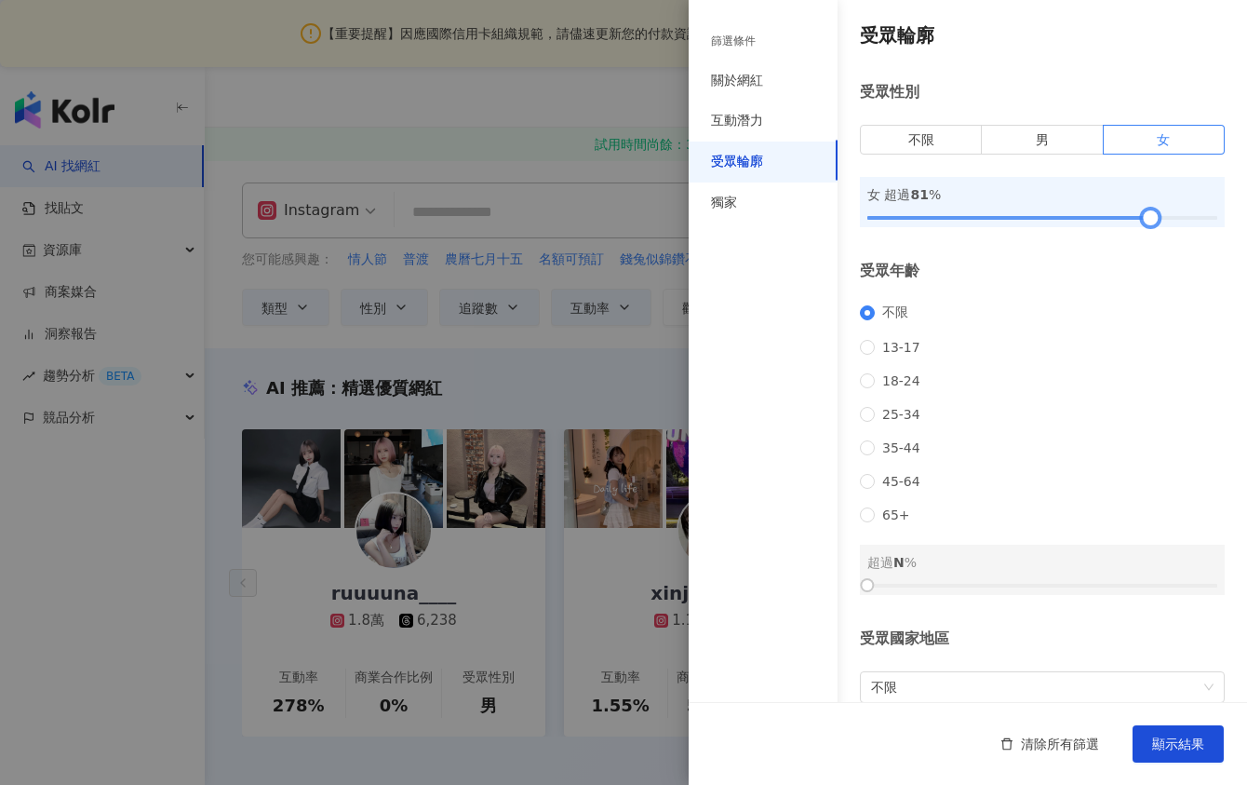
drag, startPoint x: 872, startPoint y: 217, endPoint x: 1155, endPoint y: 226, distance: 283.1
click at [1155, 223] on div at bounding box center [1151, 218] width 10 height 10
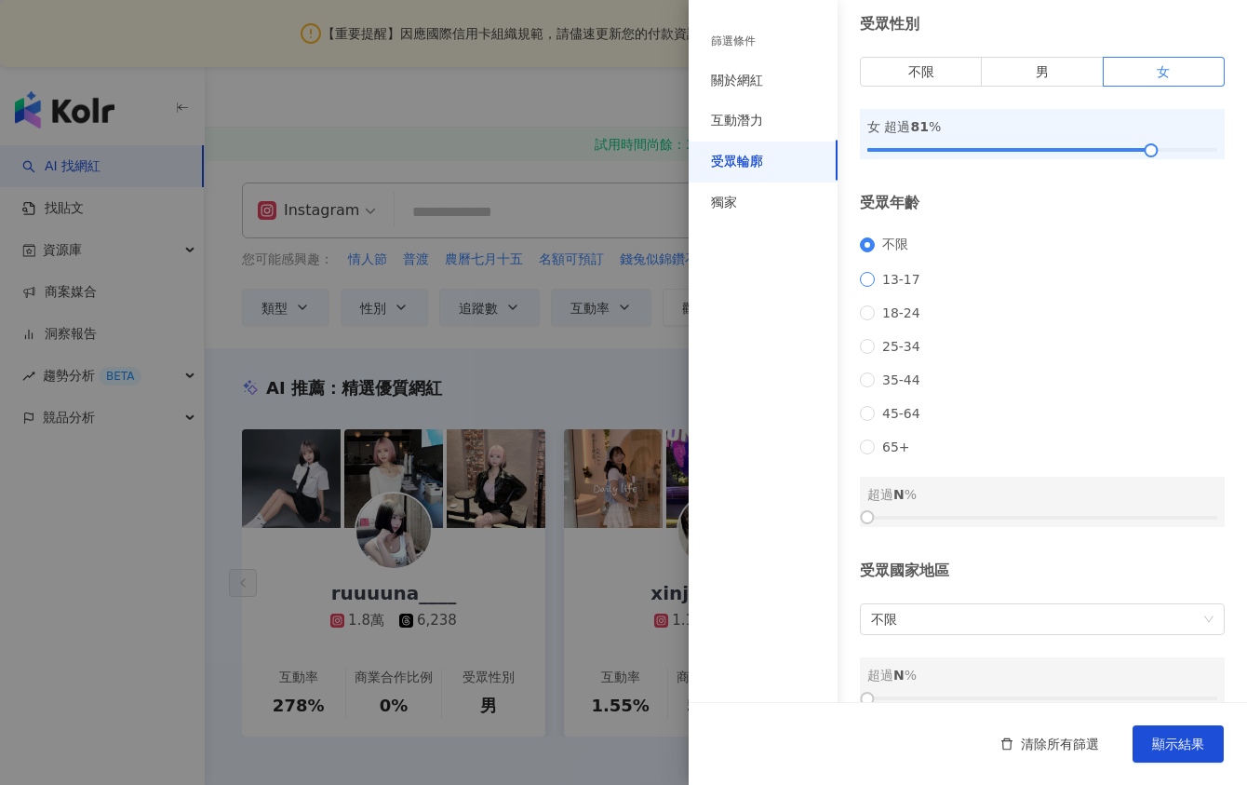
click at [875, 274] on span "13-17" at bounding box center [901, 279] width 53 height 15
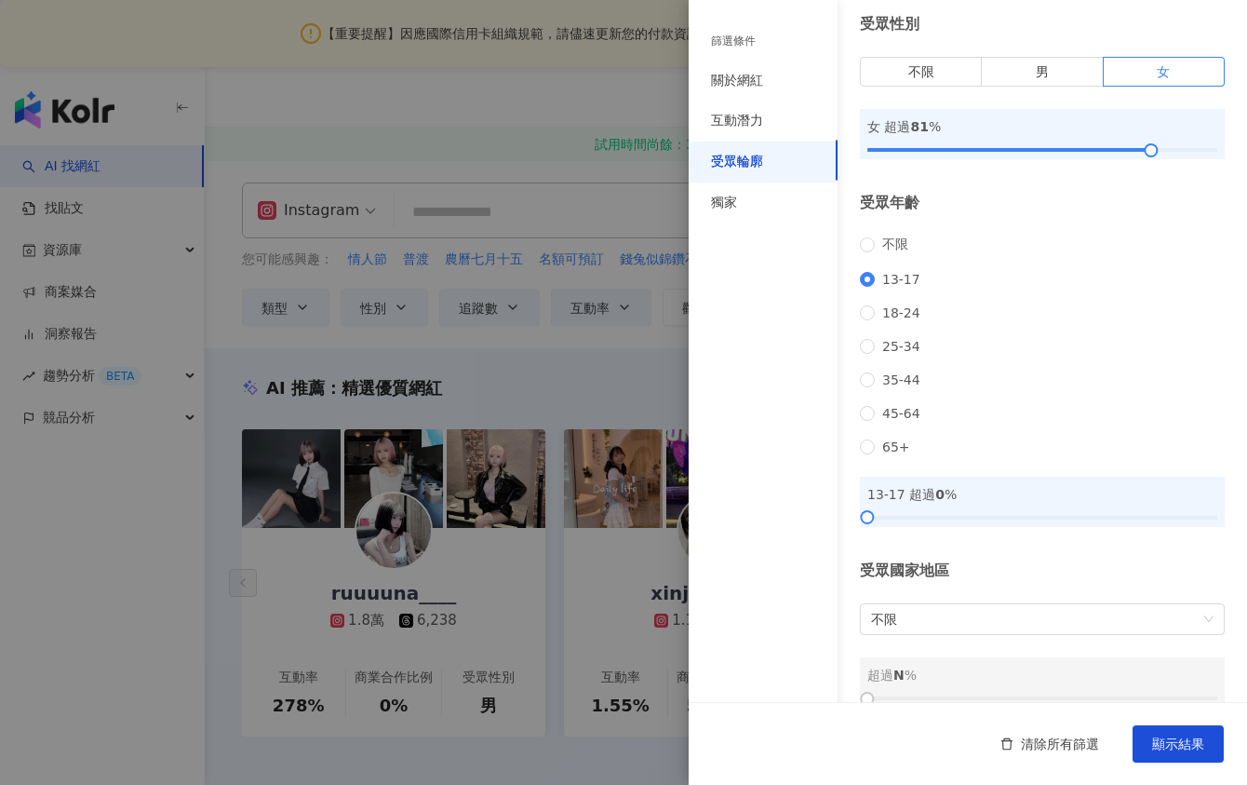
click at [875, 303] on div "不限 13-17 18-24 25-34 35-44 45-64 65+" at bounding box center [1042, 345] width 365 height 218
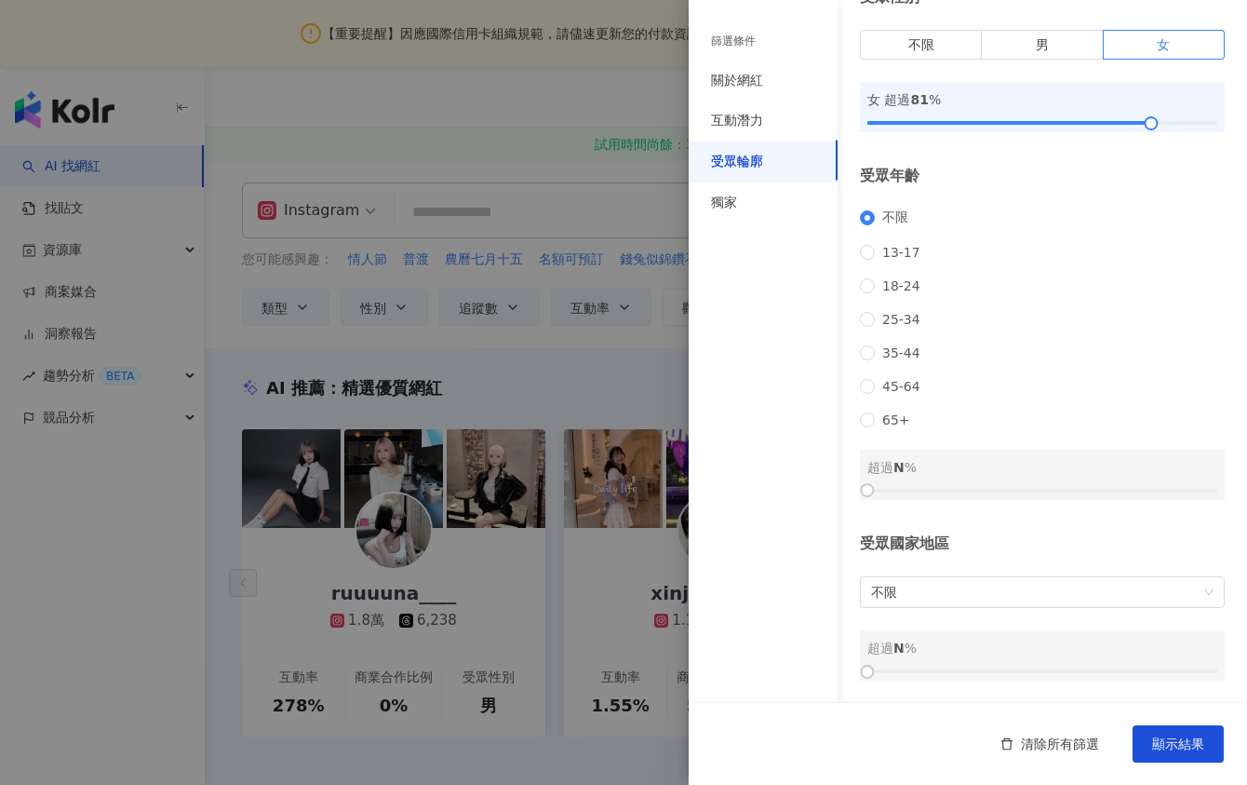
scroll to position [99, 0]
click at [1125, 590] on span "不限" at bounding box center [1042, 592] width 343 height 30
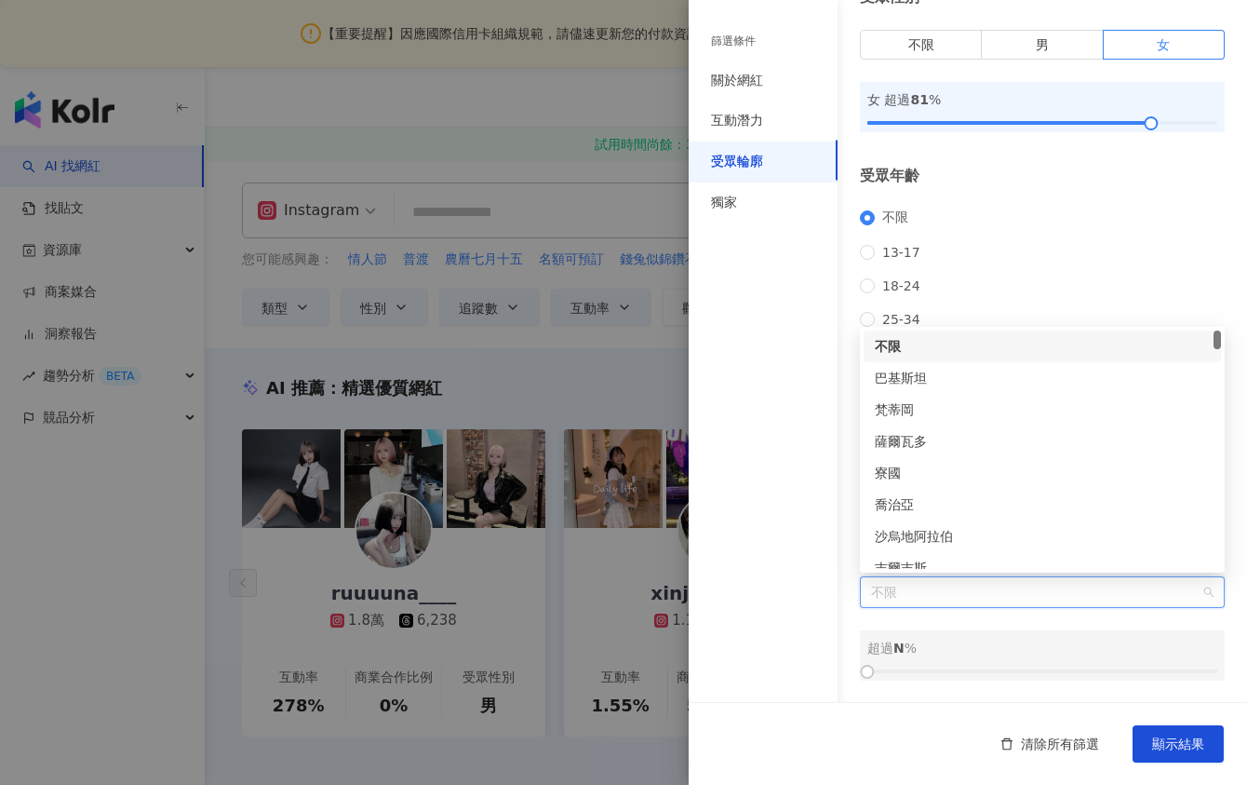
click at [1126, 641] on div "超過 N %" at bounding box center [1043, 648] width 350 height 20
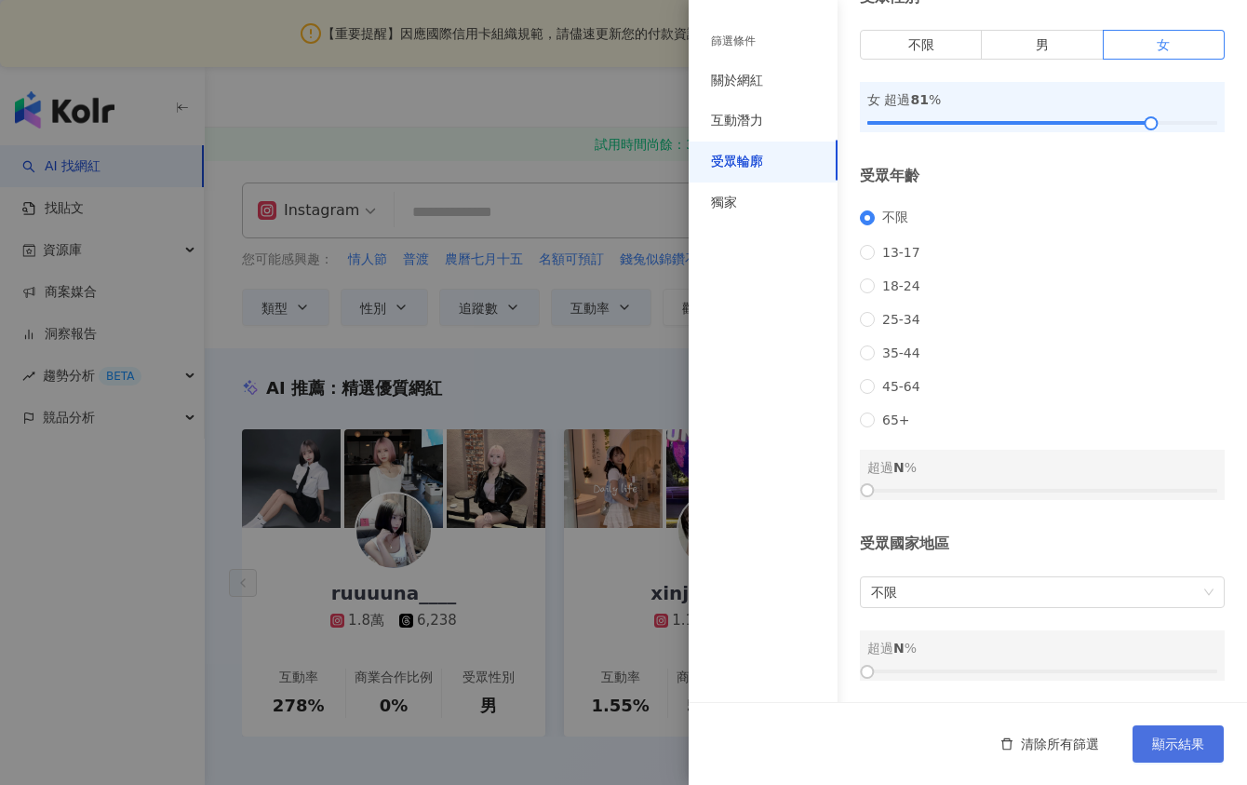
click at [1181, 729] on button "顯示結果" at bounding box center [1178, 743] width 91 height 37
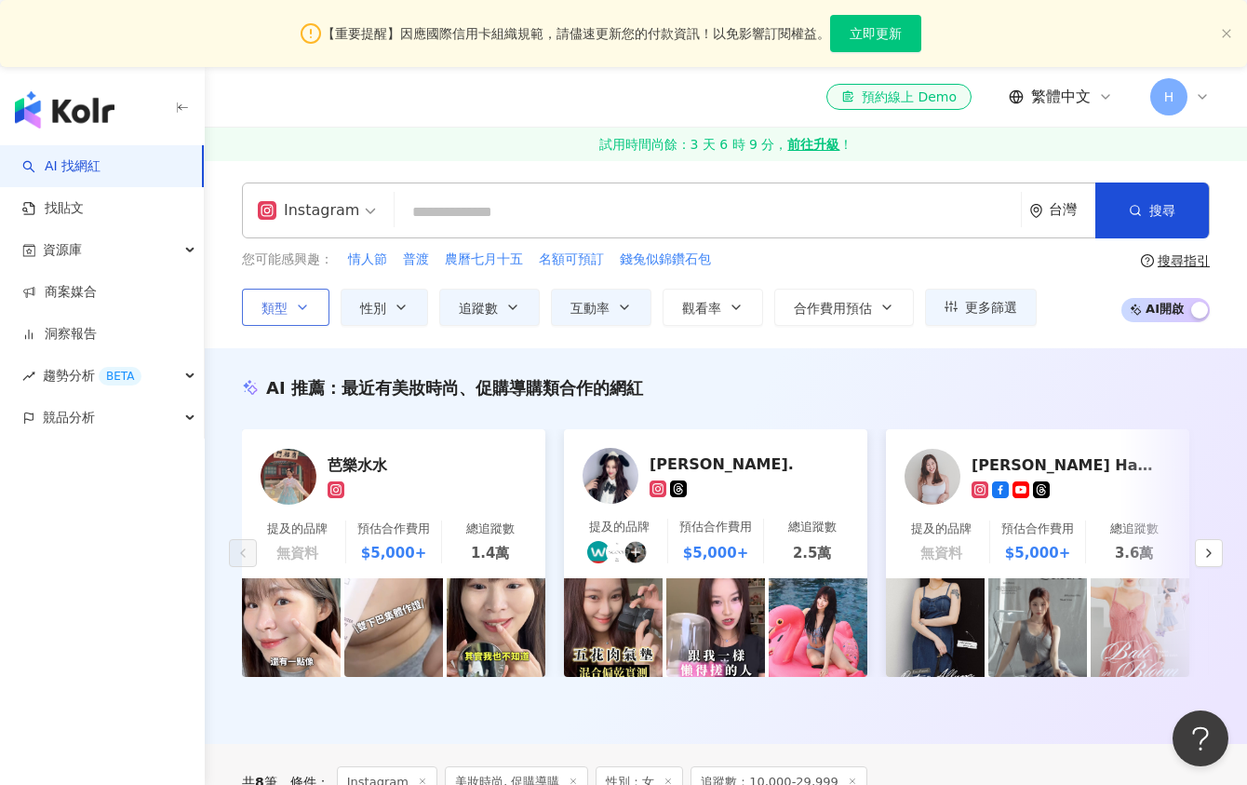
click at [311, 304] on button "類型" at bounding box center [285, 307] width 87 height 37
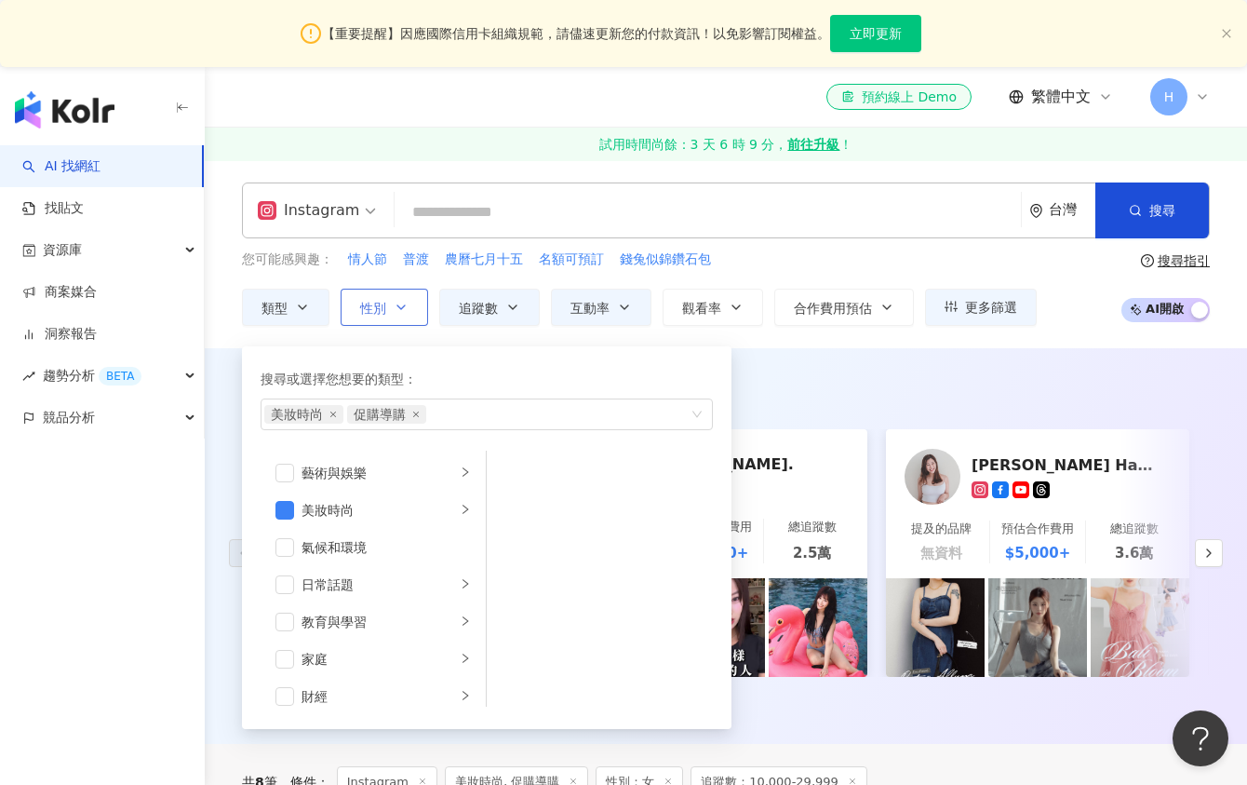
click at [398, 307] on icon "button" at bounding box center [400, 307] width 7 height 4
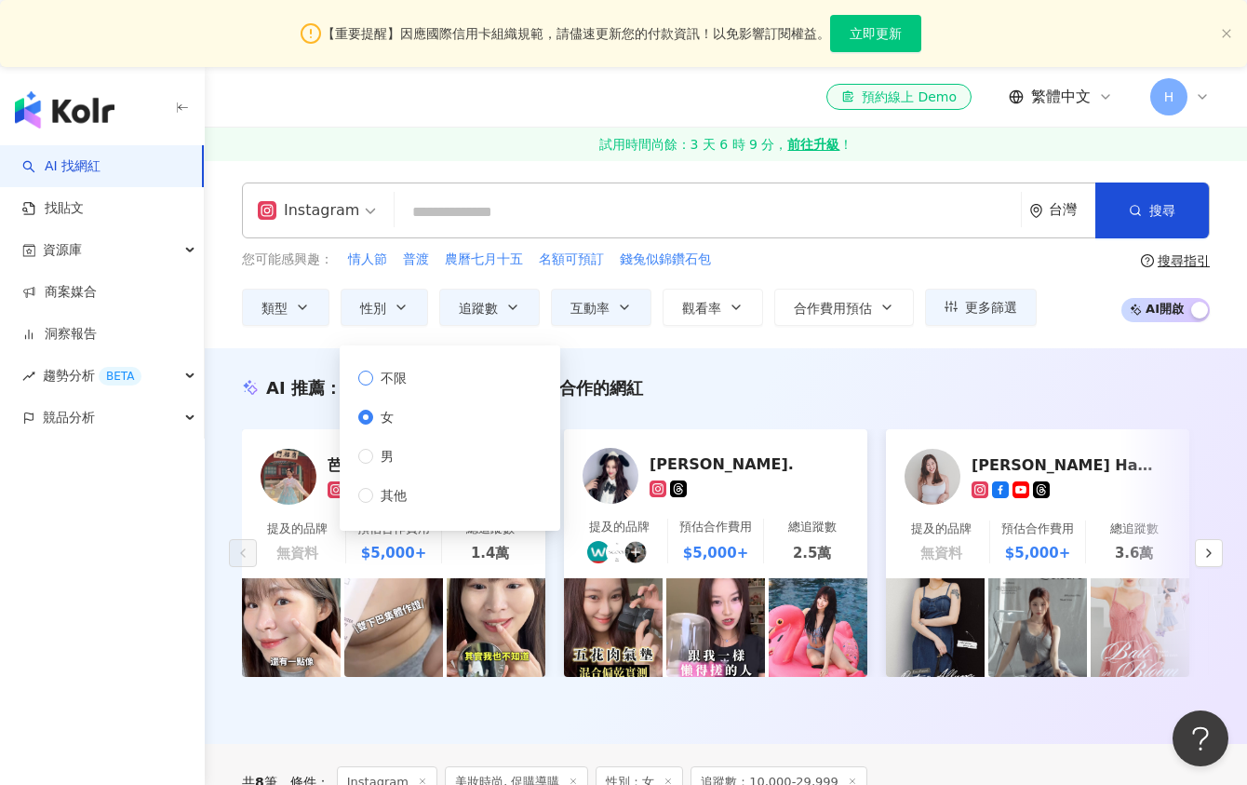
click at [392, 375] on span "不限" at bounding box center [393, 378] width 41 height 20
click at [585, 311] on span "互動率" at bounding box center [590, 308] width 39 height 15
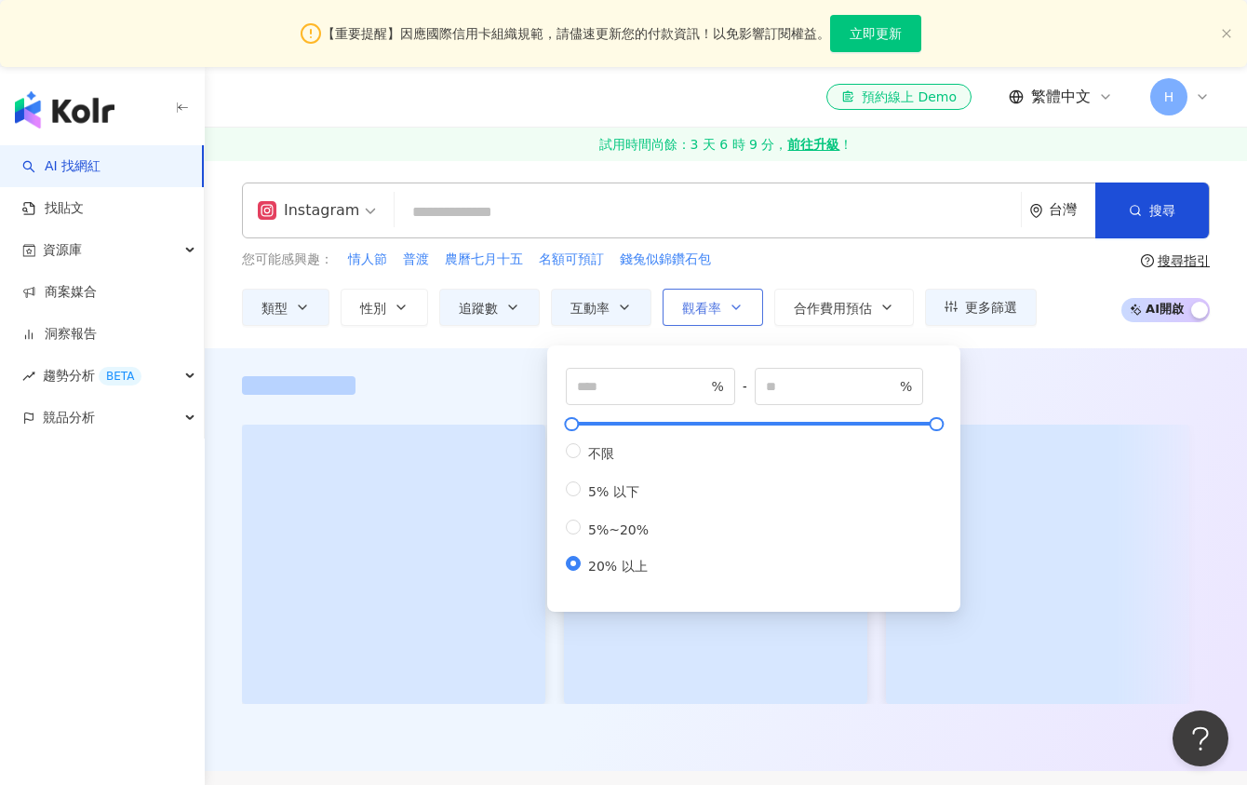
click at [693, 309] on span "觀看率" at bounding box center [701, 308] width 39 height 15
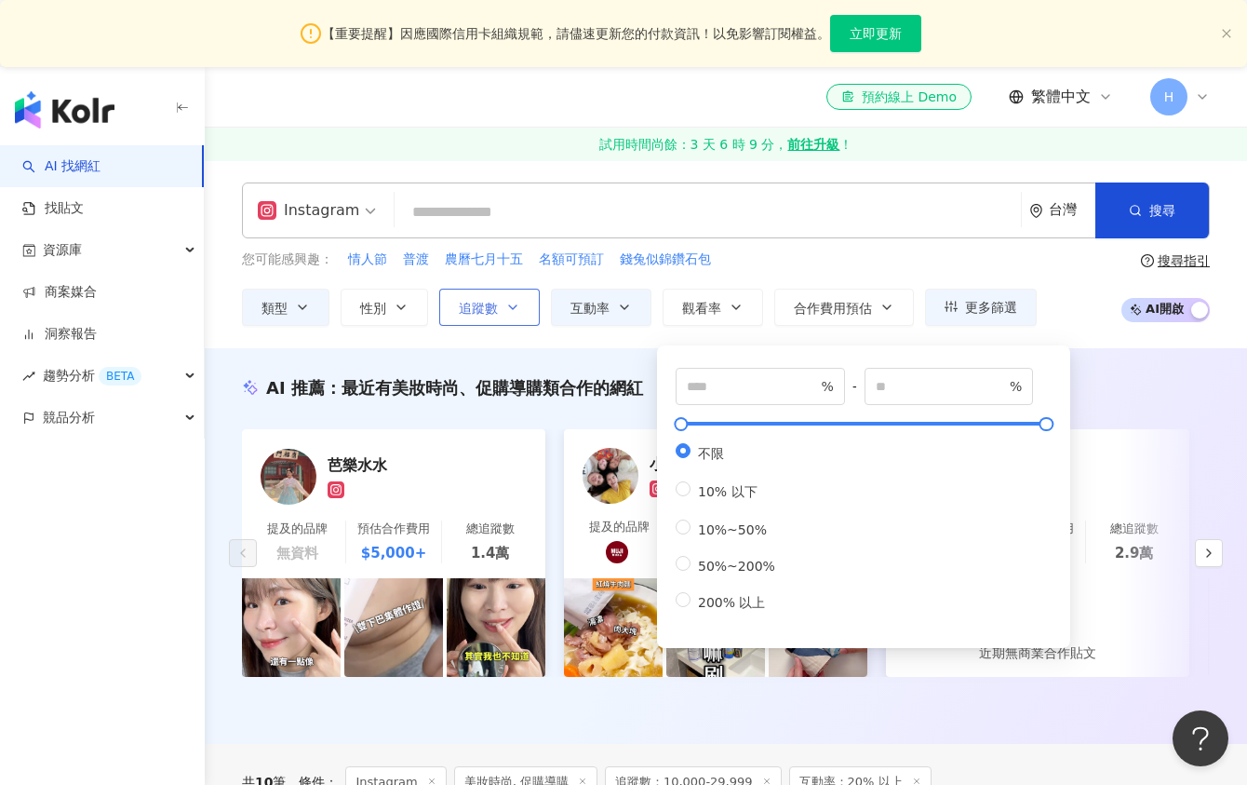
click at [489, 306] on span "追蹤數" at bounding box center [478, 308] width 39 height 15
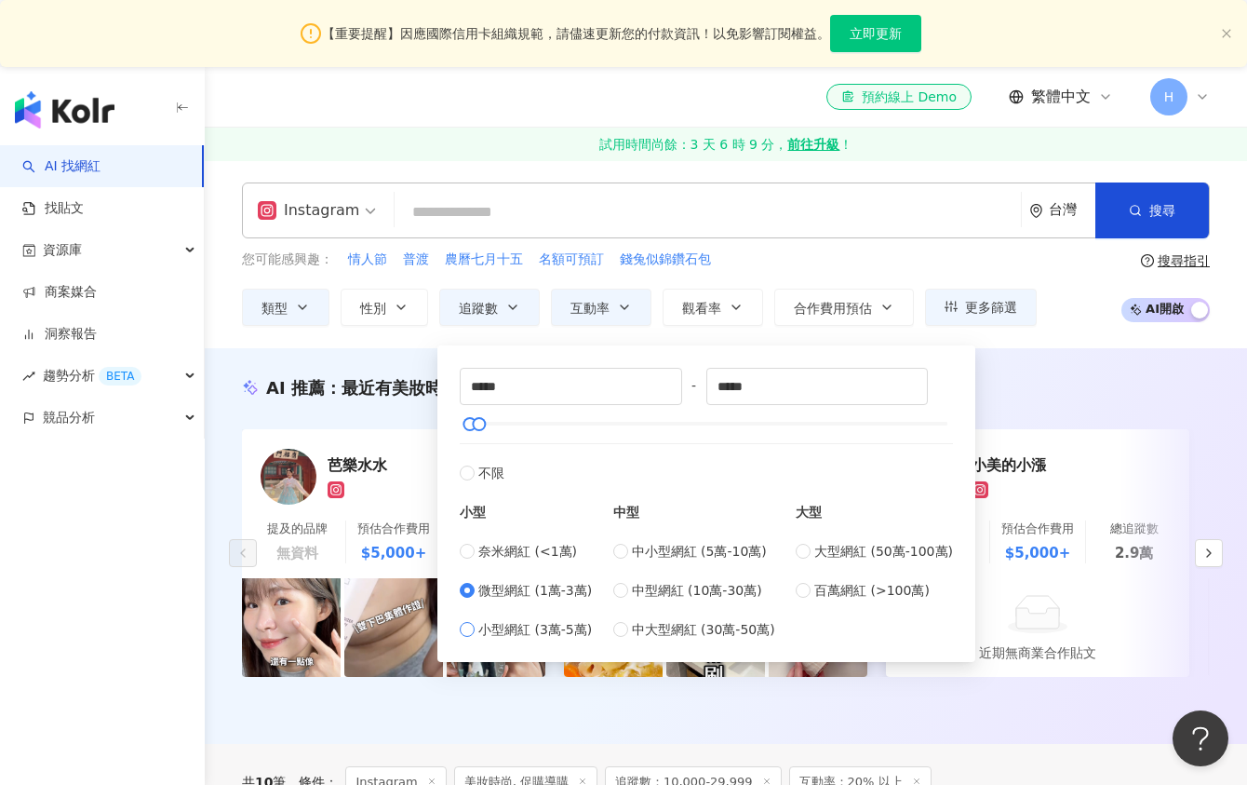
click at [514, 628] on span "小型網紅 (3萬-5萬)" at bounding box center [535, 629] width 114 height 20
type input "*****"
click at [640, 549] on span "中小型網紅 (5萬-10萬)" at bounding box center [699, 551] width 135 height 20
type input "*****"
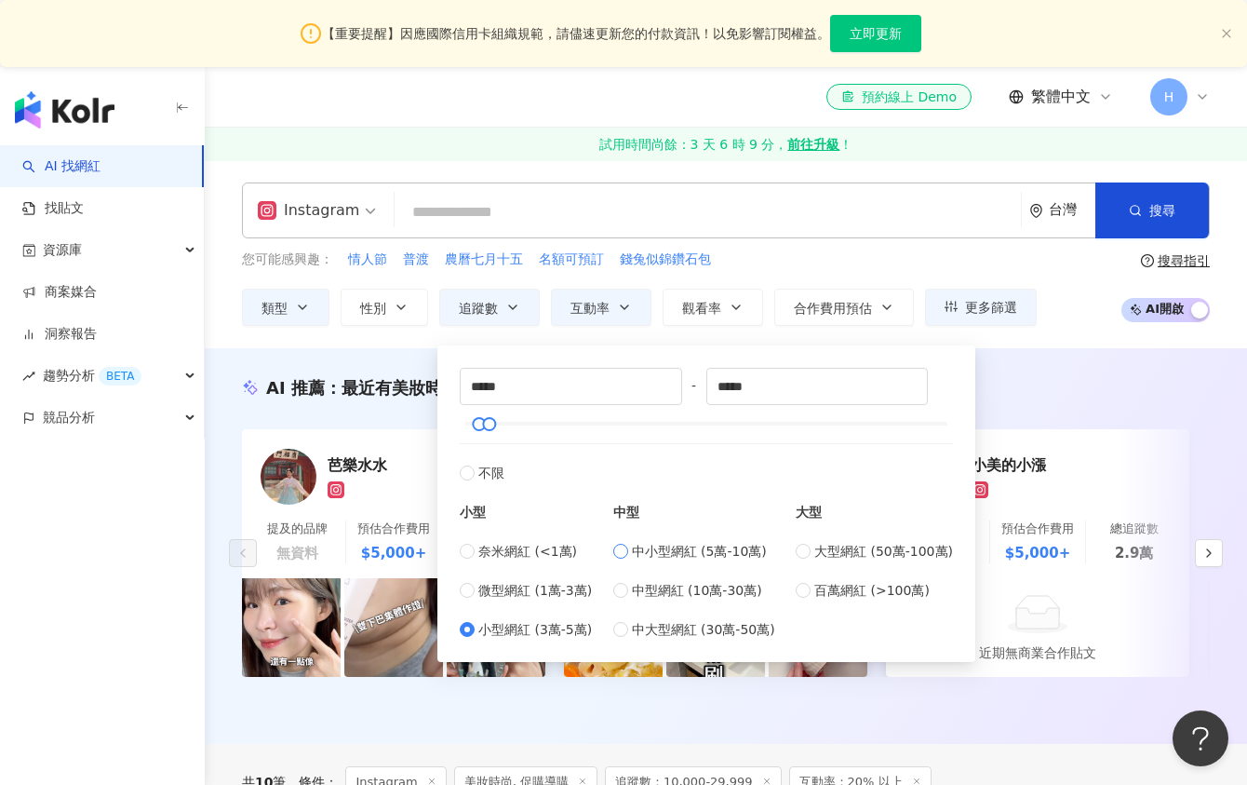
type input "*****"
click at [530, 630] on span "小型網紅 (3萬-5萬)" at bounding box center [535, 629] width 114 height 20
type input "*****"
click at [1178, 204] on button "搜尋" at bounding box center [1153, 210] width 114 height 56
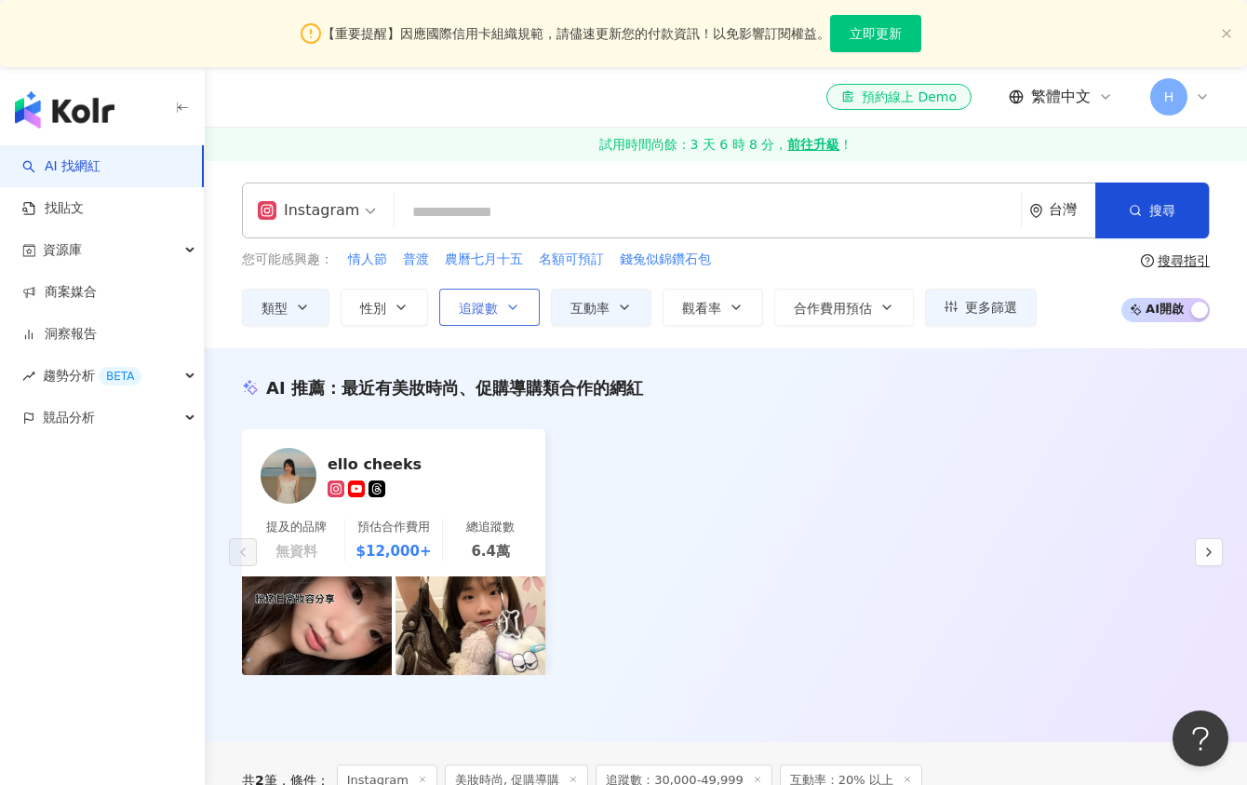
click at [503, 322] on button "追蹤數" at bounding box center [489, 307] width 101 height 37
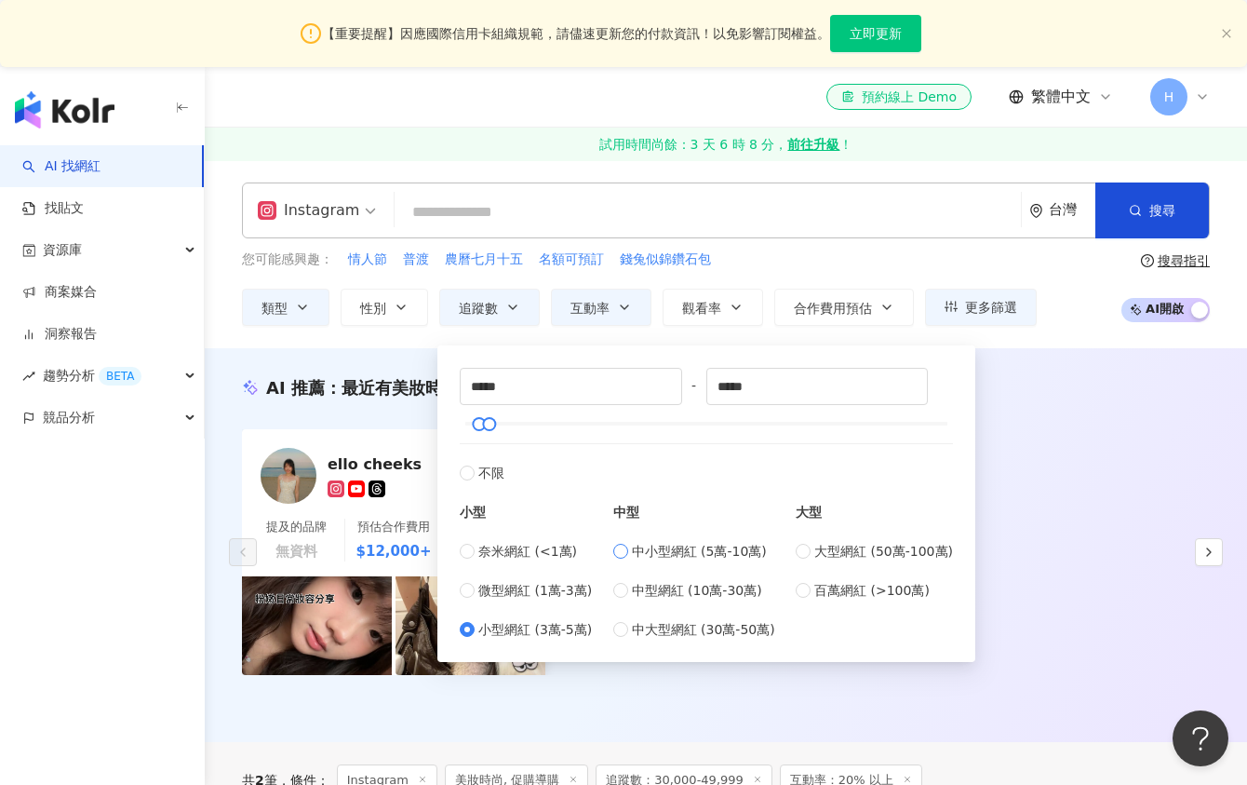
click at [678, 549] on span "中小型網紅 (5萬-10萬)" at bounding box center [699, 551] width 135 height 20
type input "*****"
click at [1161, 213] on span "搜尋" at bounding box center [1163, 210] width 26 height 15
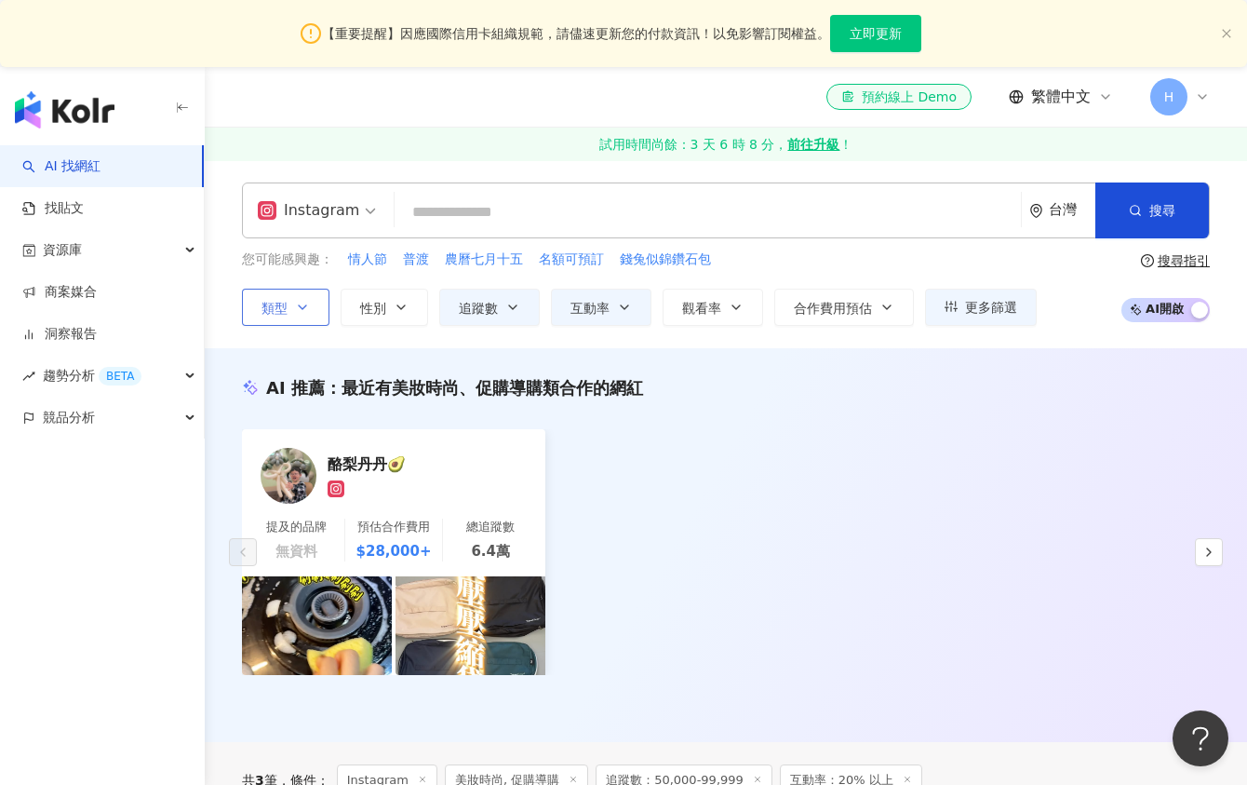
click at [296, 292] on button "類型" at bounding box center [285, 307] width 87 height 37
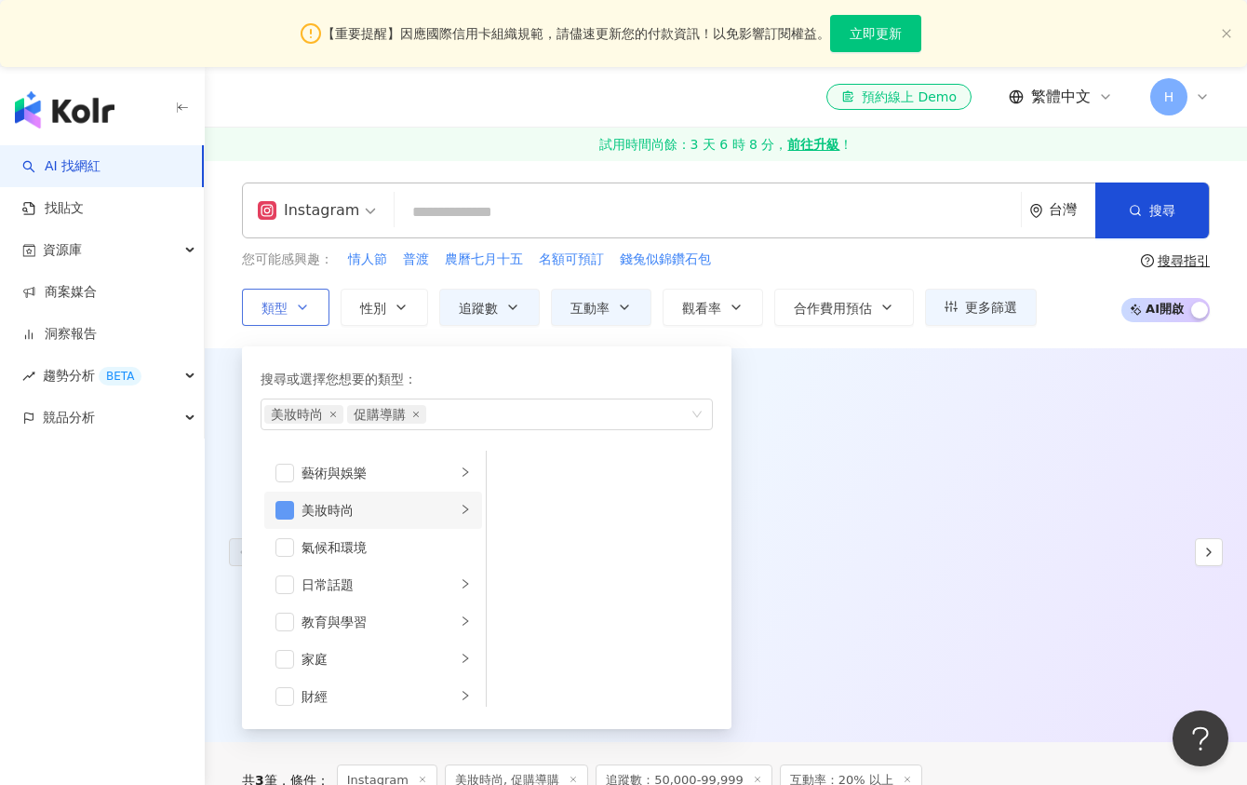
click at [282, 508] on span "button" at bounding box center [285, 510] width 19 height 19
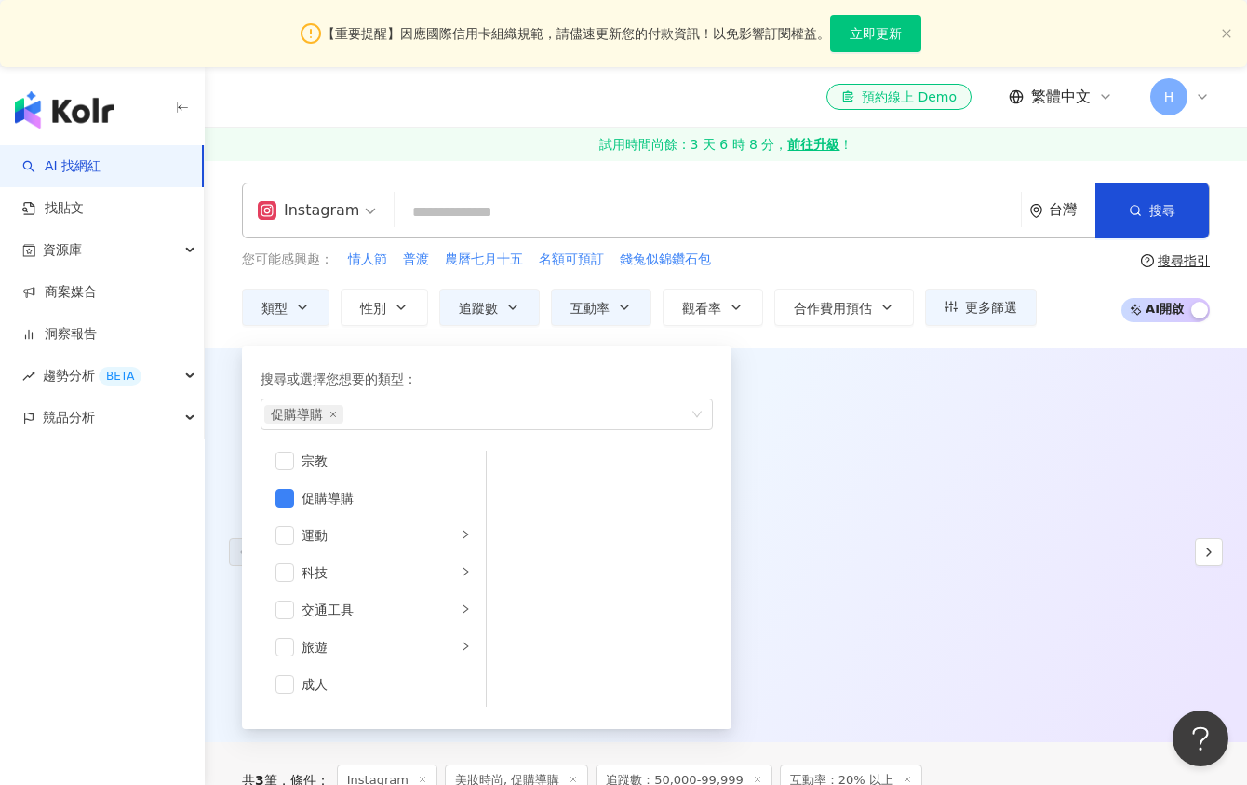
scroll to position [645, 0]
click at [1170, 210] on span "搜尋" at bounding box center [1163, 210] width 26 height 15
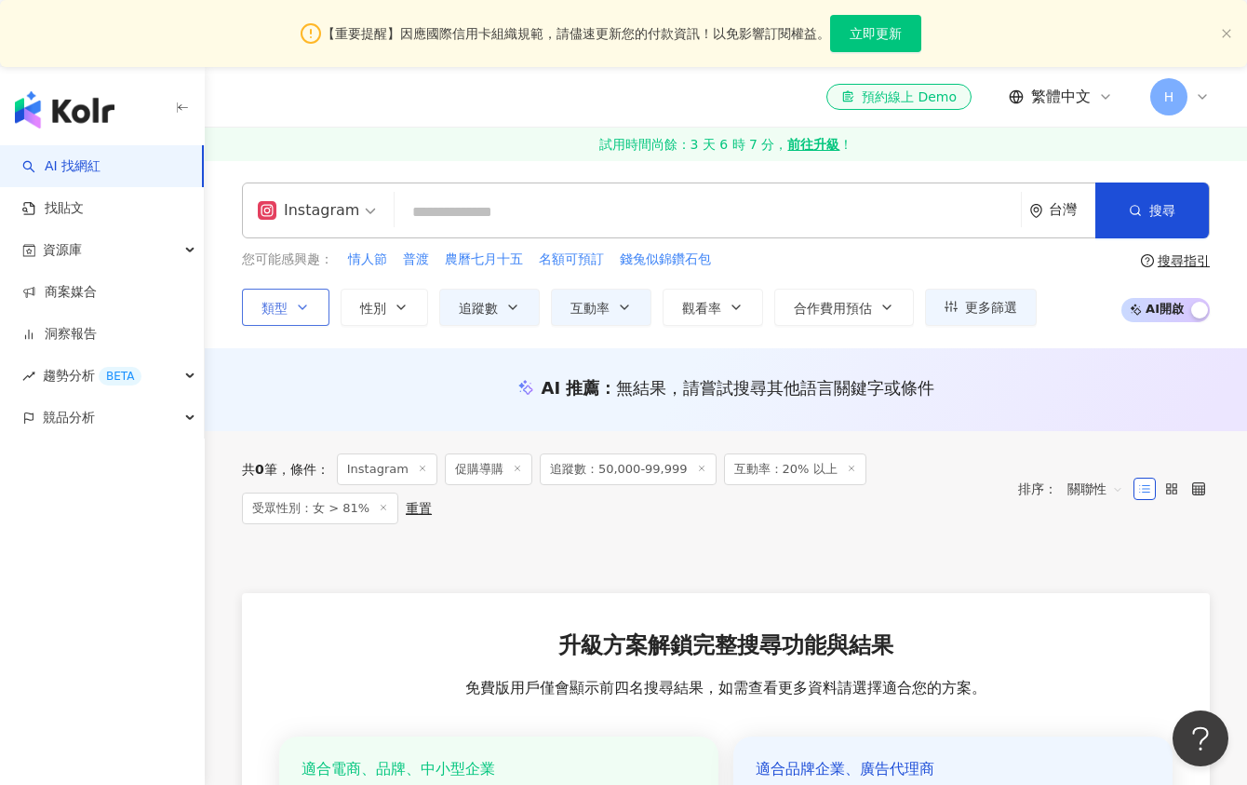
click at [303, 305] on icon "button" at bounding box center [302, 307] width 15 height 15
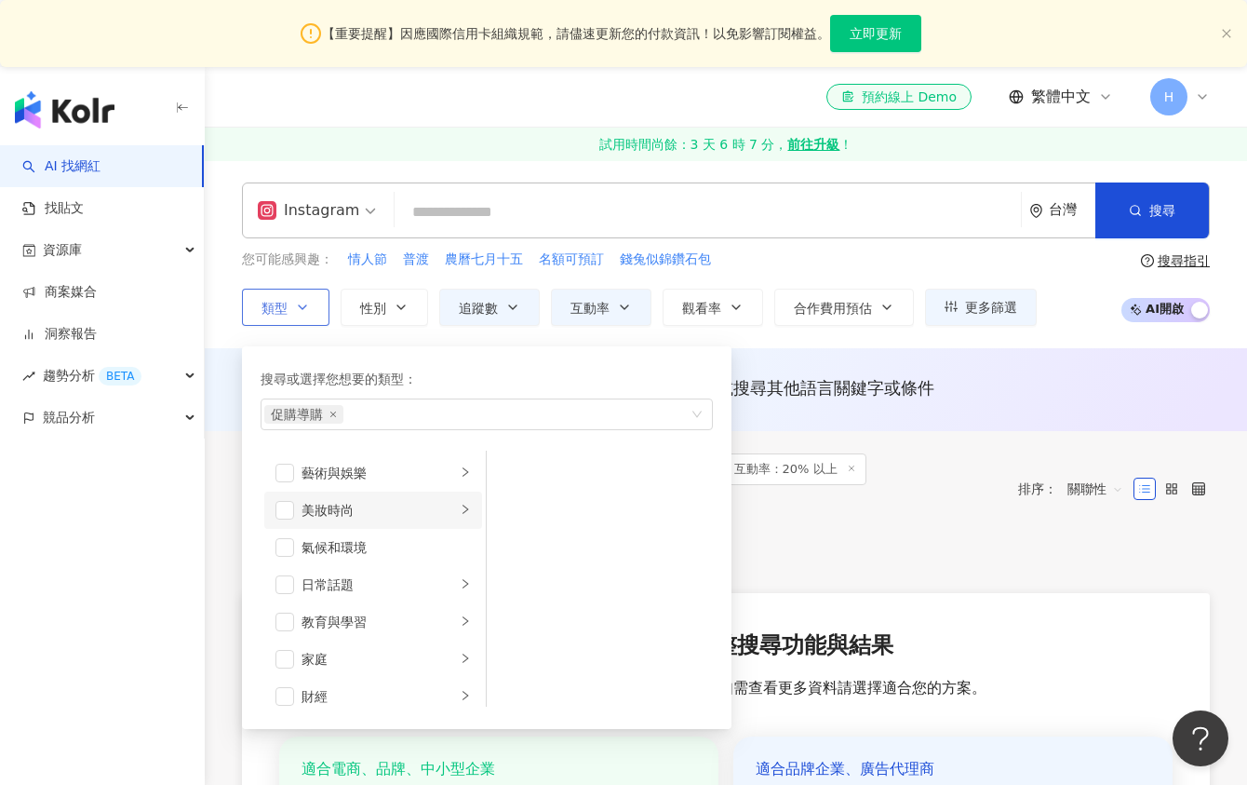
click at [323, 509] on div "美妝時尚" at bounding box center [379, 510] width 155 height 20
click at [284, 510] on span "button" at bounding box center [285, 510] width 19 height 19
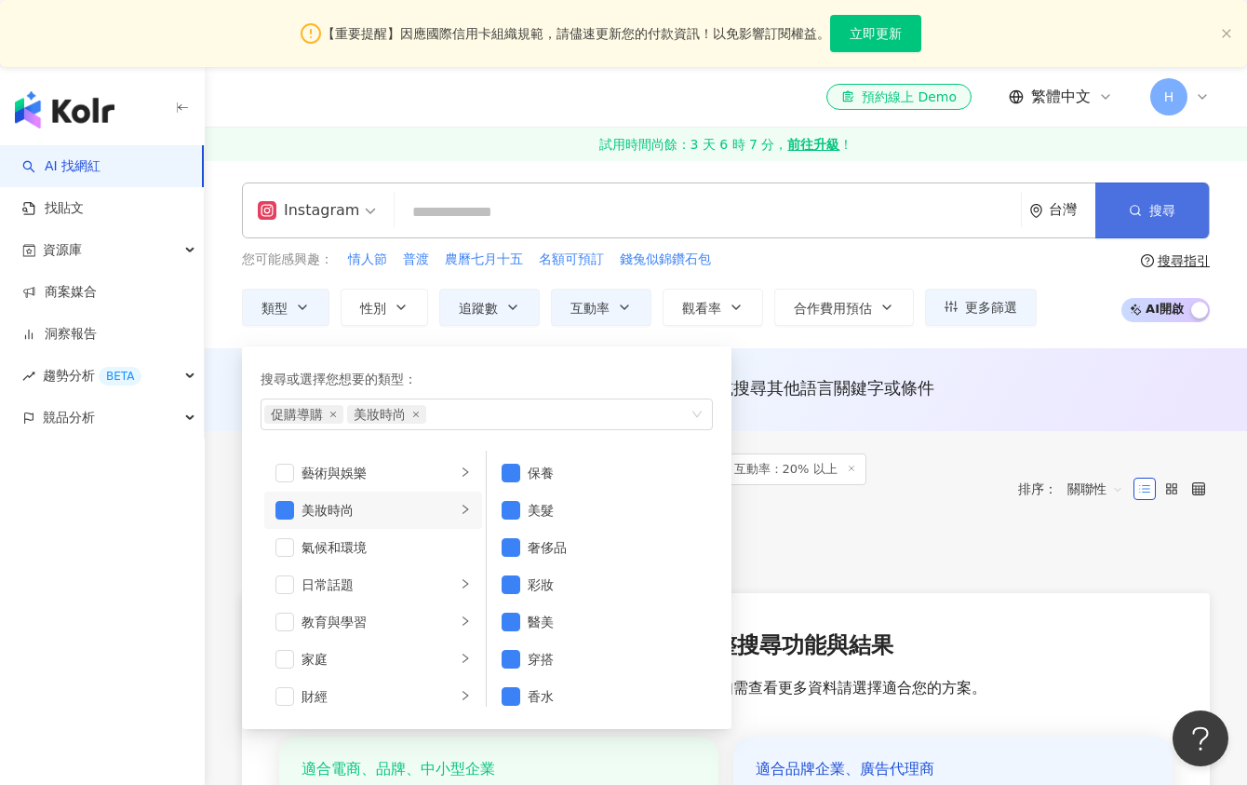
click at [1163, 206] on span "搜尋" at bounding box center [1163, 210] width 26 height 15
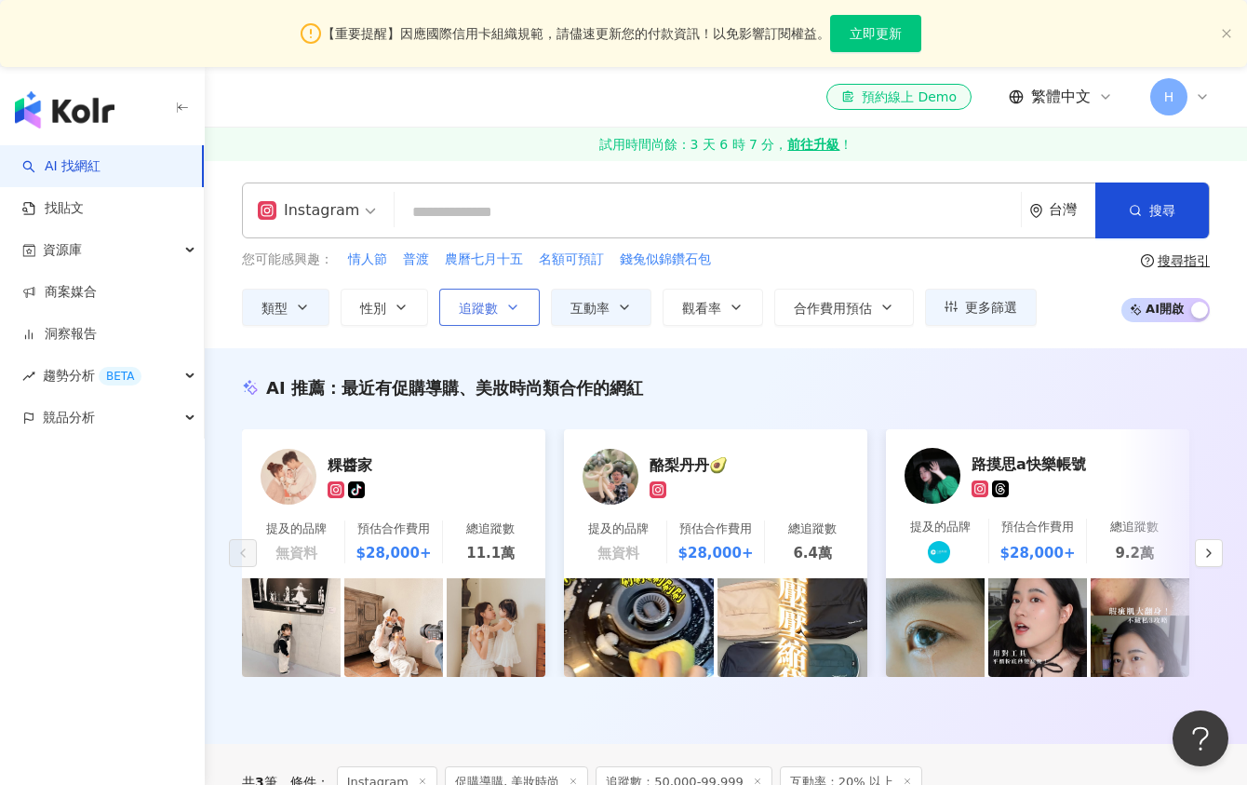
click at [515, 309] on icon "button" at bounding box center [512, 307] width 15 height 15
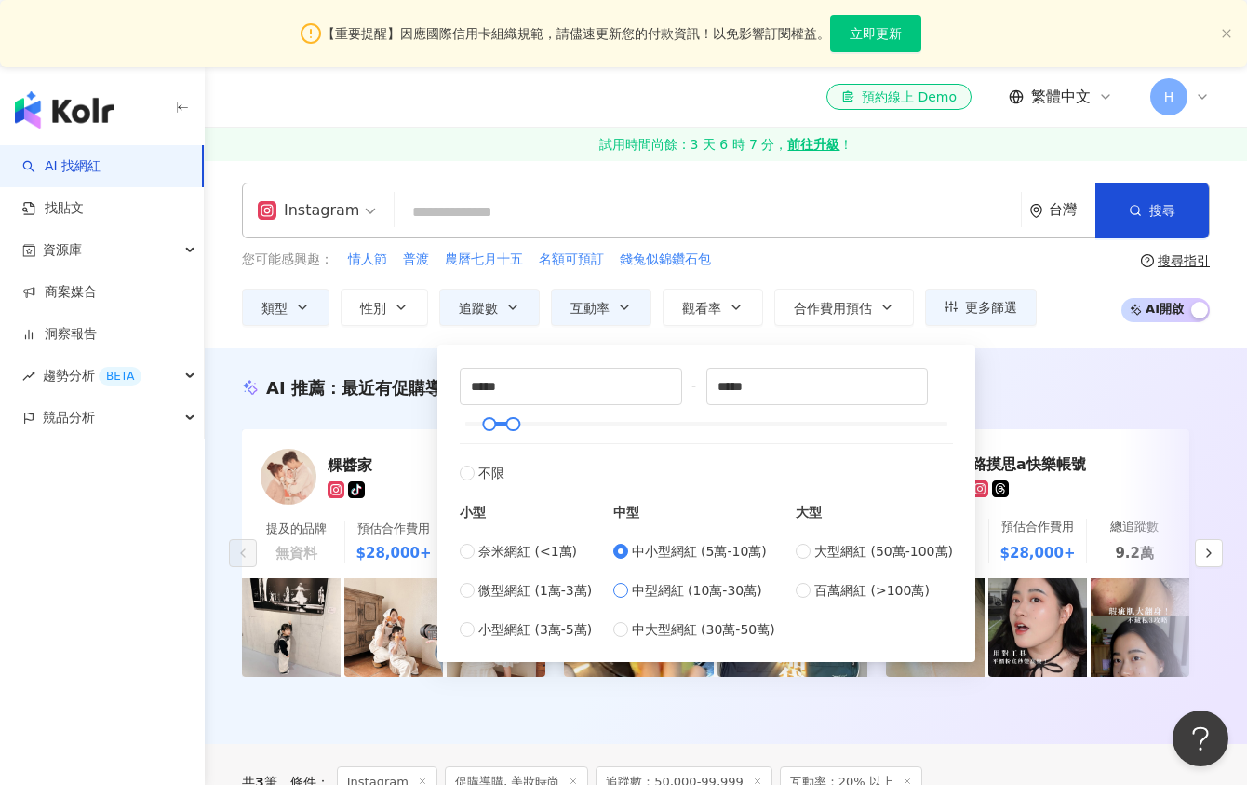
click at [693, 587] on span "中型網紅 (10萬-30萬)" at bounding box center [697, 590] width 130 height 20
type input "******"
click at [1187, 203] on button "搜尋" at bounding box center [1153, 210] width 114 height 56
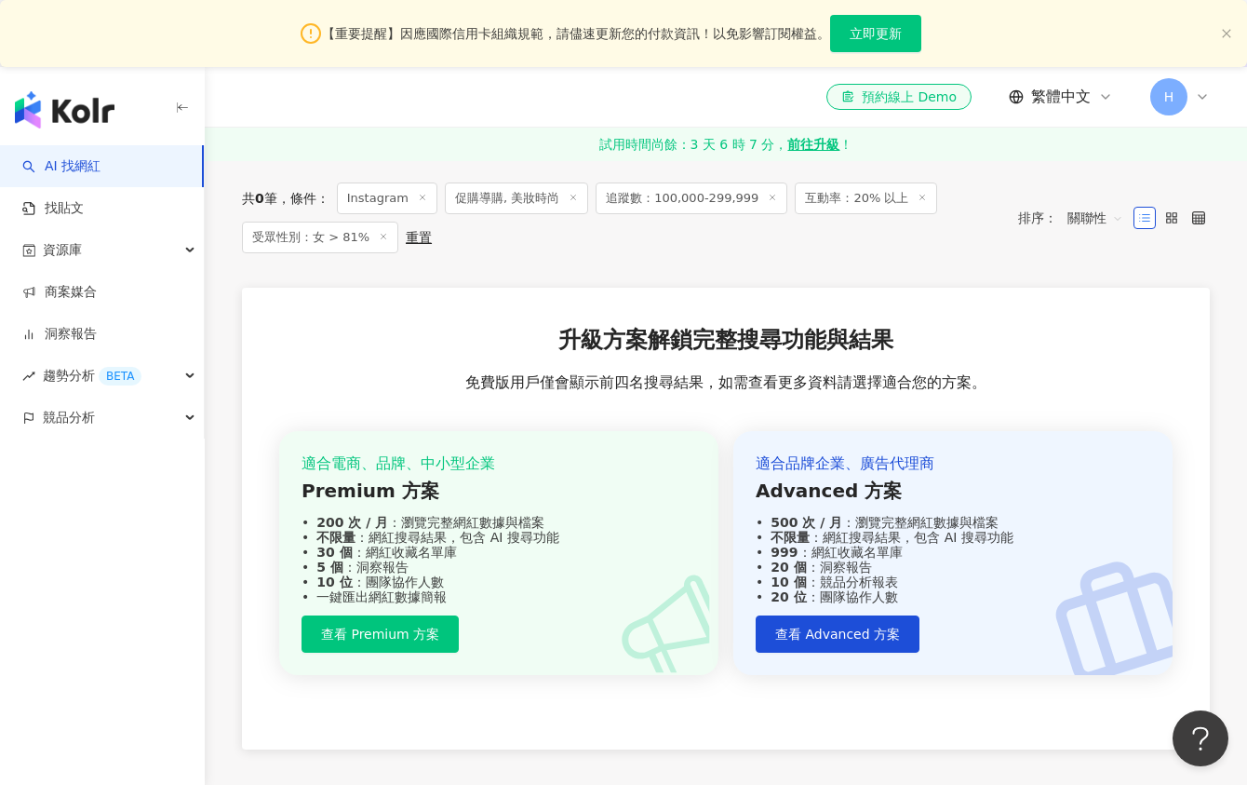
scroll to position [189, 0]
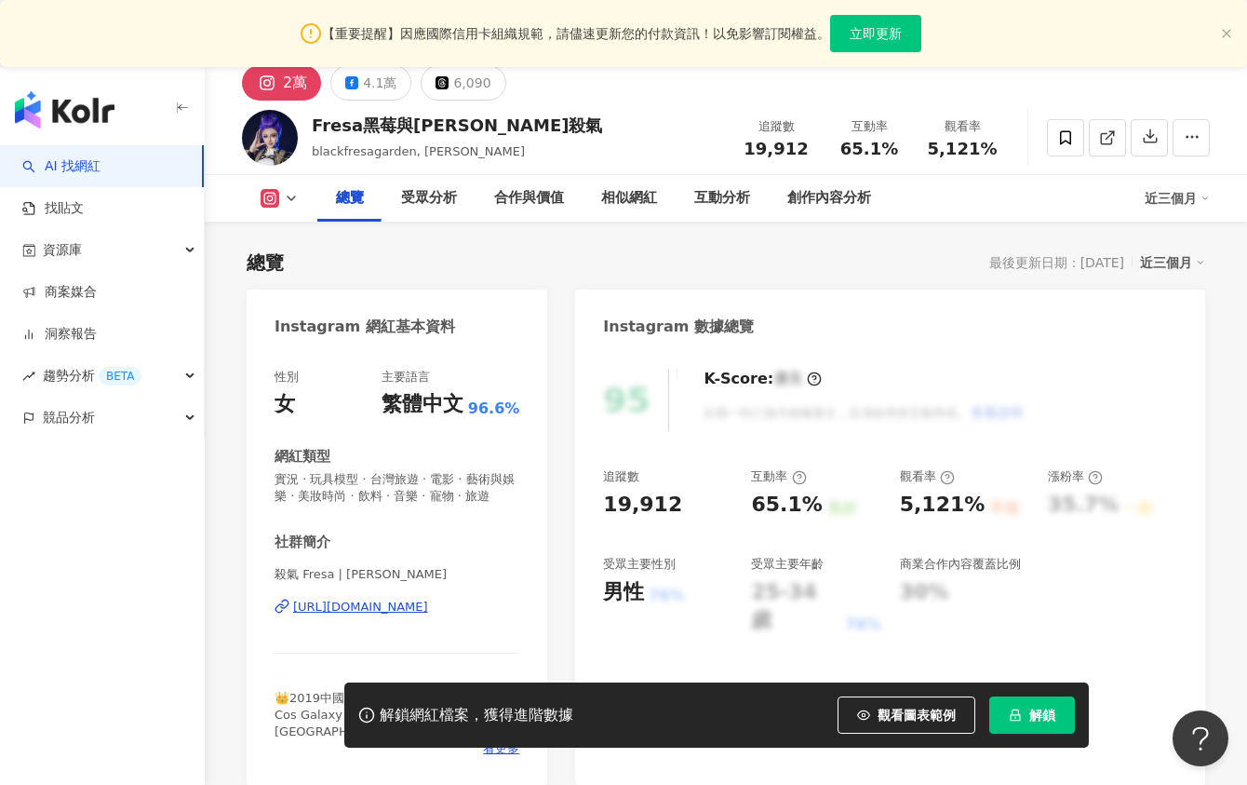
scroll to position [204, 0]
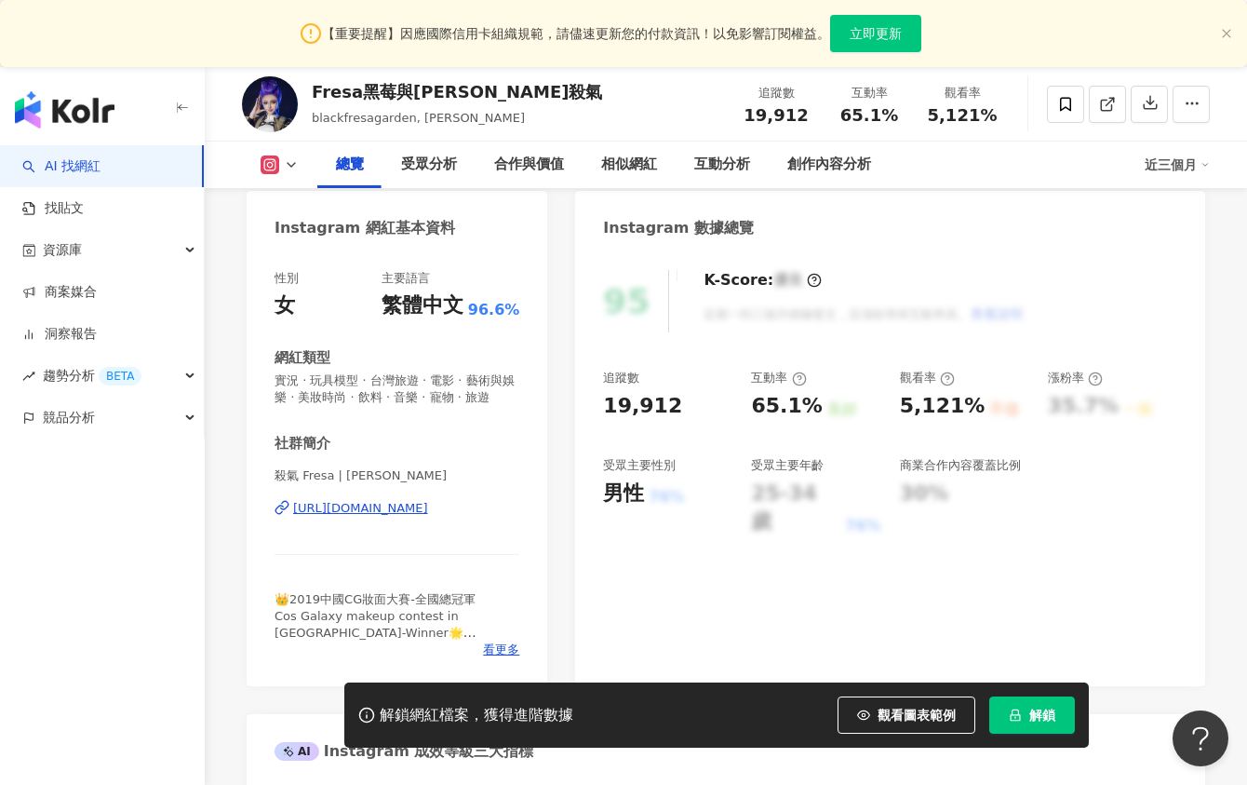
click at [428, 508] on div "[URL][DOMAIN_NAME]" at bounding box center [360, 508] width 135 height 17
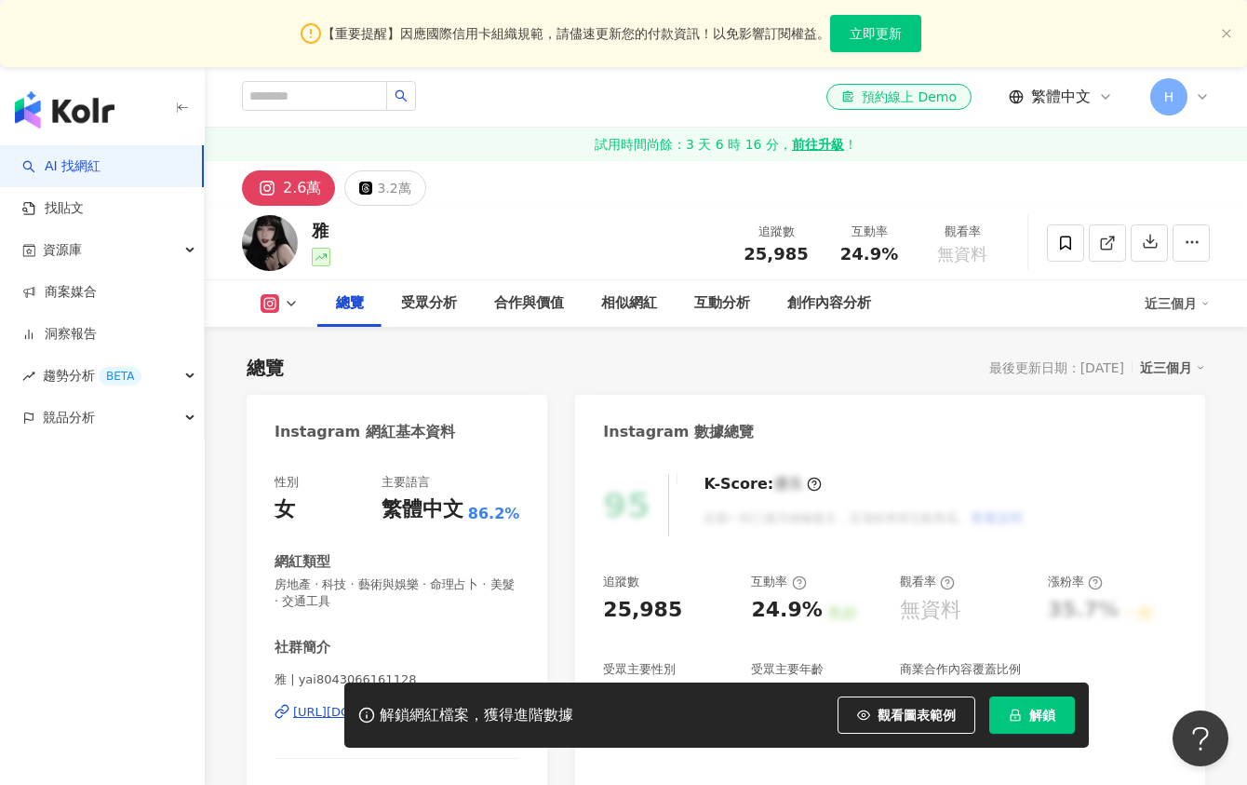
scroll to position [230, 0]
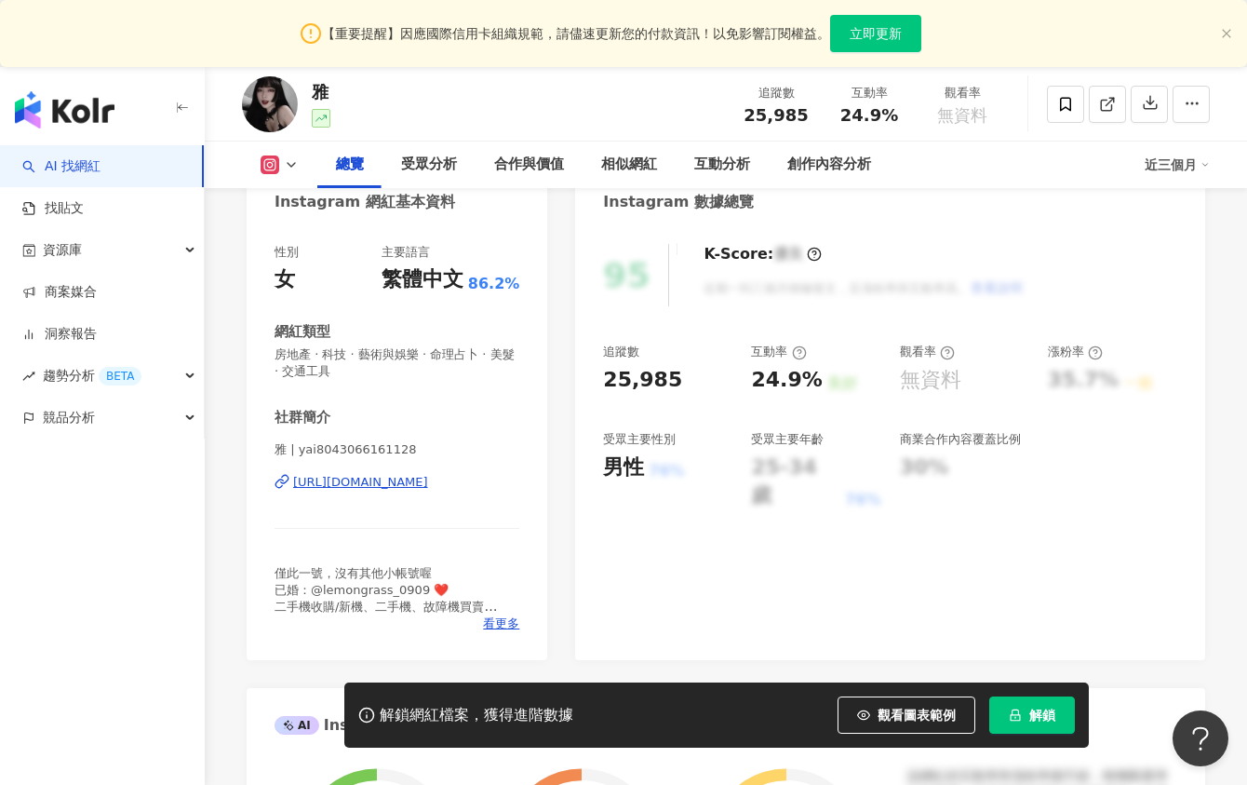
click at [415, 480] on div "https://www.instagram.com/yai8043066161128/" at bounding box center [360, 482] width 135 height 17
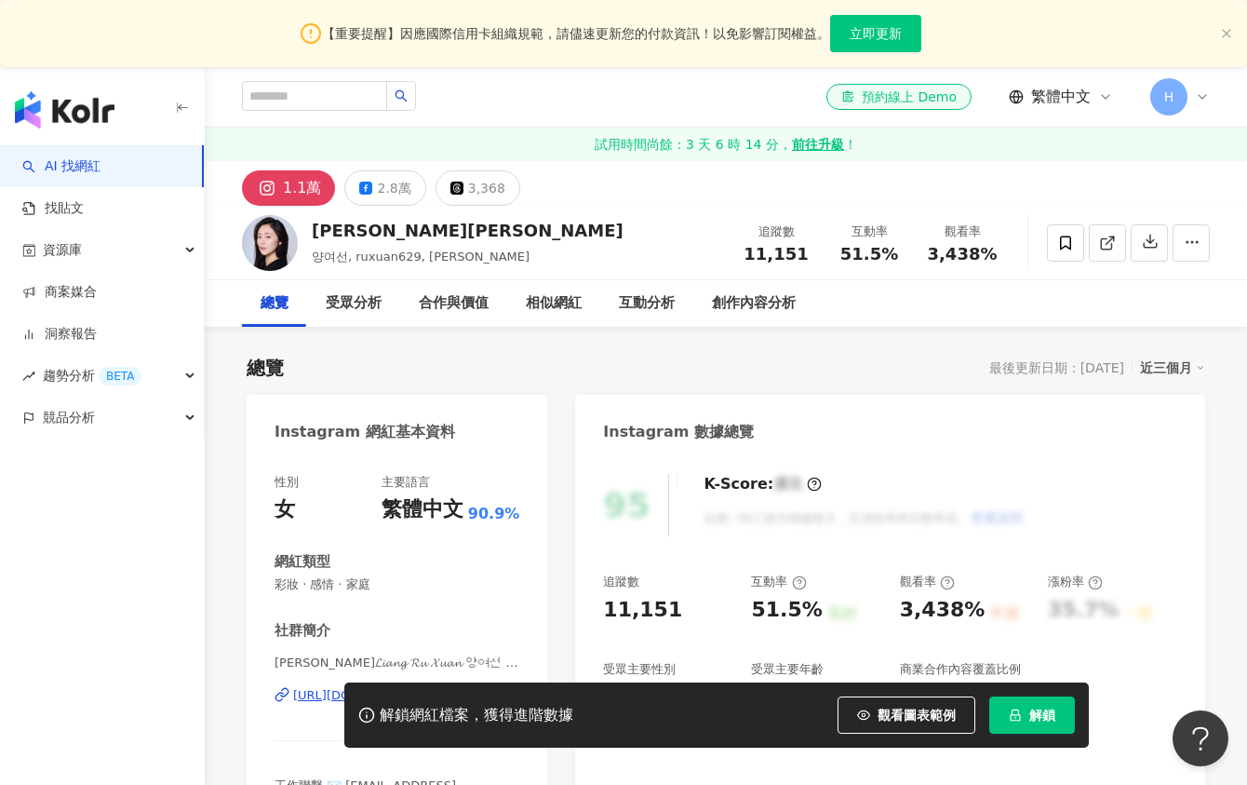
scroll to position [129, 0]
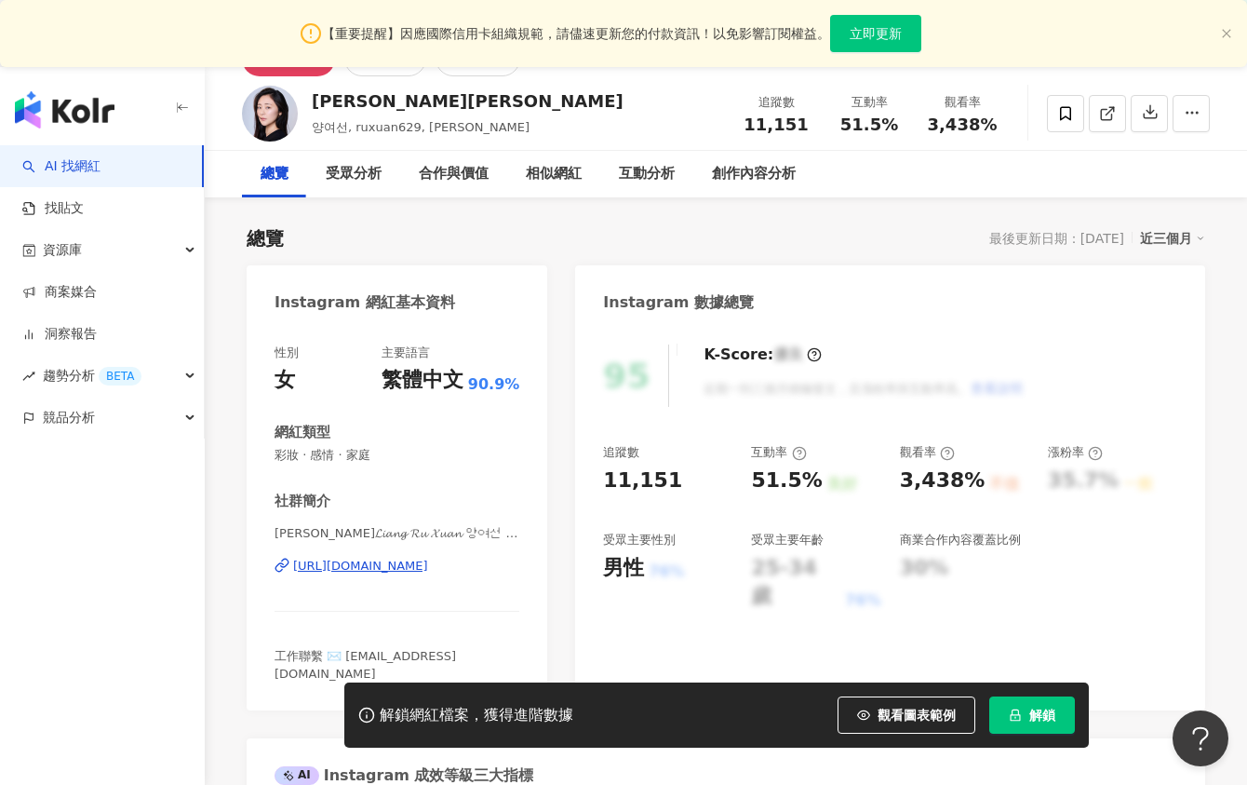
click at [385, 563] on div "[URL][DOMAIN_NAME]" at bounding box center [360, 566] width 135 height 17
